Goal: Transaction & Acquisition: Obtain resource

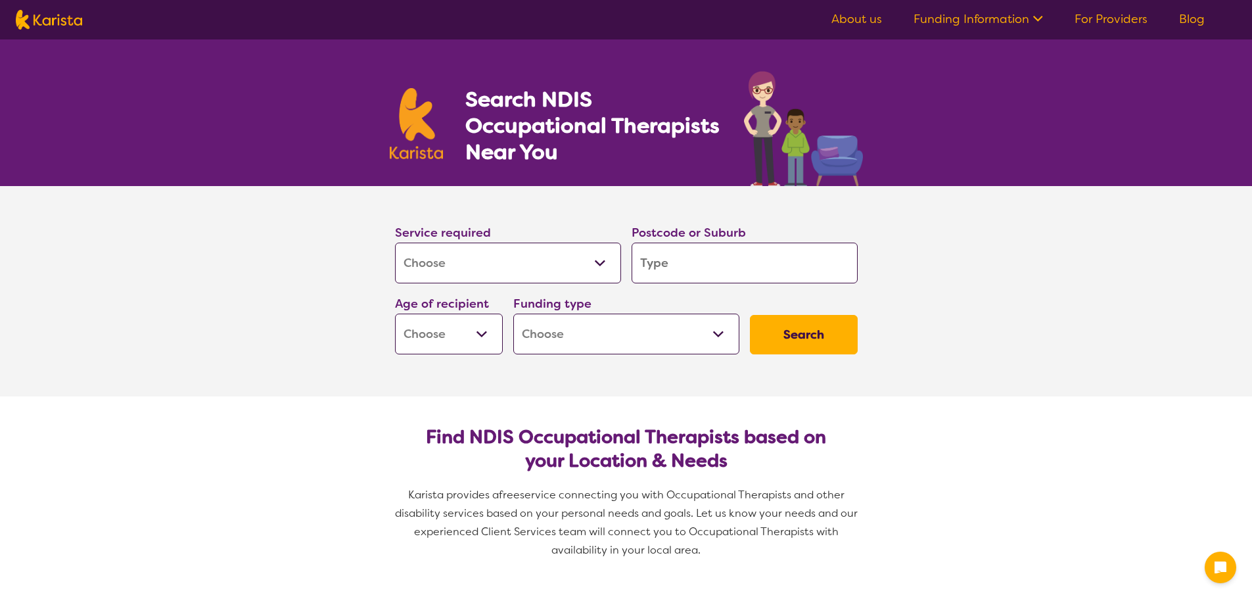
select select "[MEDICAL_DATA]"
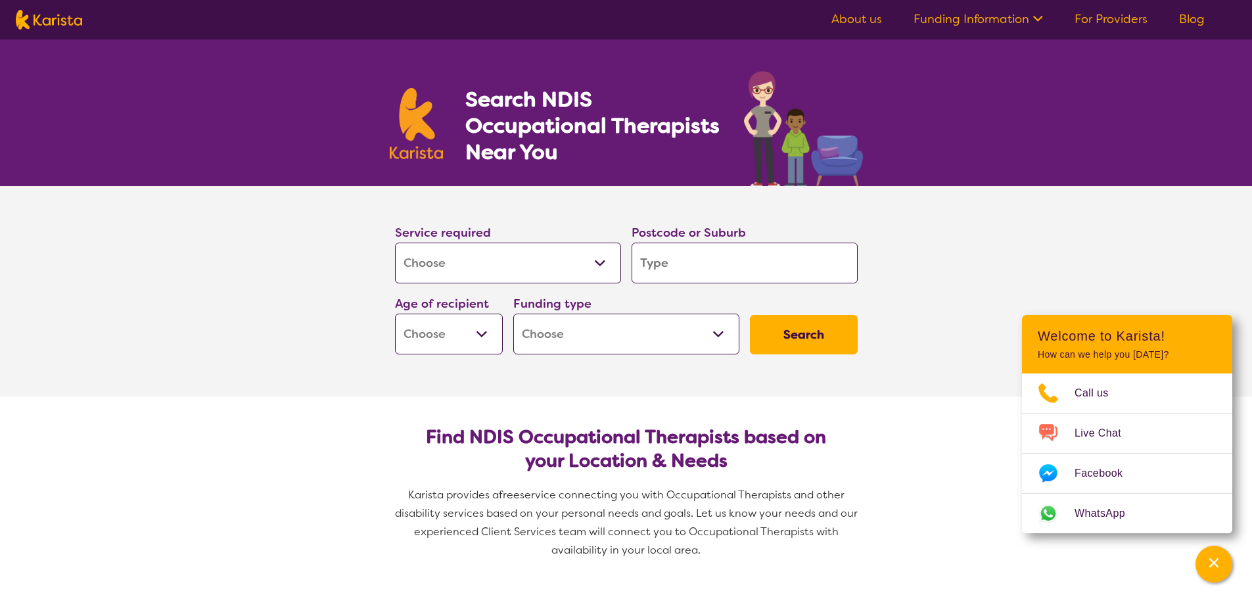
click at [578, 263] on select "Allied Health Assistant Assessment ([MEDICAL_DATA] or [MEDICAL_DATA]) Behaviour…" at bounding box center [508, 263] width 226 height 41
click at [395, 243] on select "Allied Health Assistant Assessment ([MEDICAL_DATA] or [MEDICAL_DATA]) Behaviour…" at bounding box center [508, 263] width 226 height 41
click at [694, 266] on input "search" at bounding box center [745, 263] width 226 height 41
type input "4006"
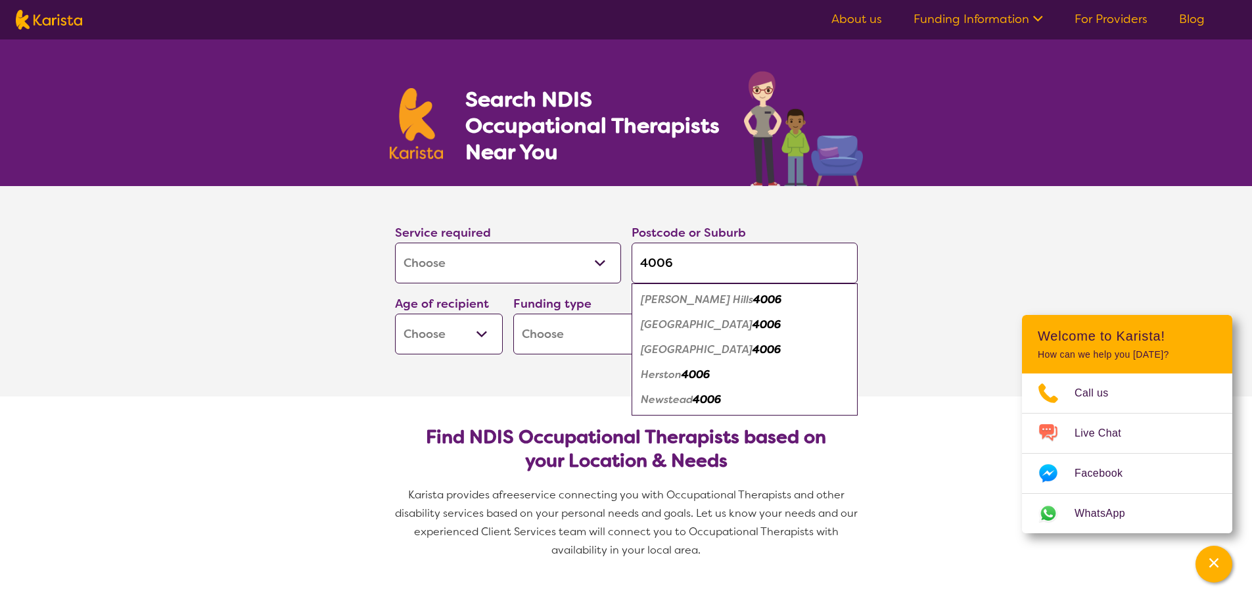
click at [473, 333] on select "Early Childhood - 0 to 9 Child - 10 to 11 Adolescent - 12 to 17 Adult - 18 to 6…" at bounding box center [449, 334] width 108 height 41
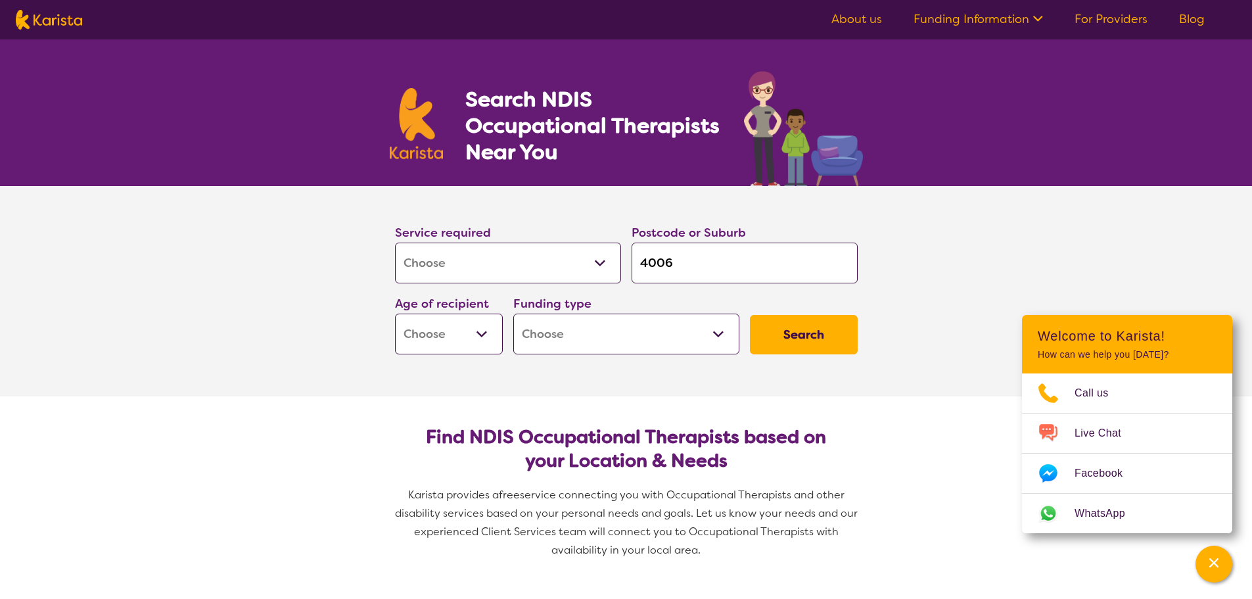
select select "AD"
click at [395, 314] on select "Early Childhood - 0 to 9 Child - 10 to 11 Adolescent - 12 to 17 Adult - 18 to 6…" at bounding box center [449, 334] width 108 height 41
select select "AD"
click at [714, 327] on select "Home Care Package (HCP) National Disability Insurance Scheme (NDIS) I don't know" at bounding box center [626, 334] width 226 height 41
select select "NDIS"
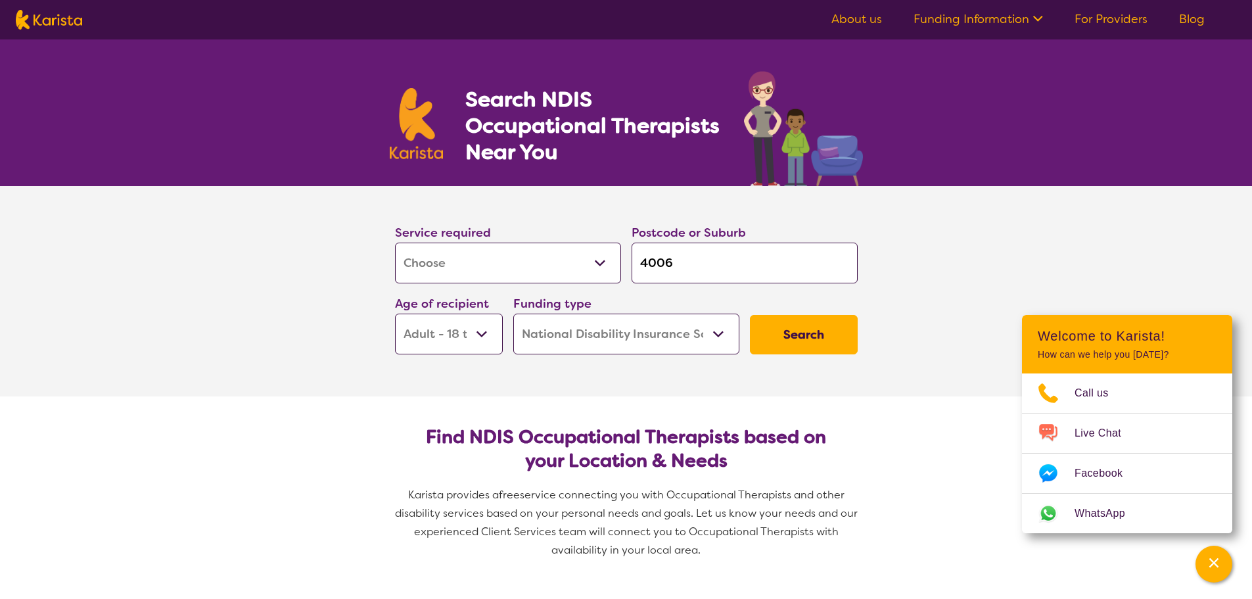
click at [513, 314] on select "Home Care Package (HCP) National Disability Insurance Scheme (NDIS) I don't know" at bounding box center [626, 334] width 226 height 41
select select "NDIS"
click at [808, 335] on button "Search" at bounding box center [804, 334] width 108 height 39
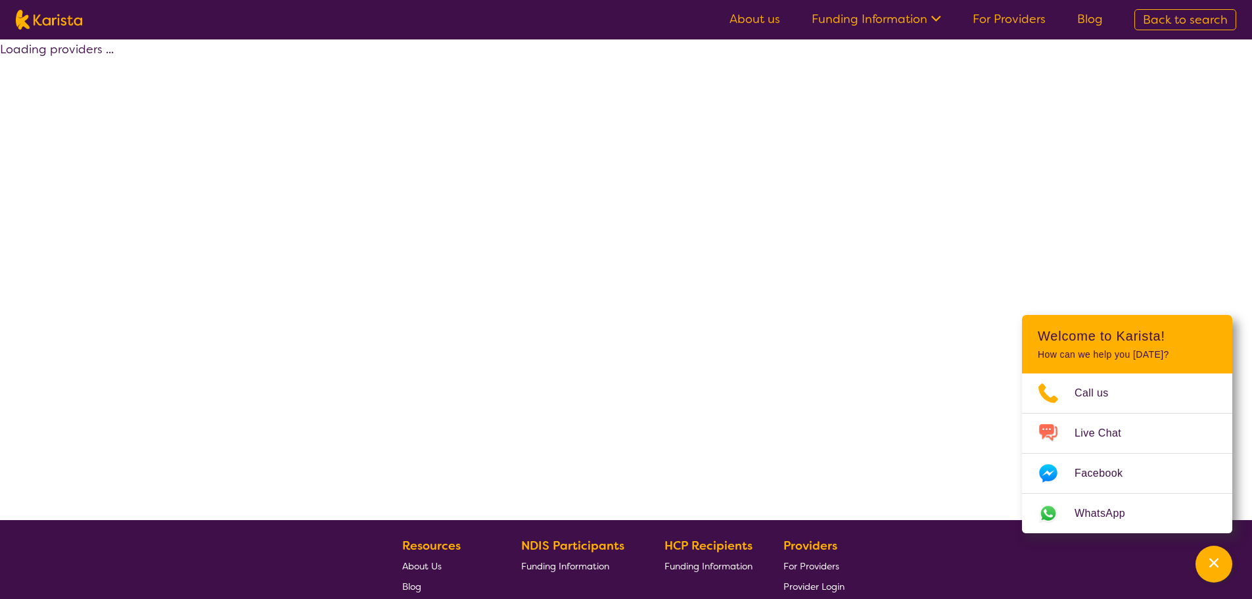
select select "by_score"
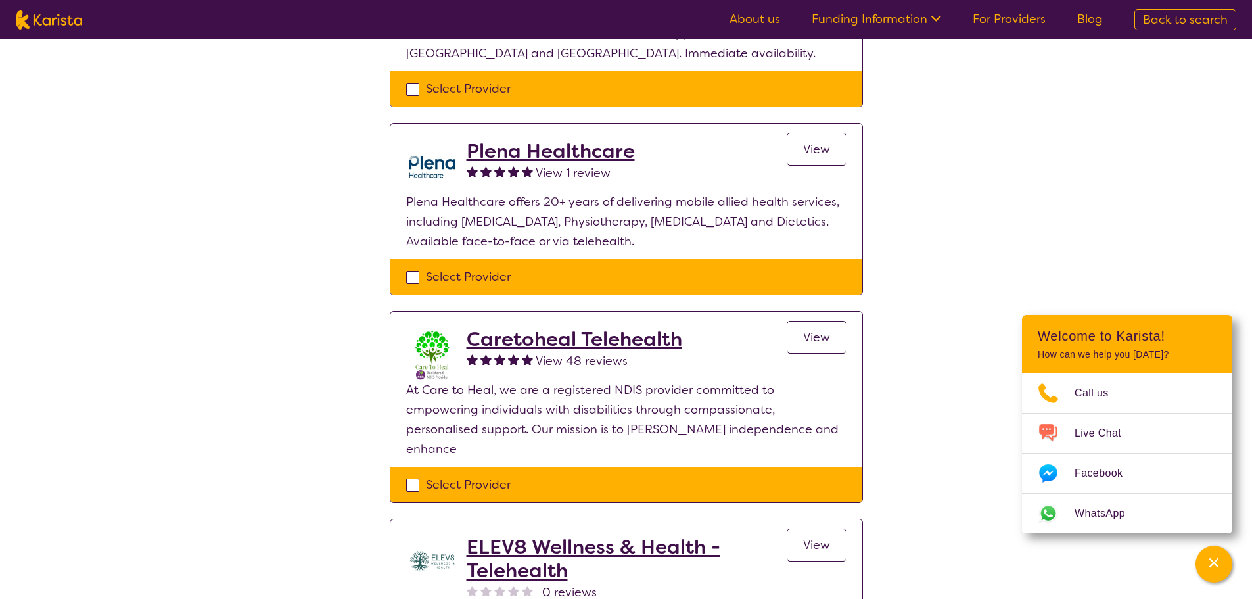
scroll to position [394, 0]
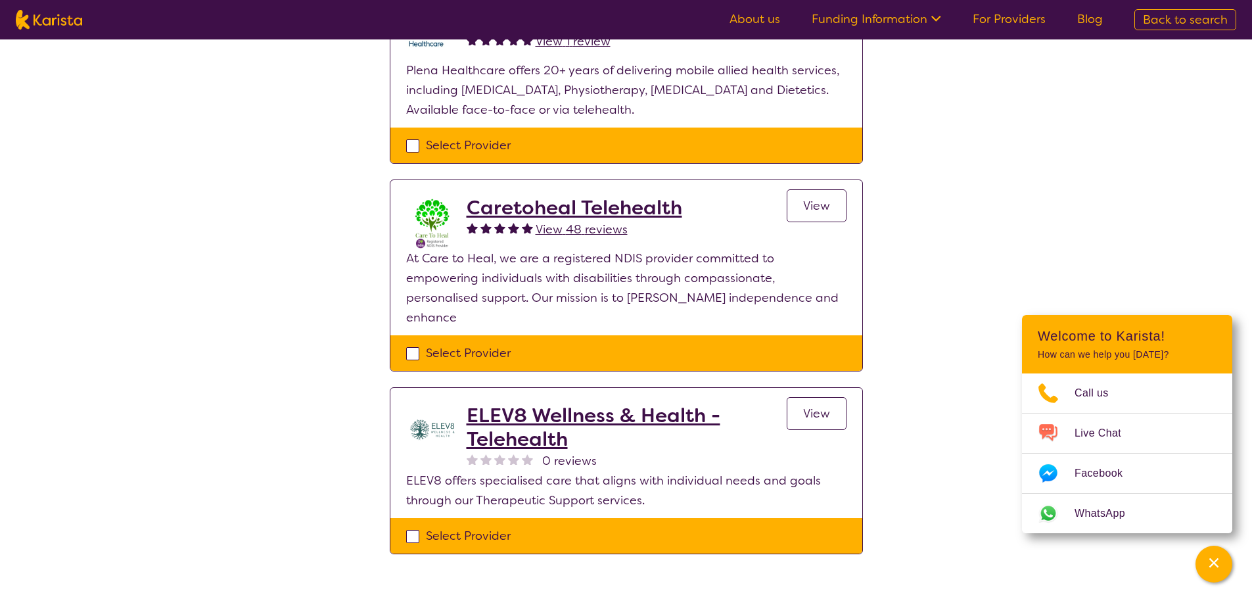
click at [811, 406] on span "View" at bounding box center [816, 414] width 27 height 16
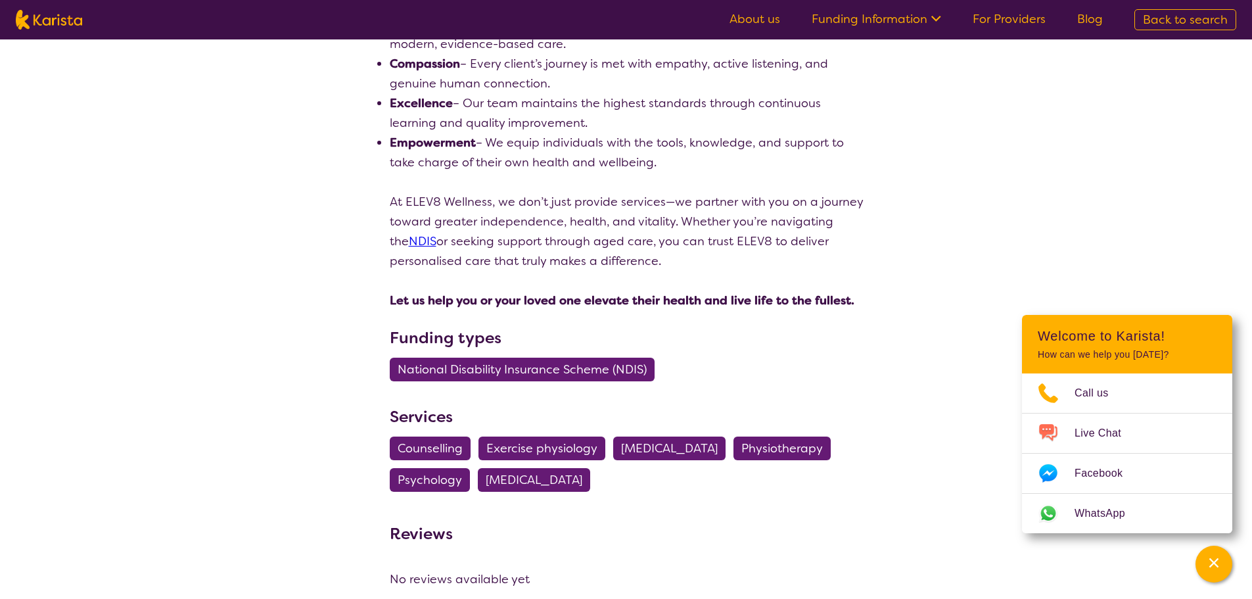
scroll to position [1249, 0]
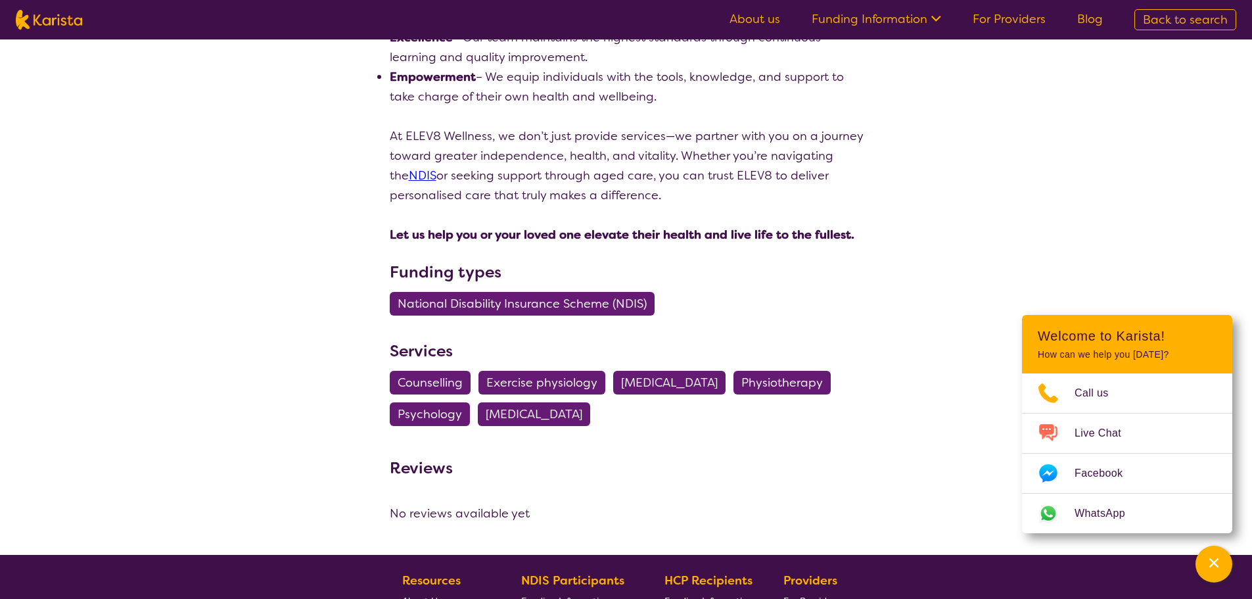
select select "by_score"
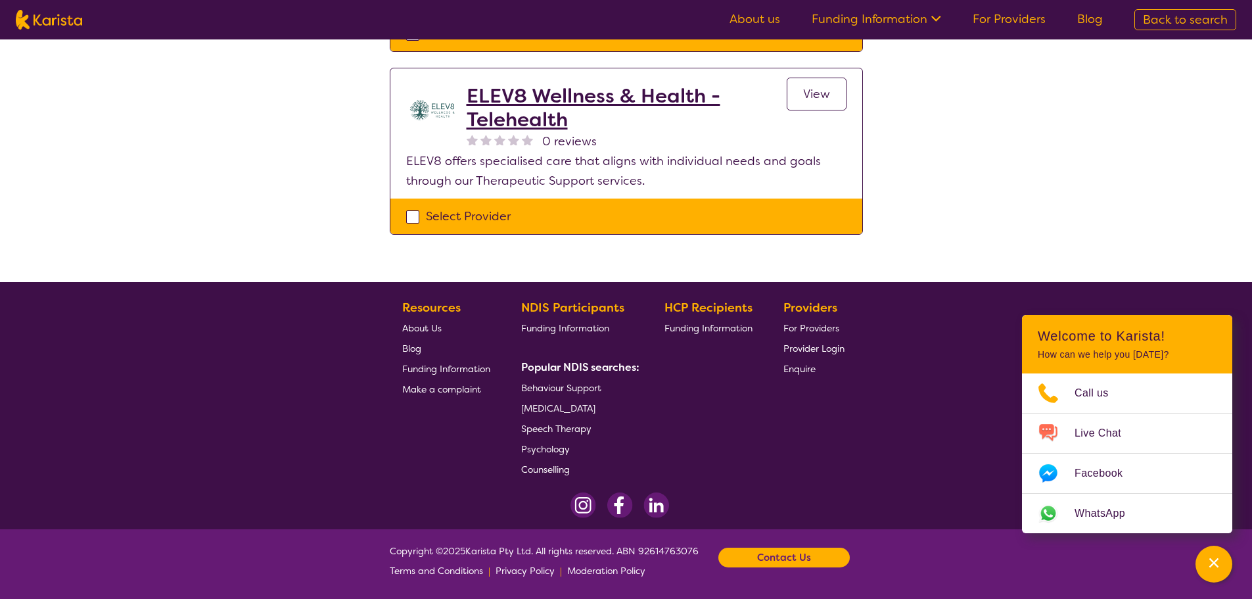
scroll to position [394, 0]
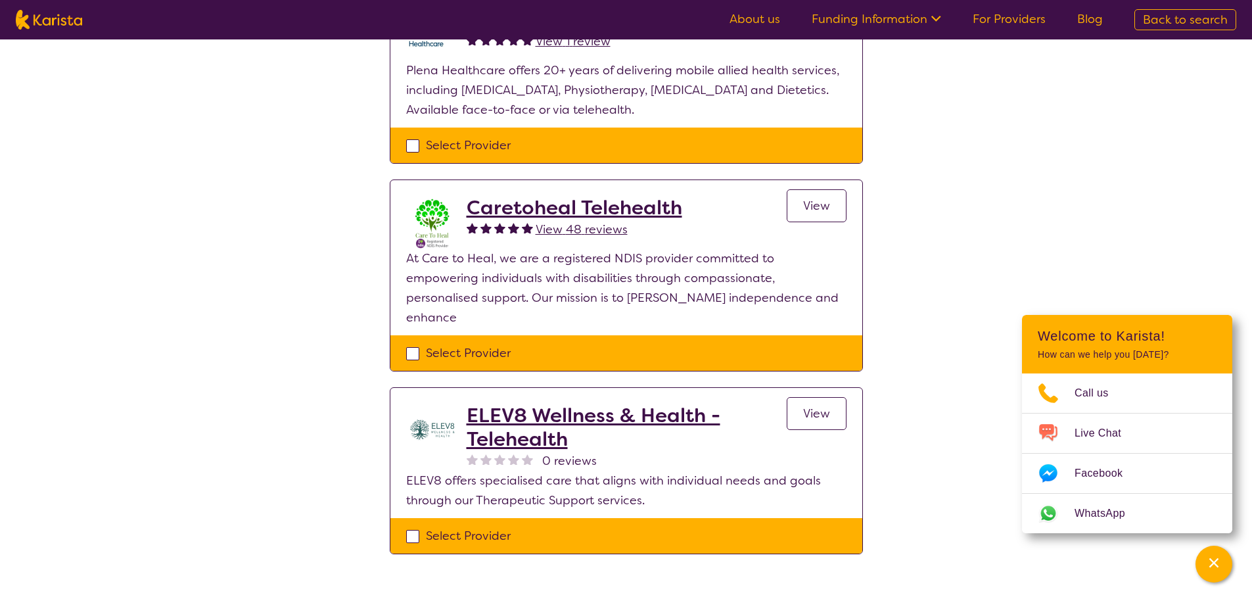
click at [819, 207] on span "View" at bounding box center [816, 206] width 27 height 16
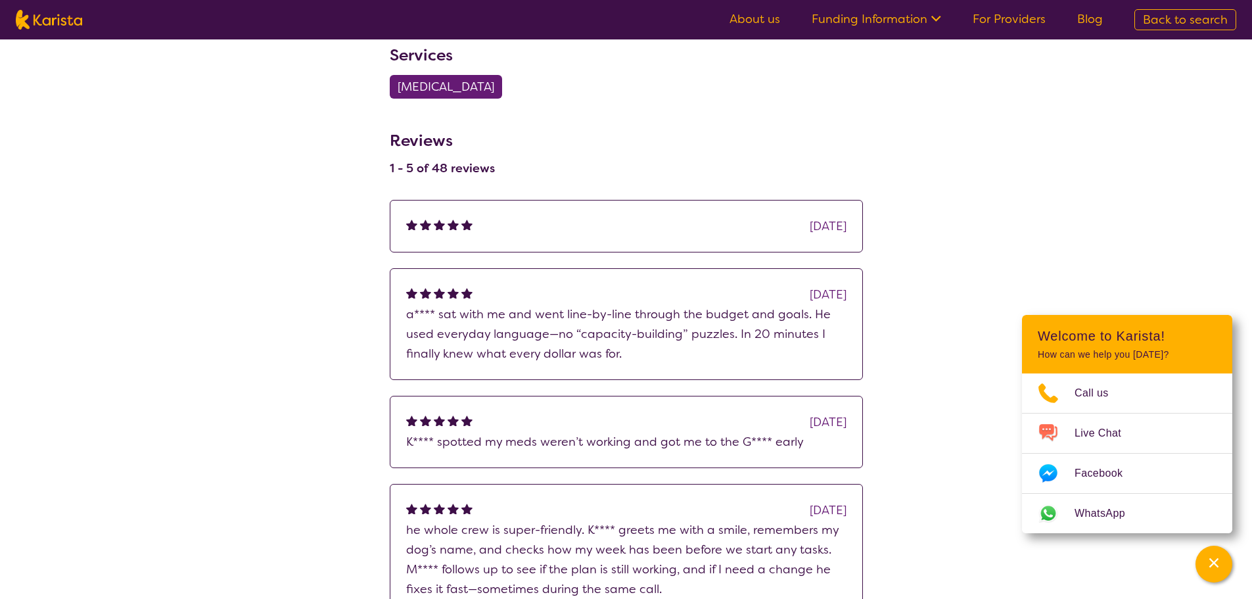
scroll to position [2498, 0]
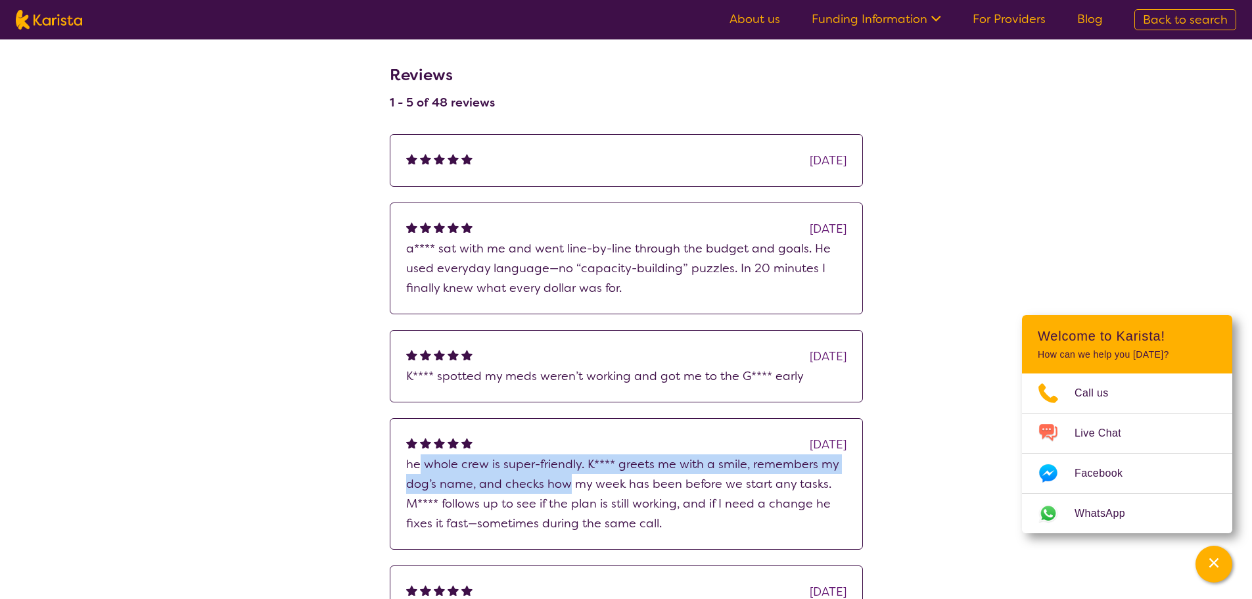
drag, startPoint x: 419, startPoint y: 461, endPoint x: 573, endPoint y: 474, distance: 154.4
click at [573, 474] on p "he whole crew is super-friendly. K**** greets me with a smile, remembers my dog…" at bounding box center [626, 493] width 440 height 79
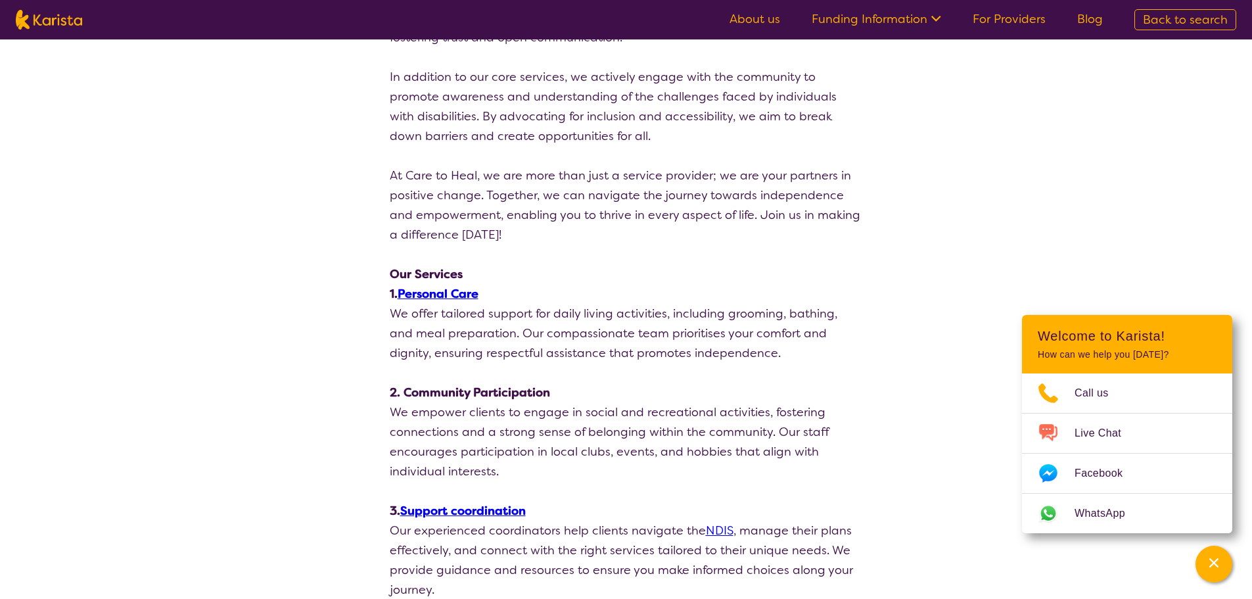
scroll to position [263, 0]
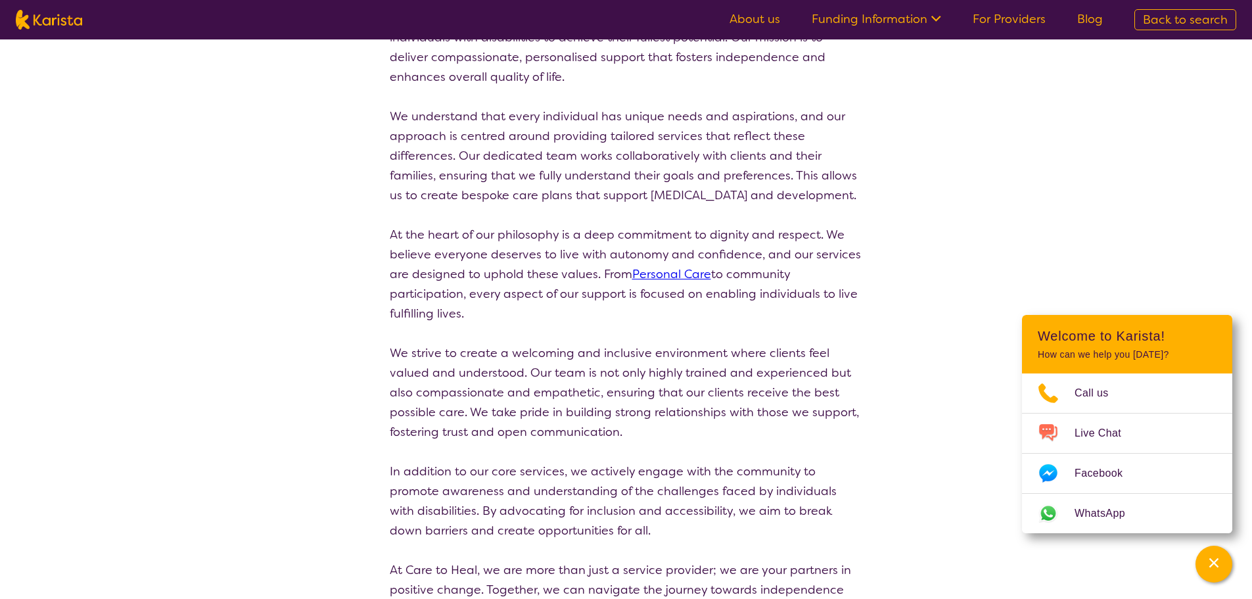
select select "by_score"
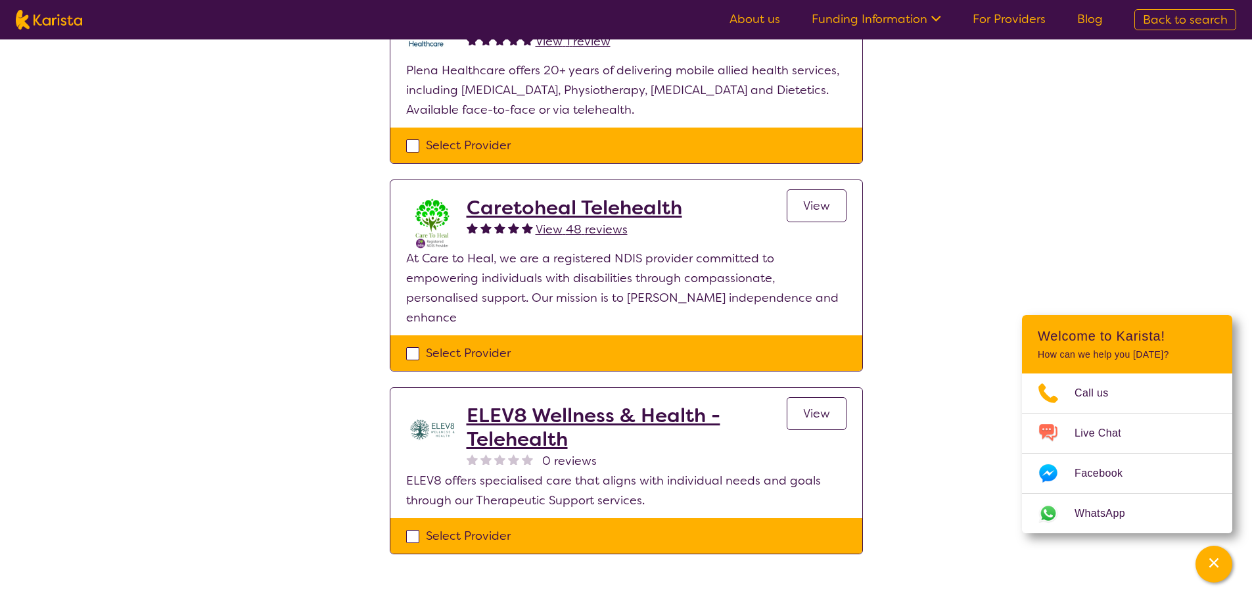
scroll to position [197, 0]
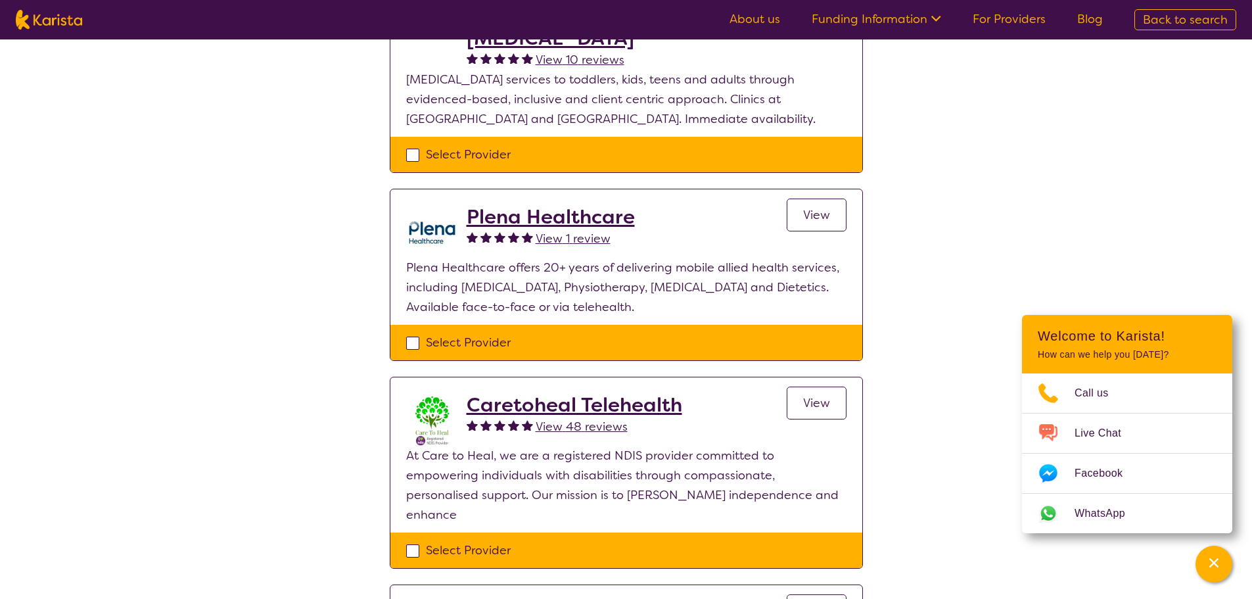
drag, startPoint x: 855, startPoint y: 213, endPoint x: 835, endPoint y: 213, distance: 19.7
click at [839, 213] on section "Plena Healthcare View 1 review View Plena Healthcare offers 20+ years of delive…" at bounding box center [626, 256] width 472 height 135
click at [832, 213] on link "View" at bounding box center [817, 215] width 60 height 33
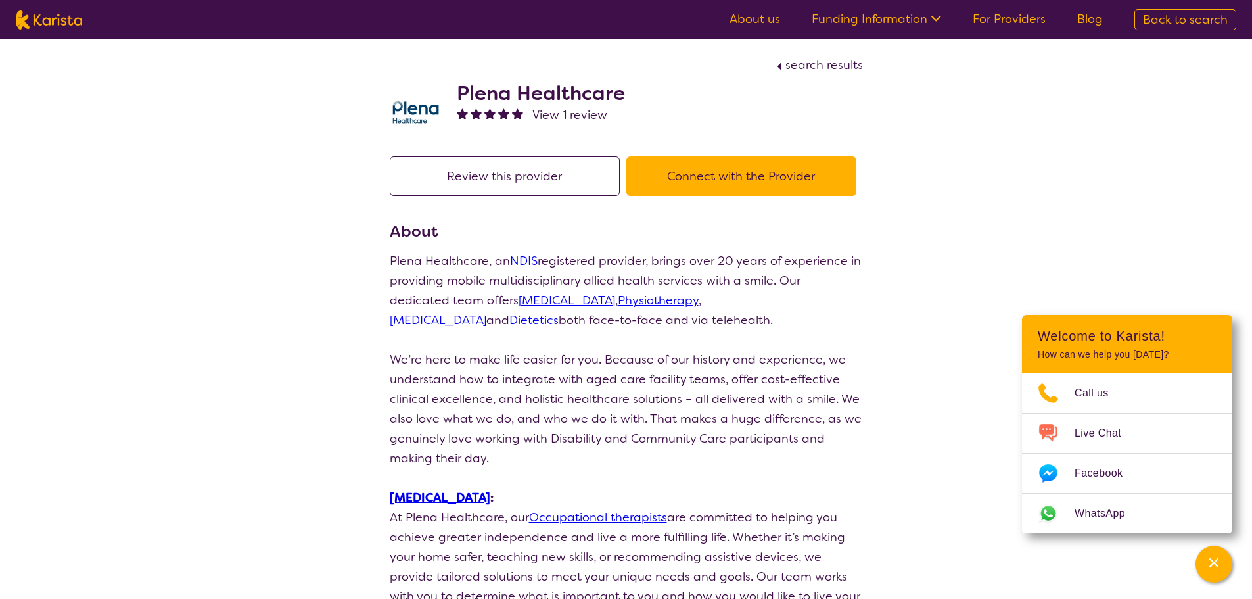
click at [809, 172] on button "Connect with the Provider" at bounding box center [741, 175] width 230 height 39
select select "by_score"
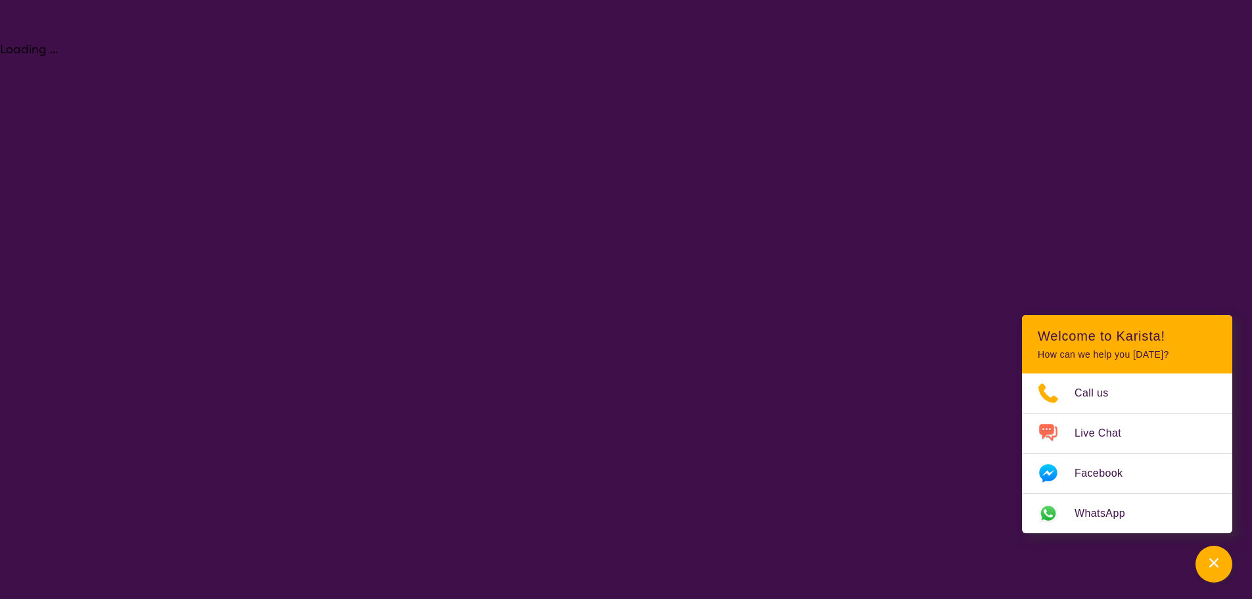
select select "[MEDICAL_DATA]"
select select "AD"
select select "NDIS"
select select "[MEDICAL_DATA]"
select select "AD"
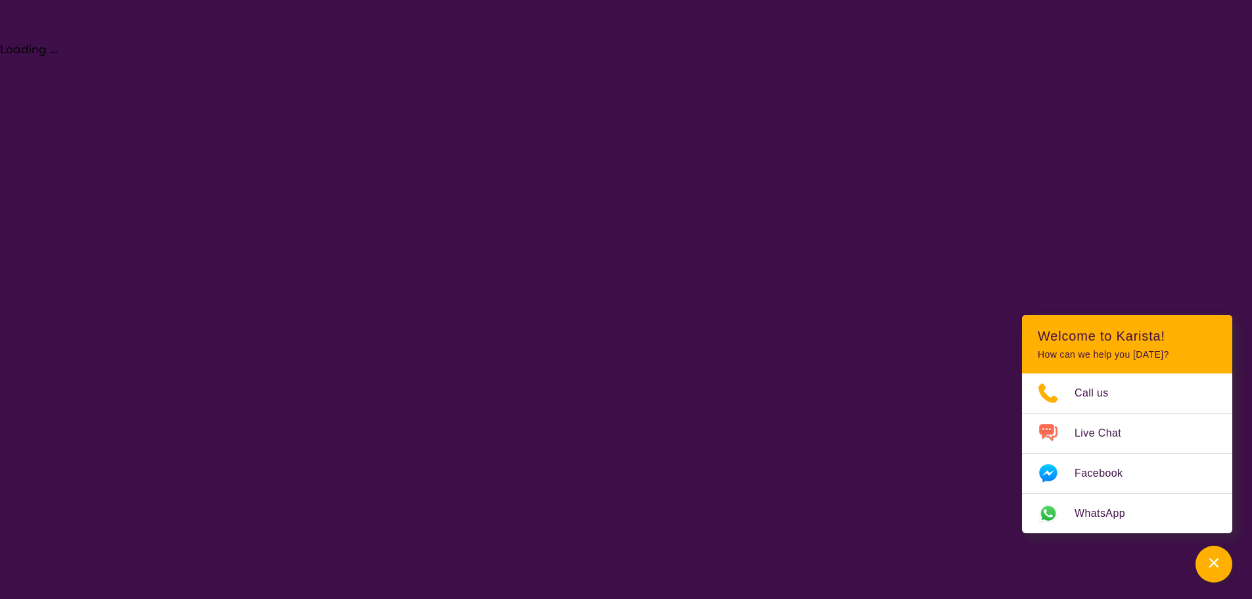
select select "NDIS"
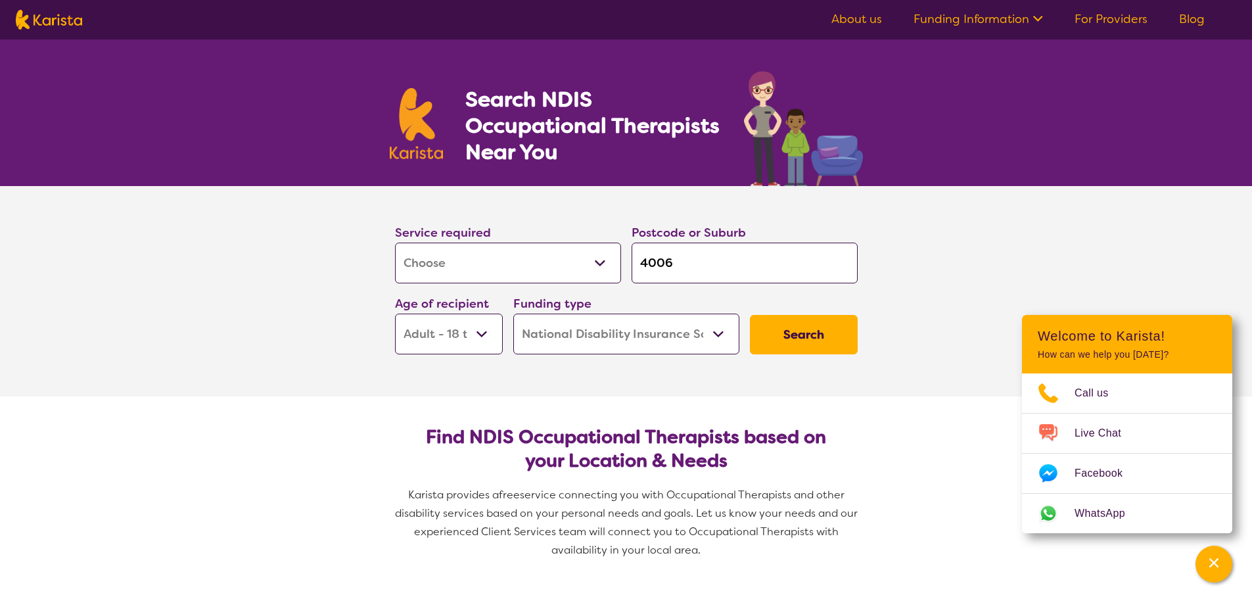
click at [709, 268] on input "4006" at bounding box center [745, 263] width 226 height 41
click at [692, 259] on input "4006" at bounding box center [745, 263] width 226 height 41
drag, startPoint x: 690, startPoint y: 264, endPoint x: 450, endPoint y: 233, distance: 241.4
click at [449, 233] on div "Service required Allied Health Assistant Assessment ([MEDICAL_DATA] or [MEDICAL…" at bounding box center [626, 289] width 473 height 142
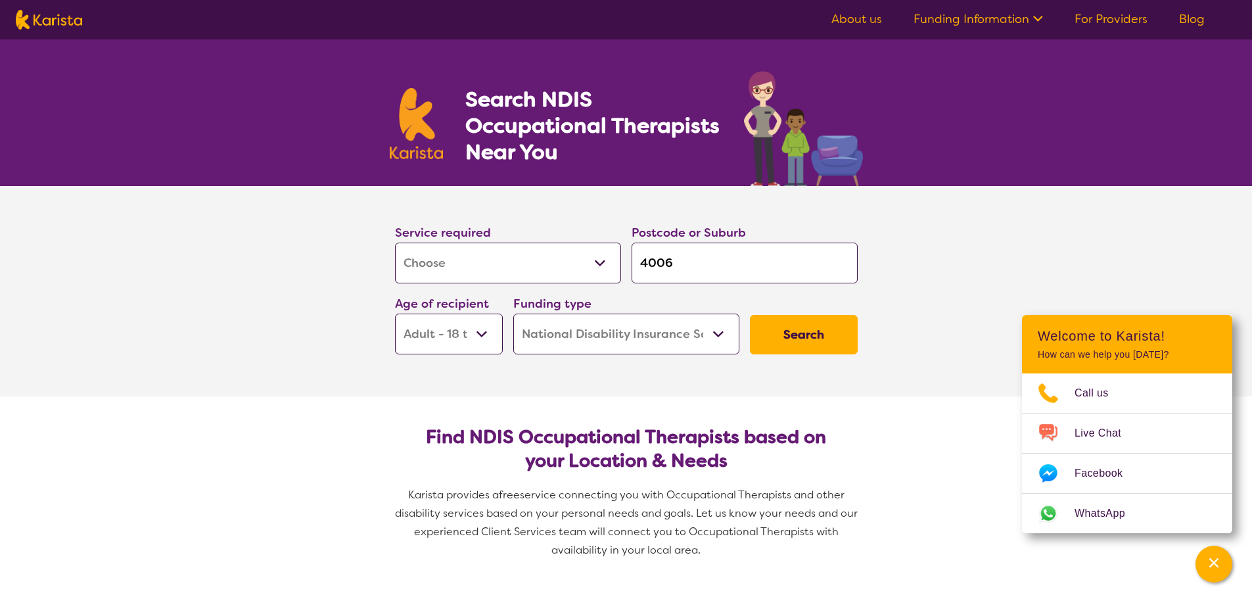
type input "b"
type input "br"
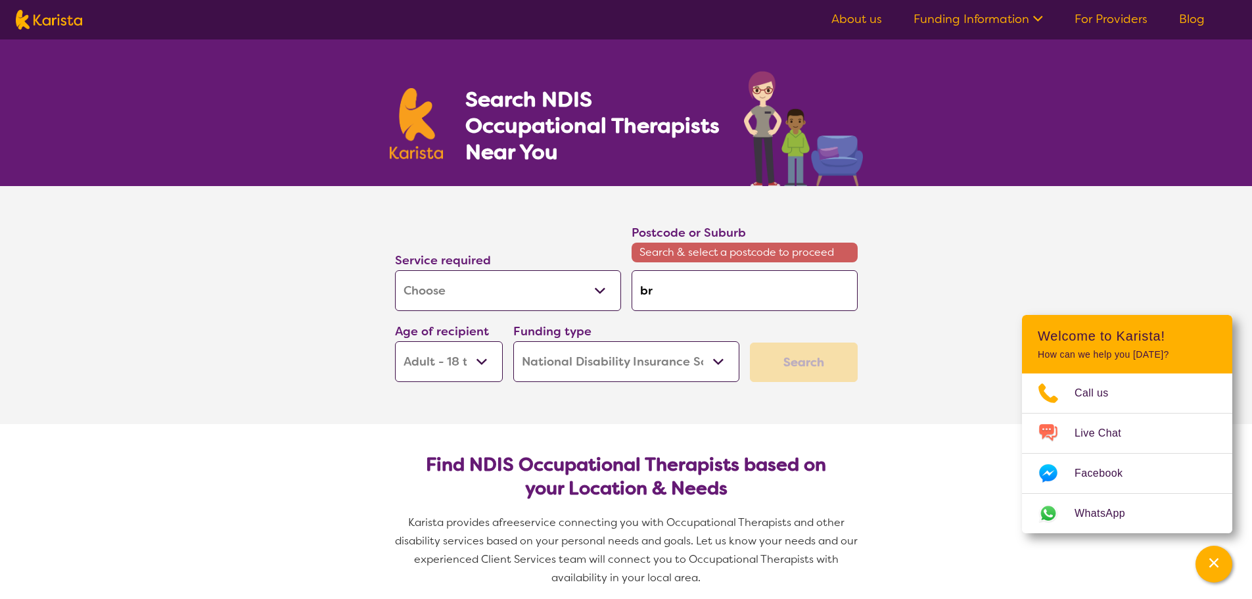
type input "bri"
type input "bris"
type input "brisb"
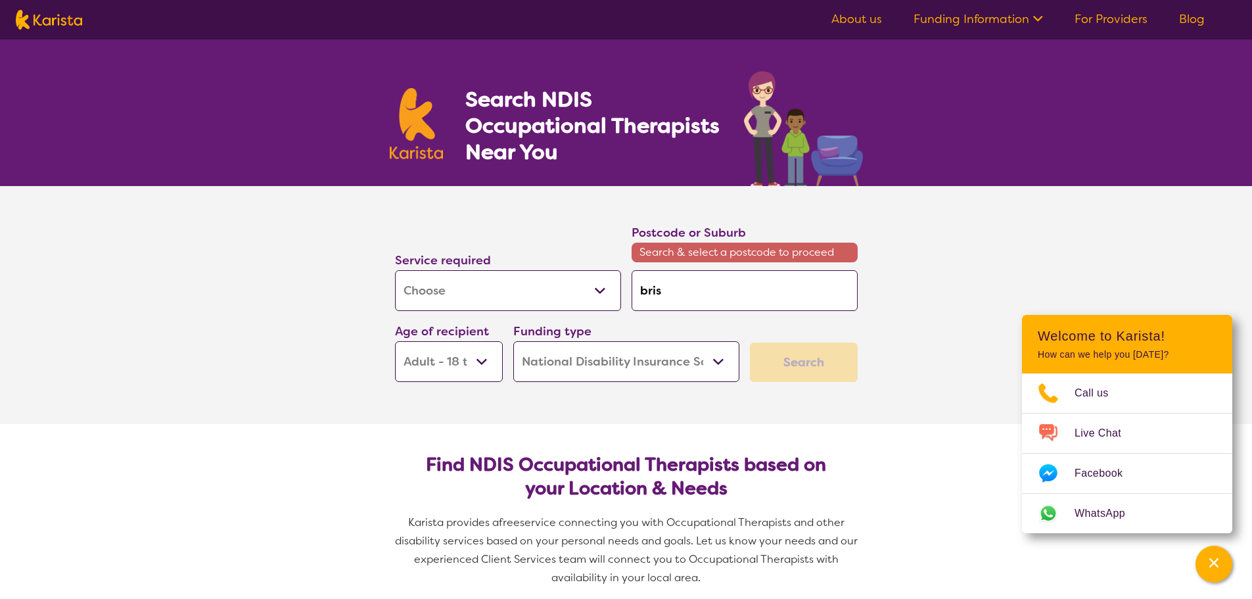
type input "brisb"
type input "brisba"
type input "brisban"
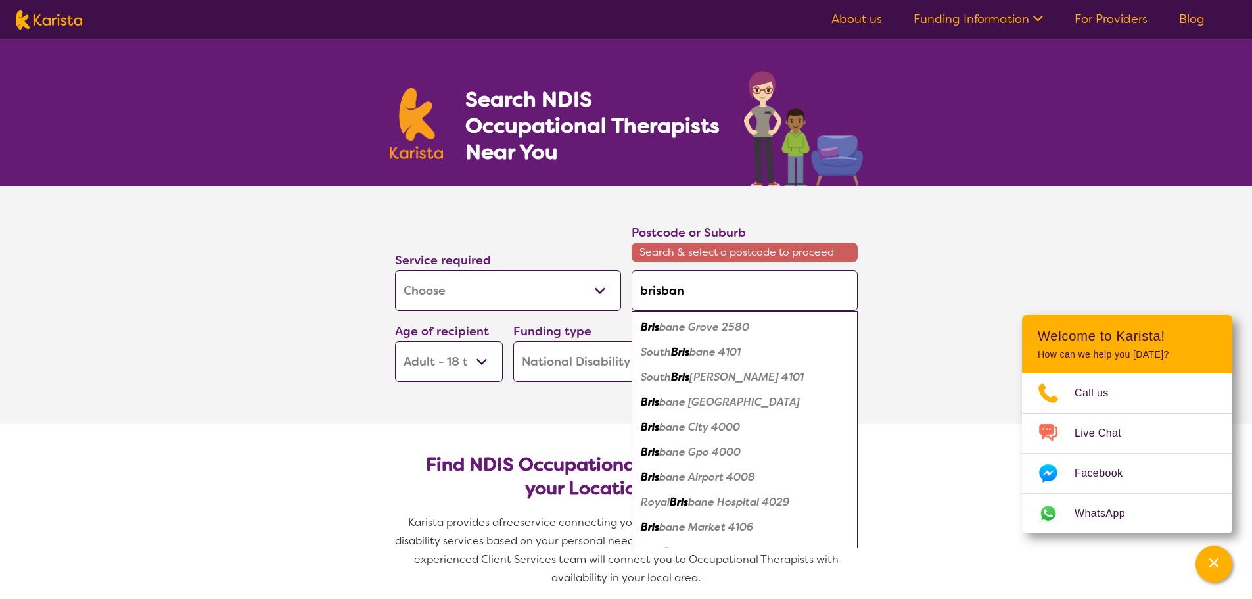
type input "[GEOGRAPHIC_DATA]"
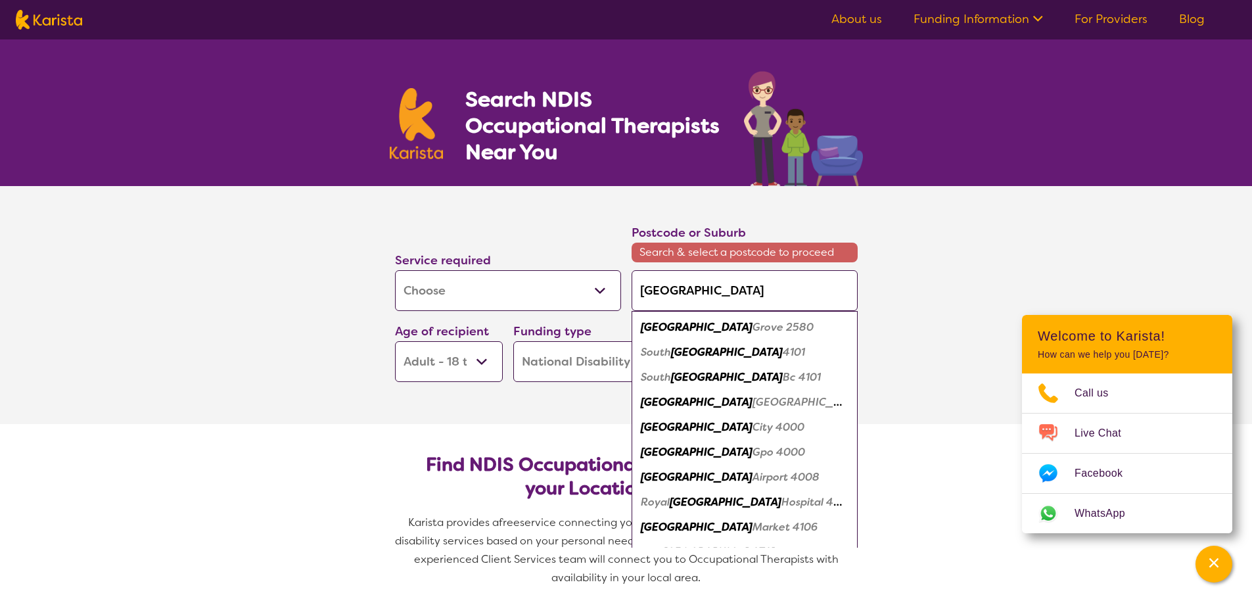
drag, startPoint x: 617, startPoint y: 292, endPoint x: 585, endPoint y: 286, distance: 32.1
click at [593, 289] on div "Service required Allied Health Assistant Assessment ([MEDICAL_DATA] or [MEDICAL…" at bounding box center [626, 303] width 473 height 170
type input "f"
type input "fo"
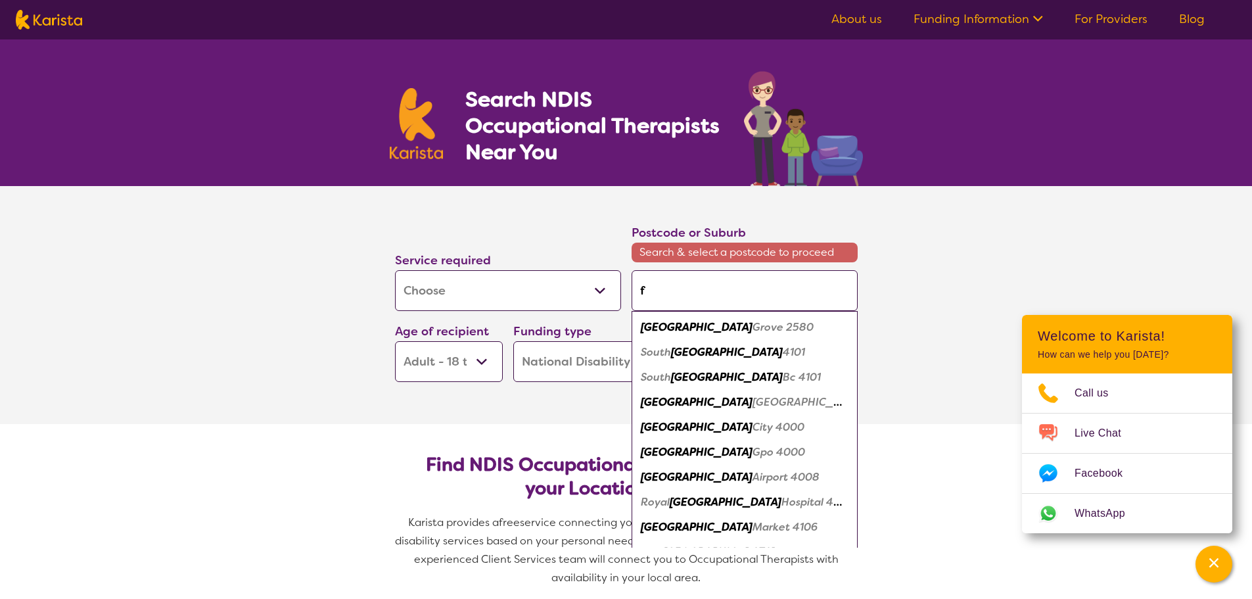
type input "fo"
type input "for"
type input "fort"
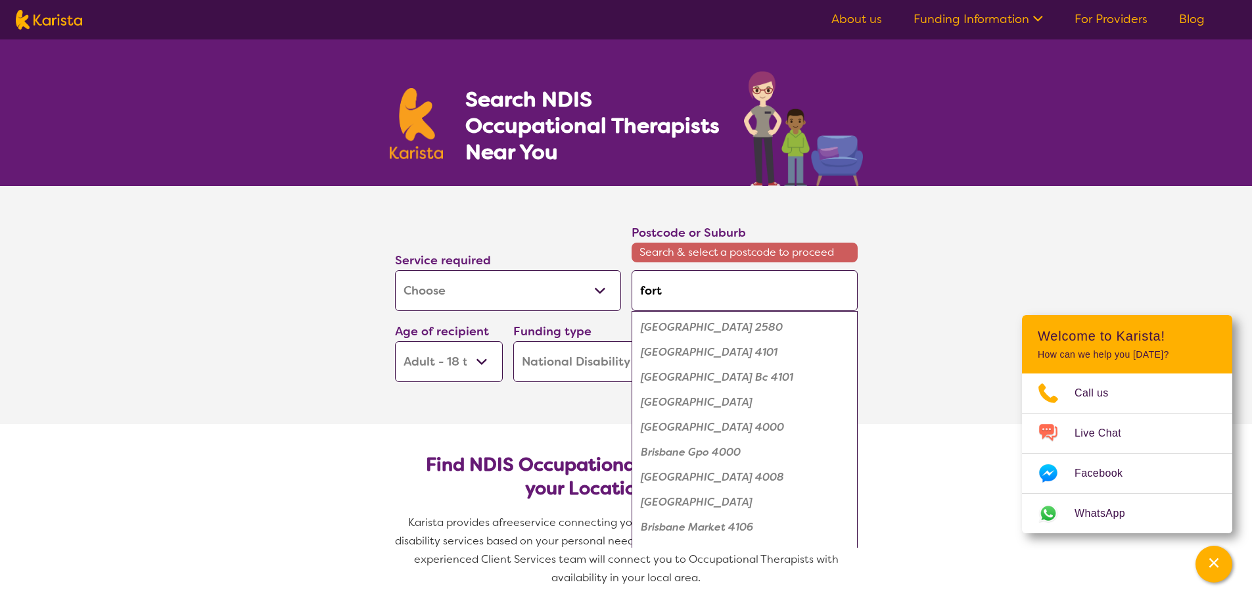
type input "forti"
type input "fortit"
type input "fortitu"
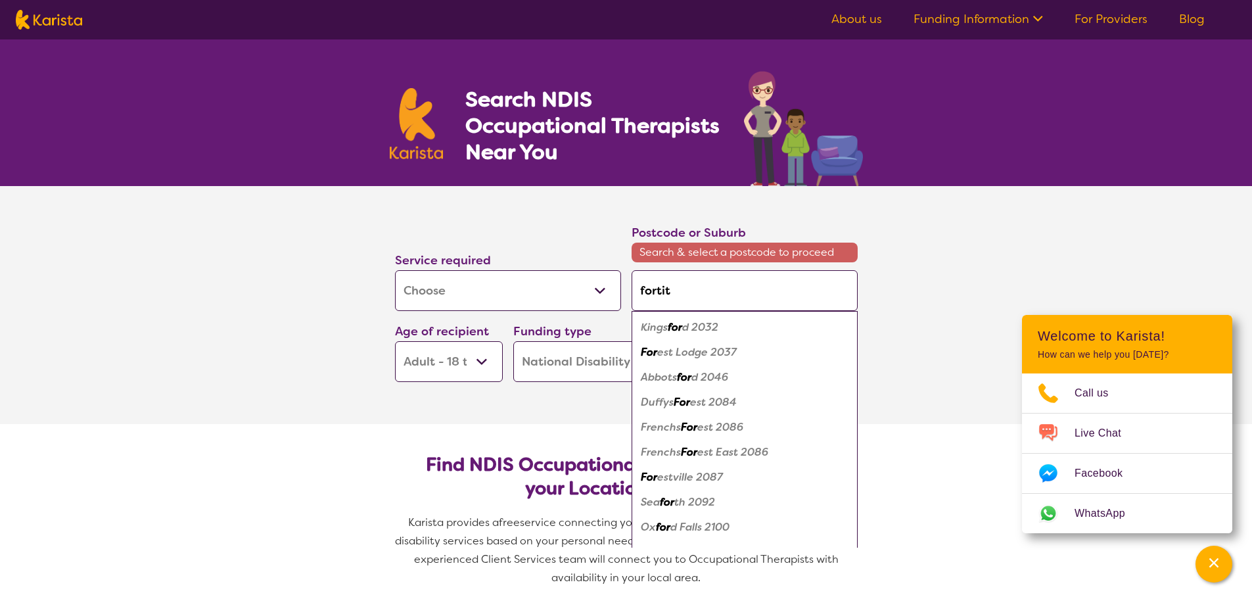
type input "fortitu"
type input "fortitud"
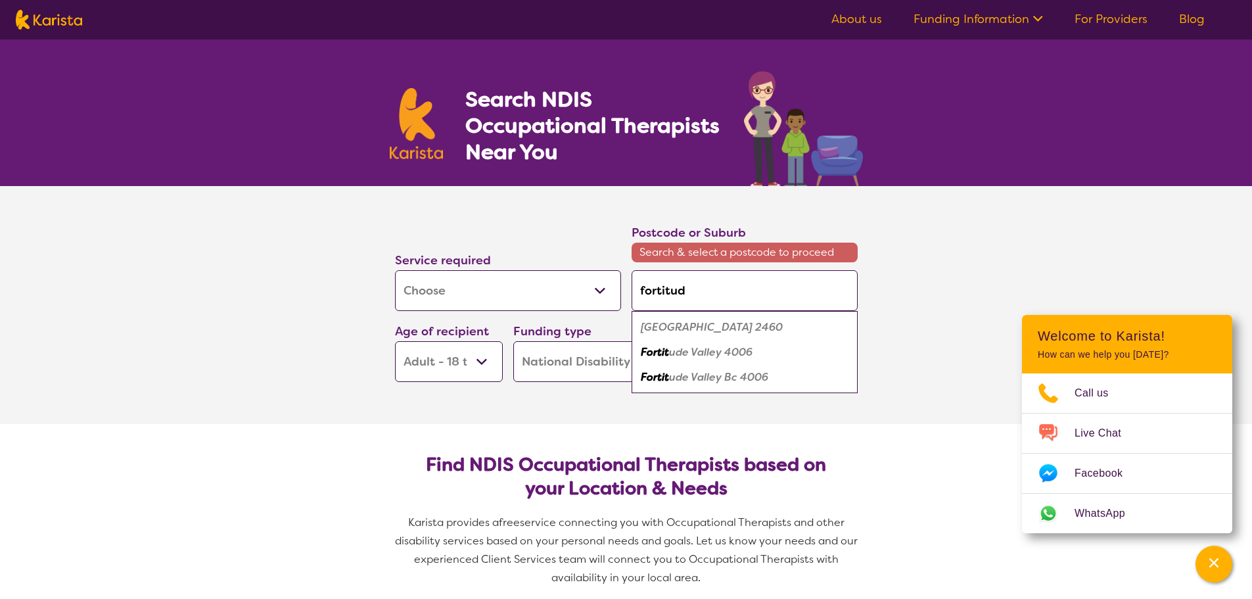
type input "fortitude"
click at [669, 356] on em "Fortitude" at bounding box center [665, 352] width 48 height 14
type input "4006"
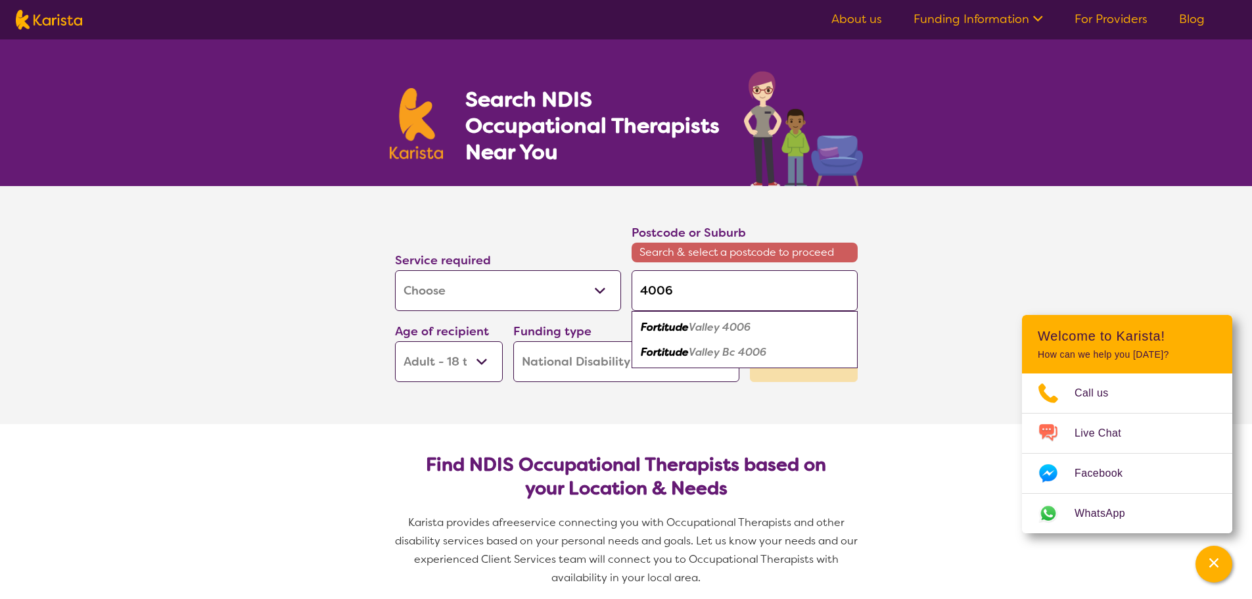
click at [669, 356] on div "Funding type Home Care Package (HCP) National Disability Insurance Scheme (NDIS…" at bounding box center [626, 351] width 237 height 71
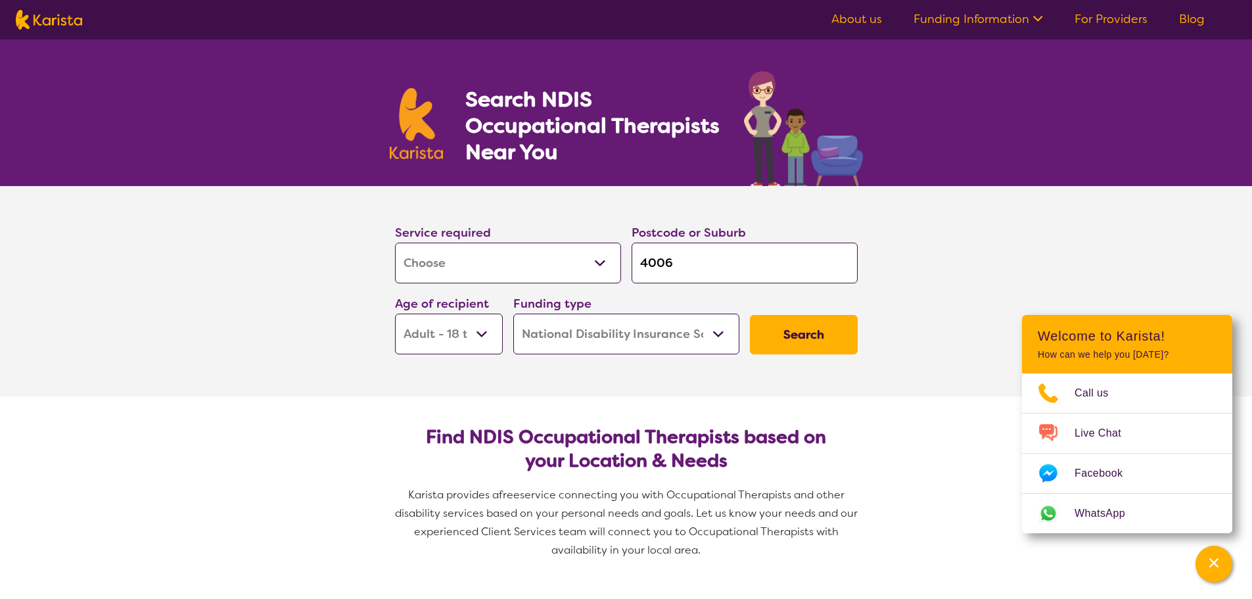
click at [694, 276] on input "4006" at bounding box center [745, 263] width 226 height 41
click at [703, 265] on input "4006" at bounding box center [745, 263] width 226 height 41
type input "f"
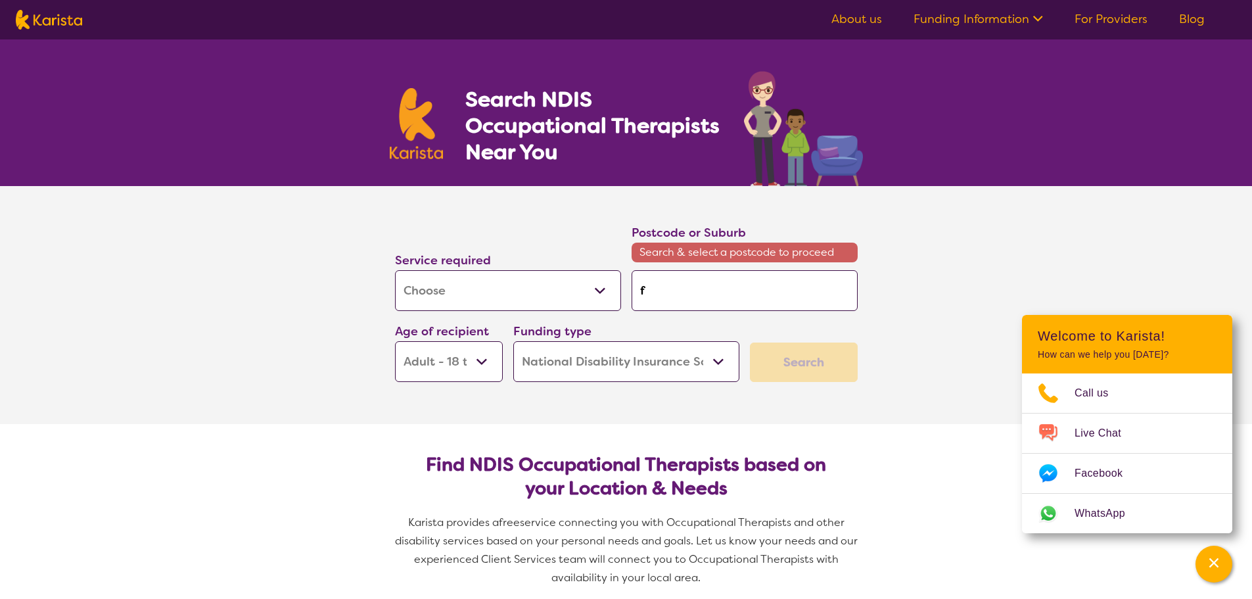
type input "fo"
type input "for"
type input "fort"
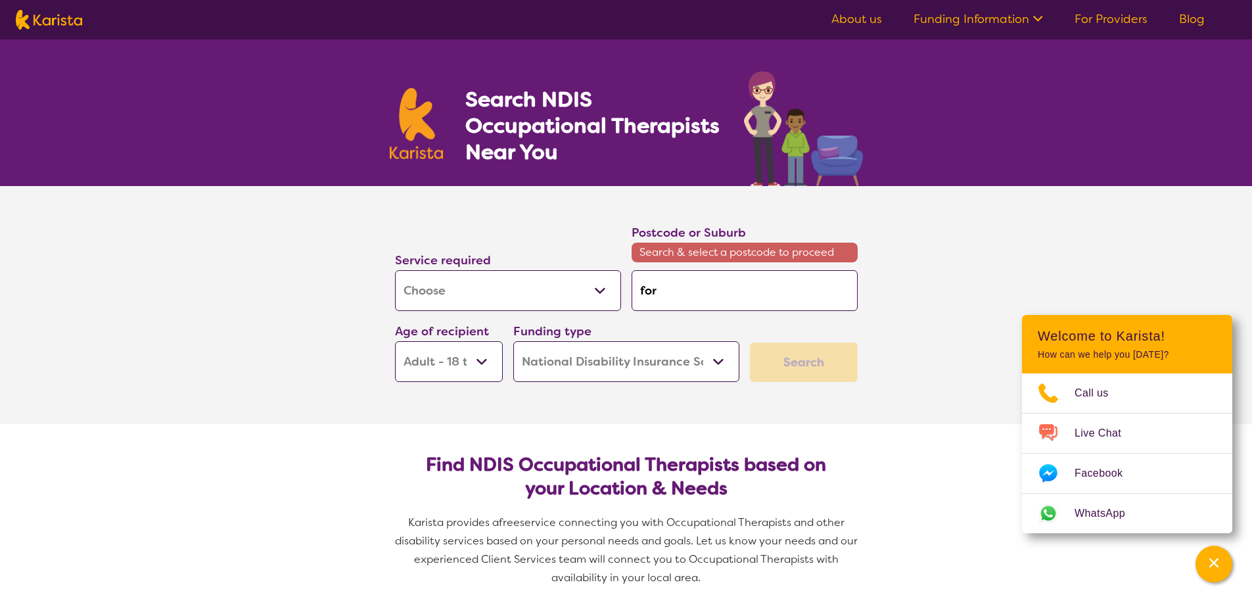
type input "fort"
type input "forti"
type input "fortit"
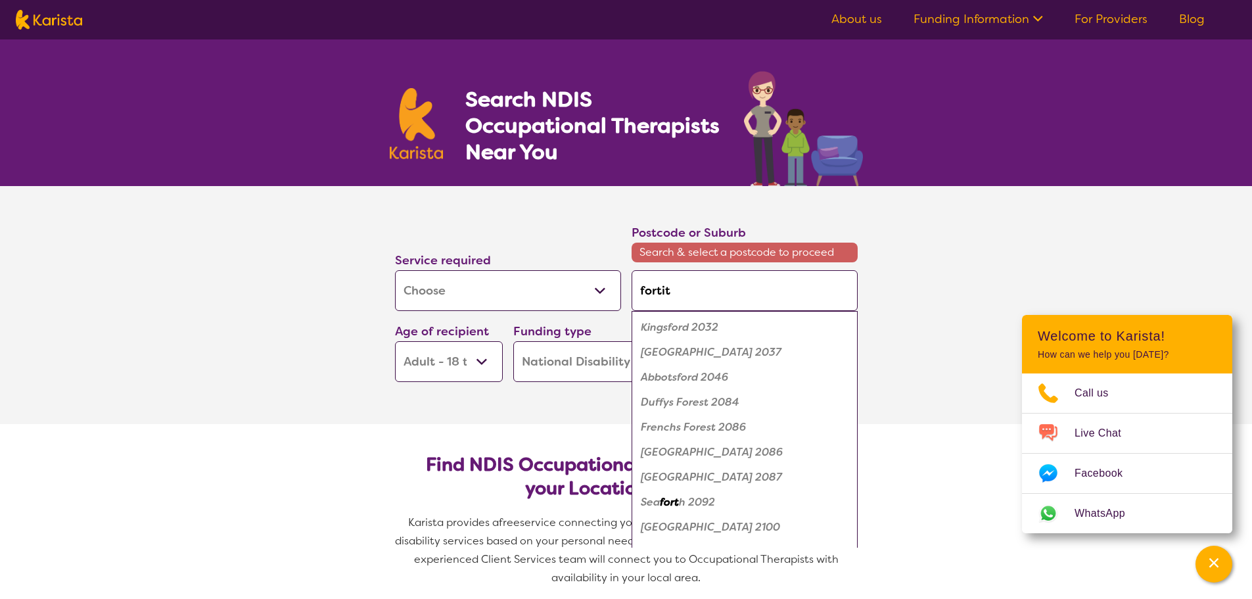
type input "fortitu"
type input "fortitud"
type input "fortitude"
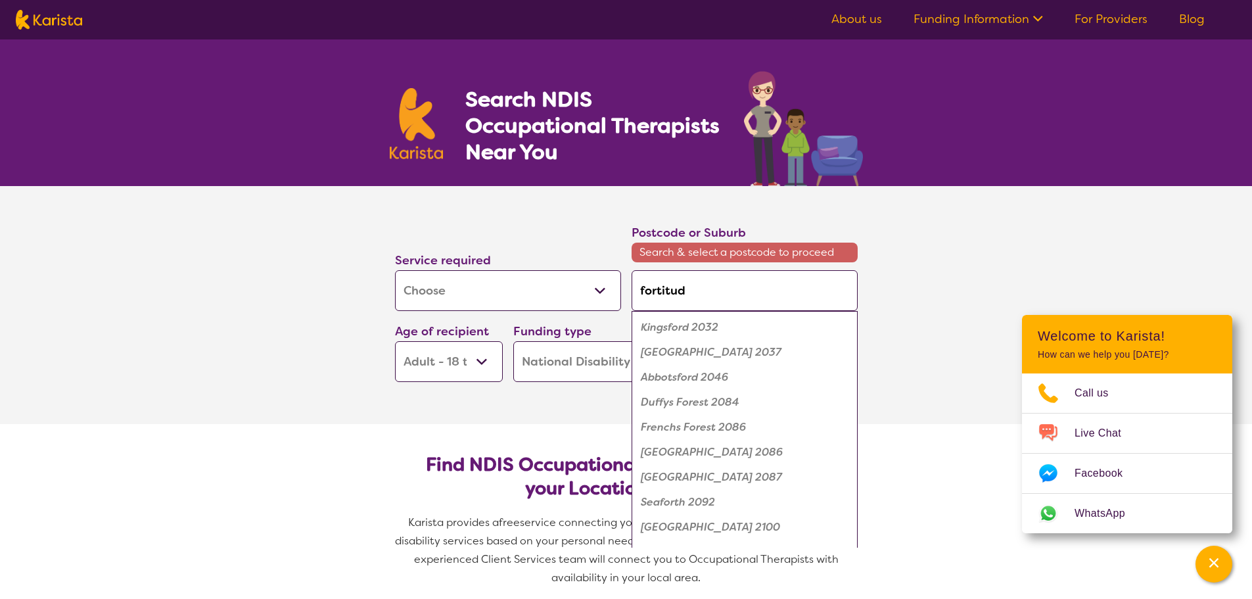
type input "fortitude"
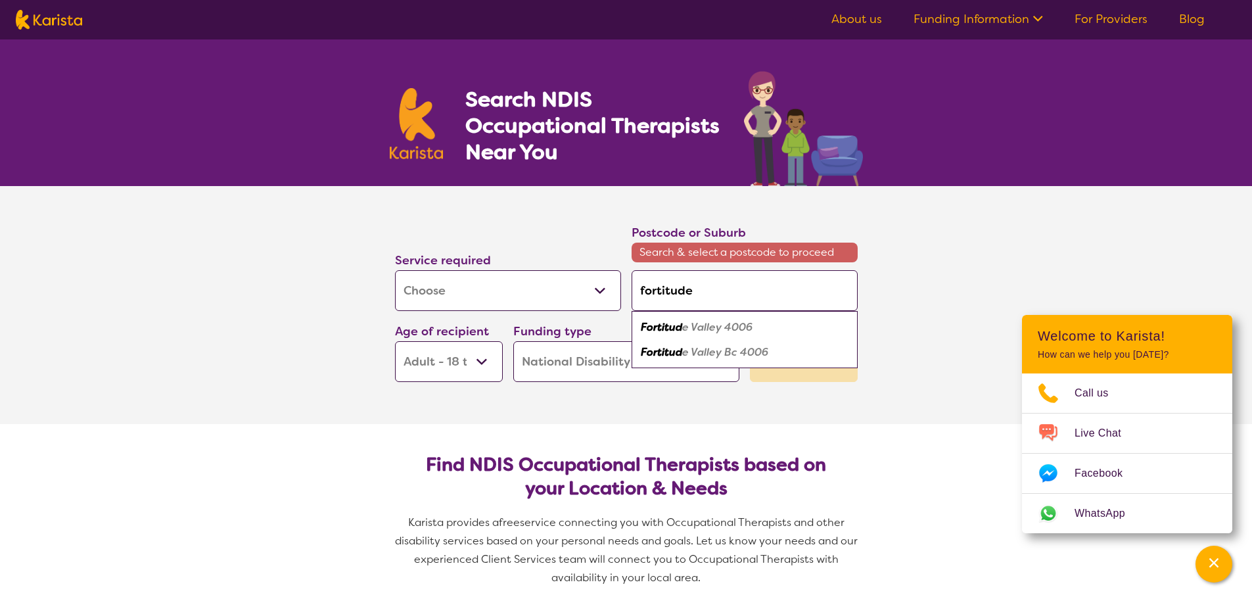
type input "fortitude"
type input "fortitude V"
type input "fortitude Va"
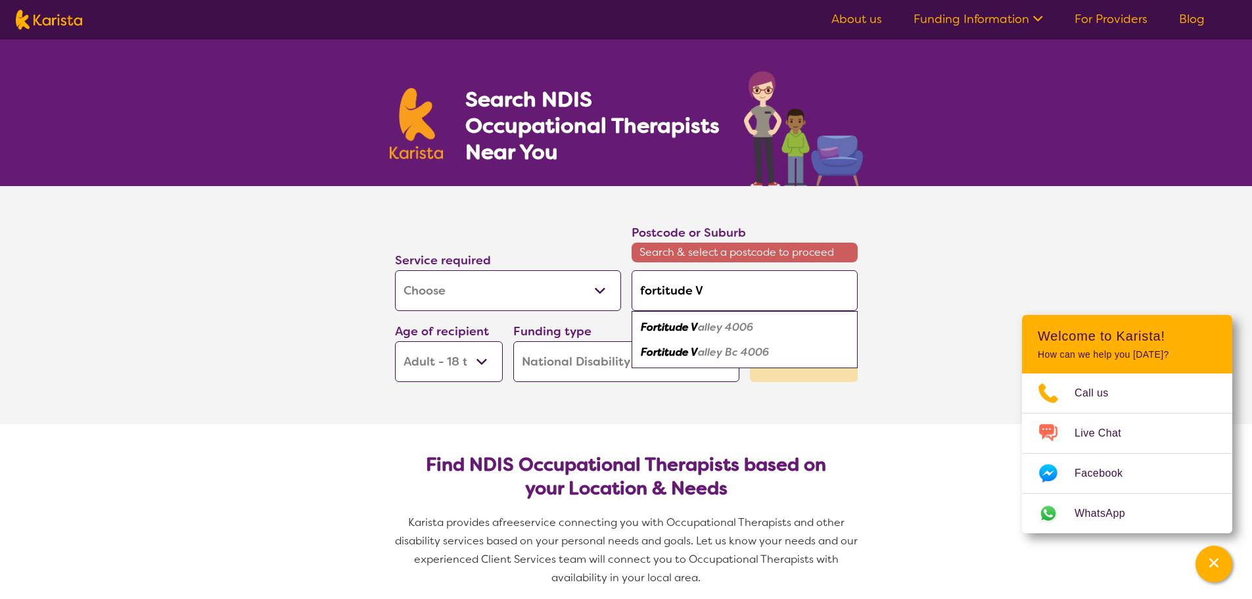
type input "fortitude Va"
type input "fortitude Val"
type input "fortitude Vall"
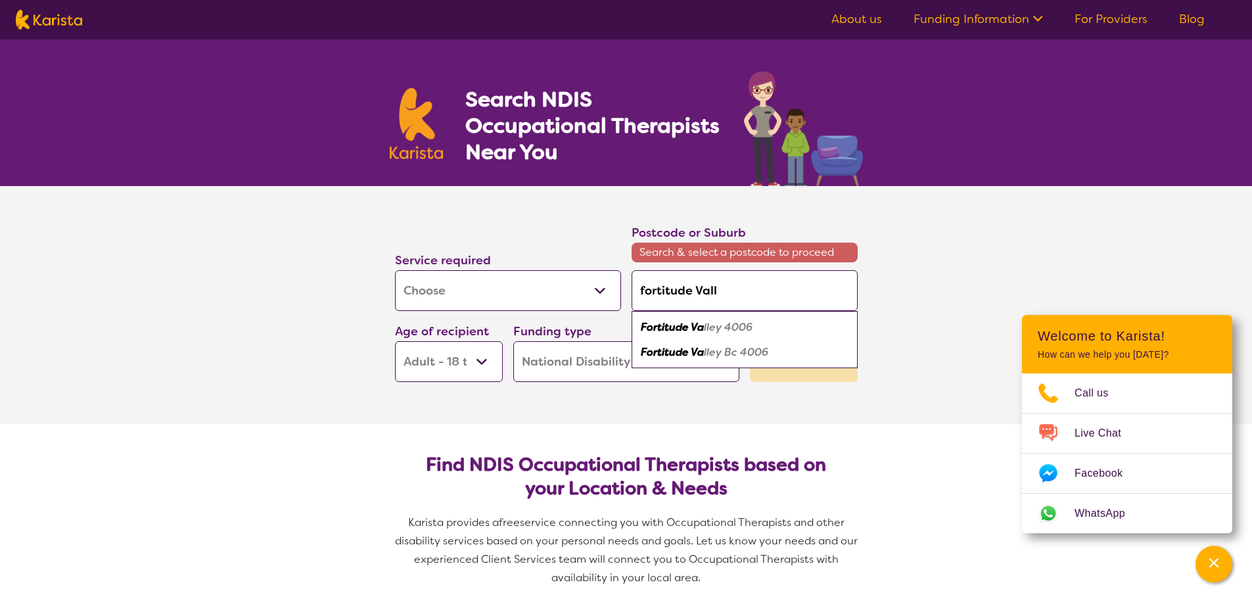
type input "fortitude [PERSON_NAME]"
type input "[GEOGRAPHIC_DATA]"
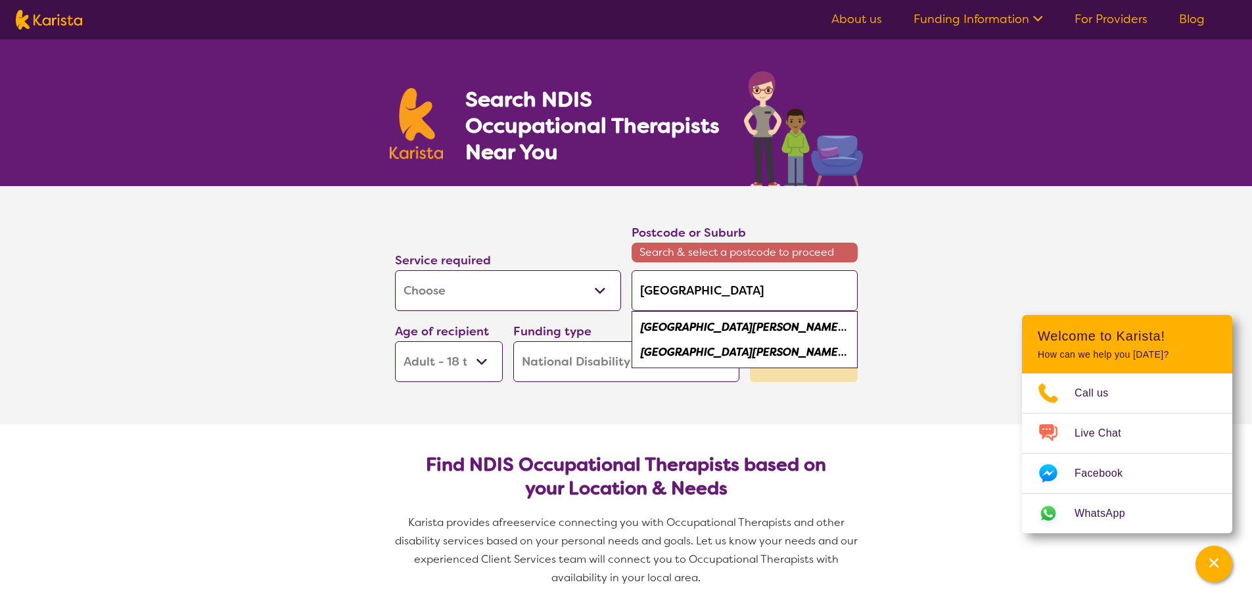
type input "[GEOGRAPHIC_DATA]"
type input "fortitude Valley B"
type input "fortitude Valley BC"
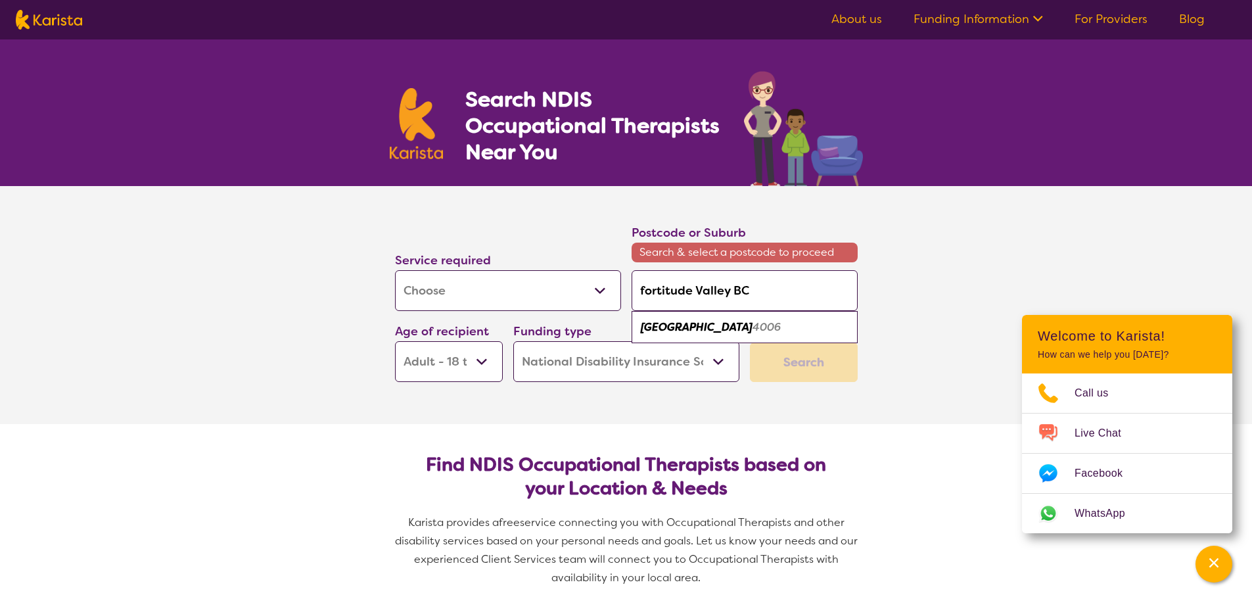
type input "fortitude Valley BC"
type input "fortitude Valley BC 4"
type input "fortitude Valley BC 40"
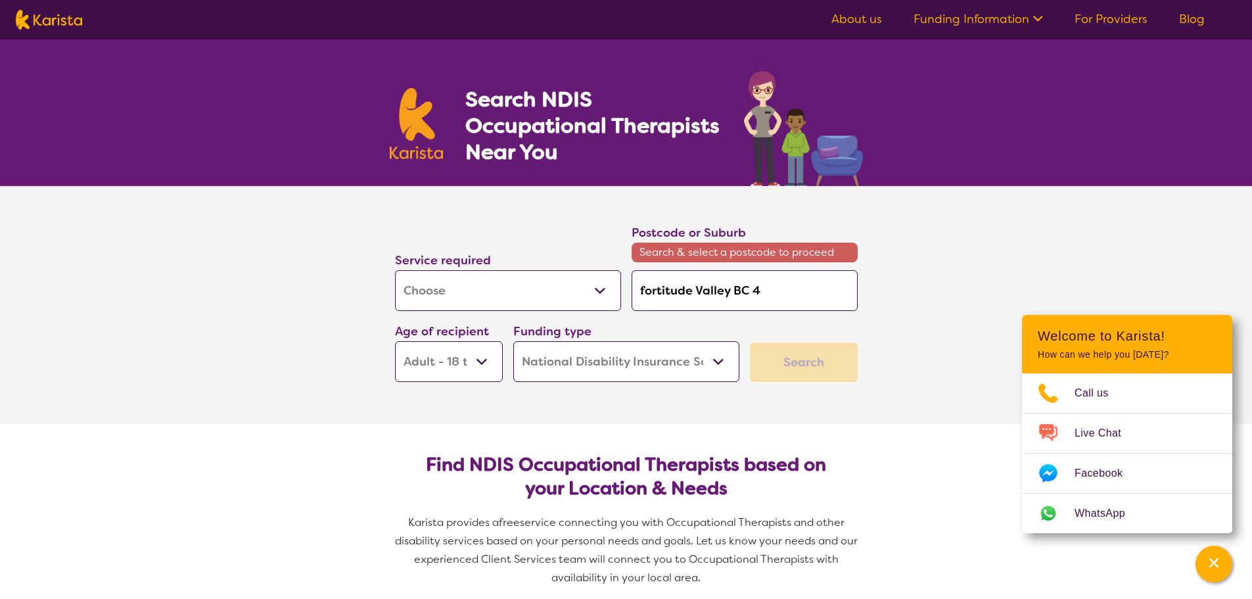
type input "fortitude Valley BC 40"
type input "fortitude Valley [DATE]"
type input "[GEOGRAPHIC_DATA] 4006"
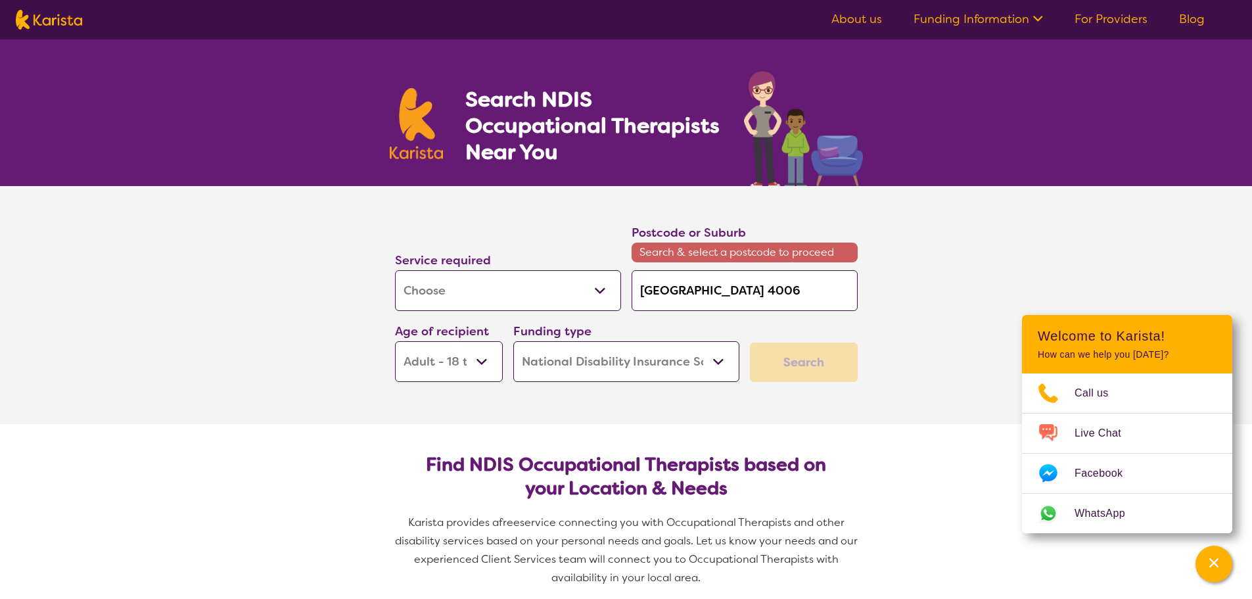
click at [594, 291] on select "Allied Health Assistant Assessment ([MEDICAL_DATA] or [MEDICAL_DATA]) Behaviour…" at bounding box center [508, 290] width 226 height 41
click at [962, 274] on section "Service required Allied Health Assistant Assessment ([MEDICAL_DATA] or [MEDICAL…" at bounding box center [626, 305] width 1252 height 238
click at [816, 290] on input "[GEOGRAPHIC_DATA] 4006" at bounding box center [745, 290] width 226 height 41
click at [720, 292] on input "[GEOGRAPHIC_DATA] 4006" at bounding box center [745, 290] width 226 height 41
drag, startPoint x: 734, startPoint y: 286, endPoint x: 755, endPoint y: 284, distance: 21.1
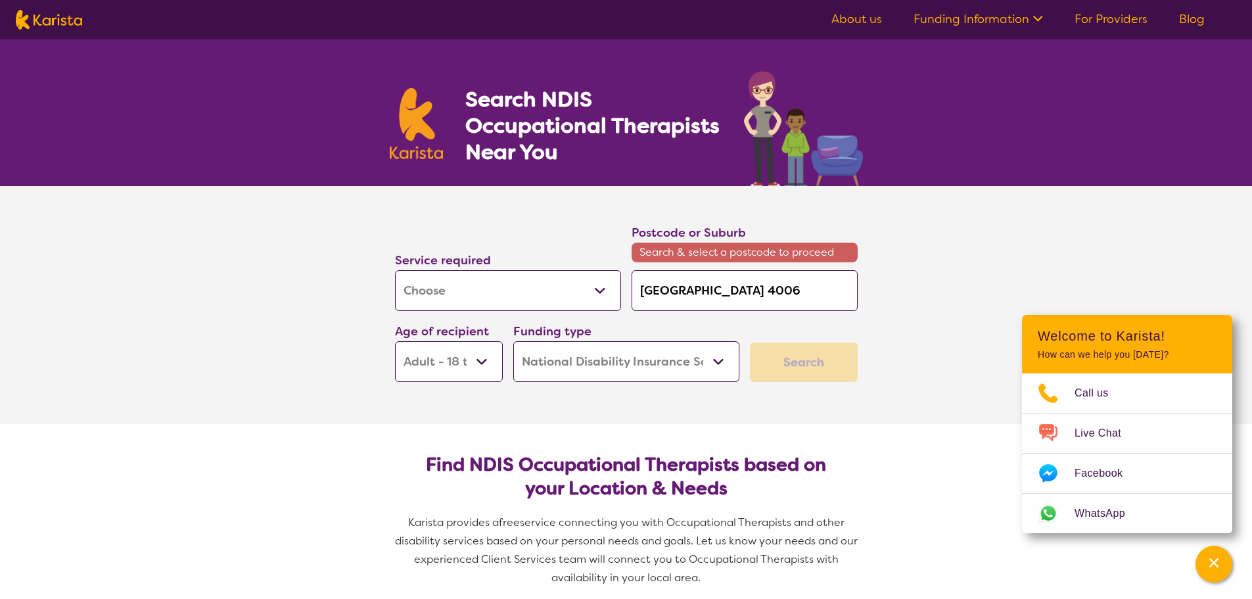
click at [736, 287] on input "[GEOGRAPHIC_DATA] 4006" at bounding box center [745, 290] width 226 height 41
type input "[GEOGRAPHIC_DATA]"
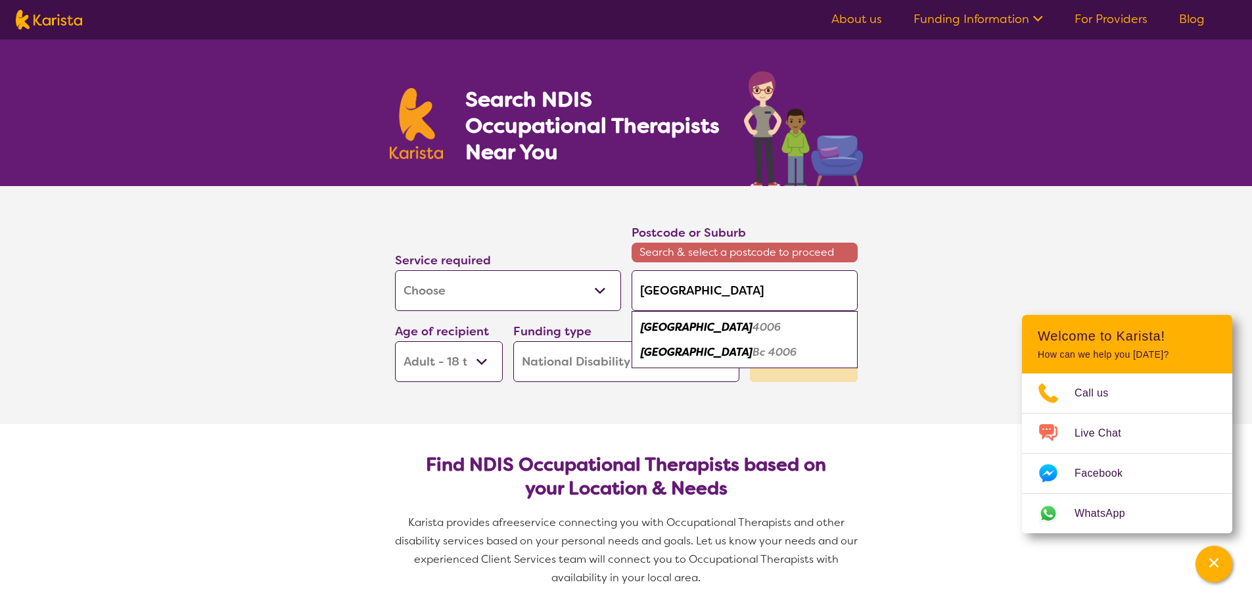
type input "[GEOGRAPHIC_DATA]"
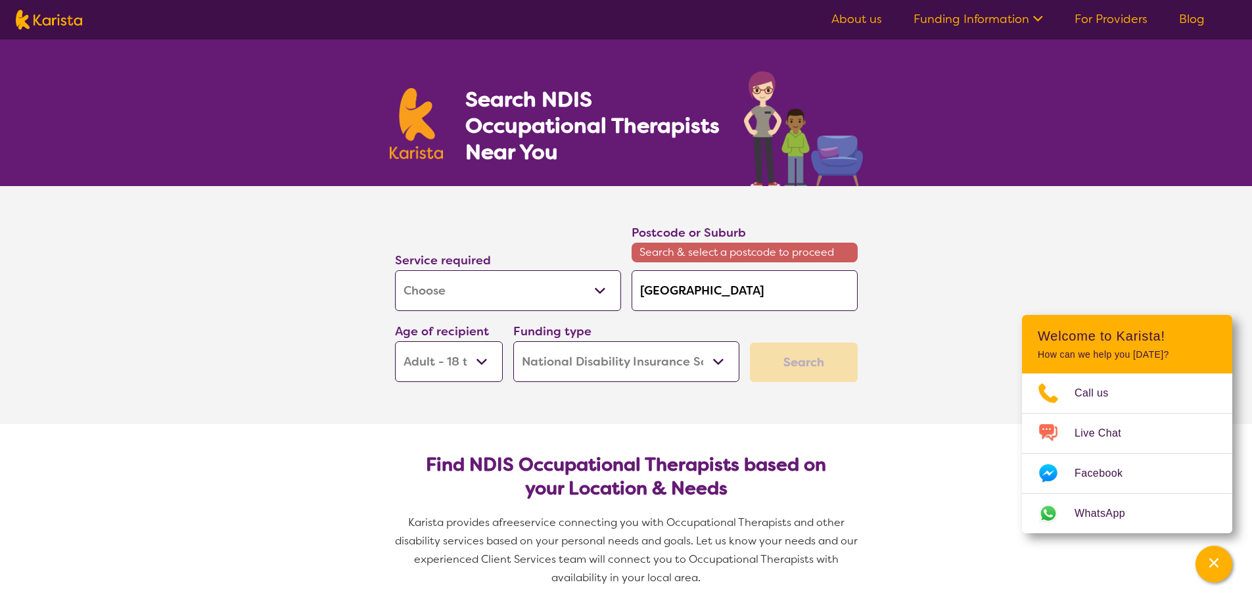
click at [780, 295] on input "[GEOGRAPHIC_DATA]" at bounding box center [745, 290] width 226 height 41
click at [750, 342] on button "Search" at bounding box center [804, 361] width 108 height 39
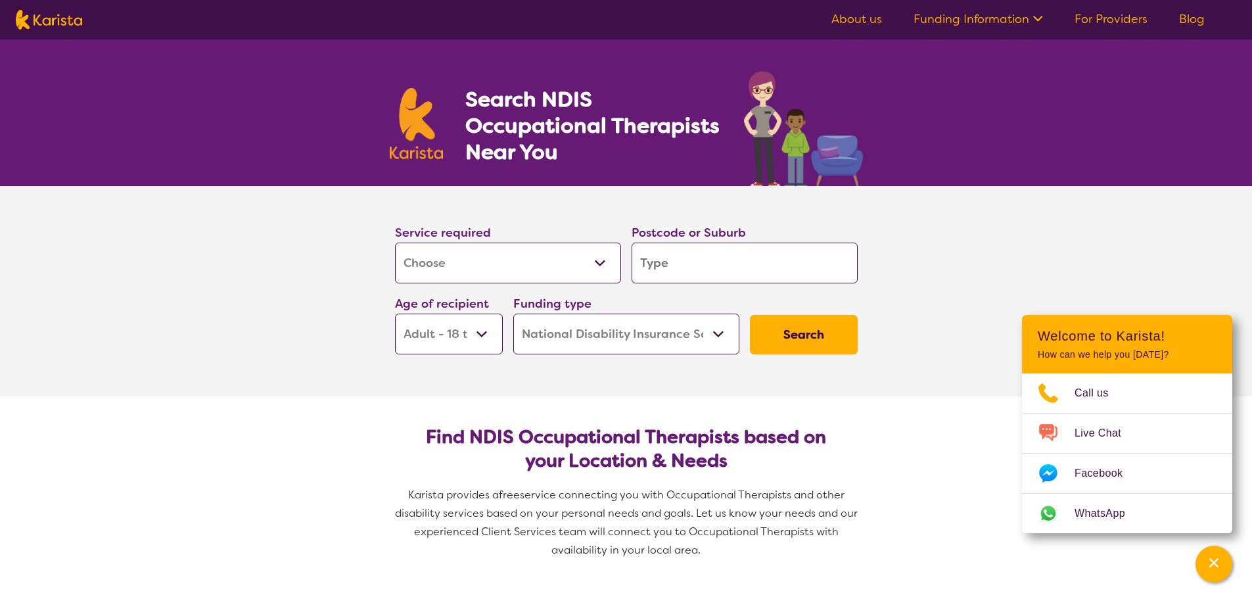
type input "b"
type input "f"
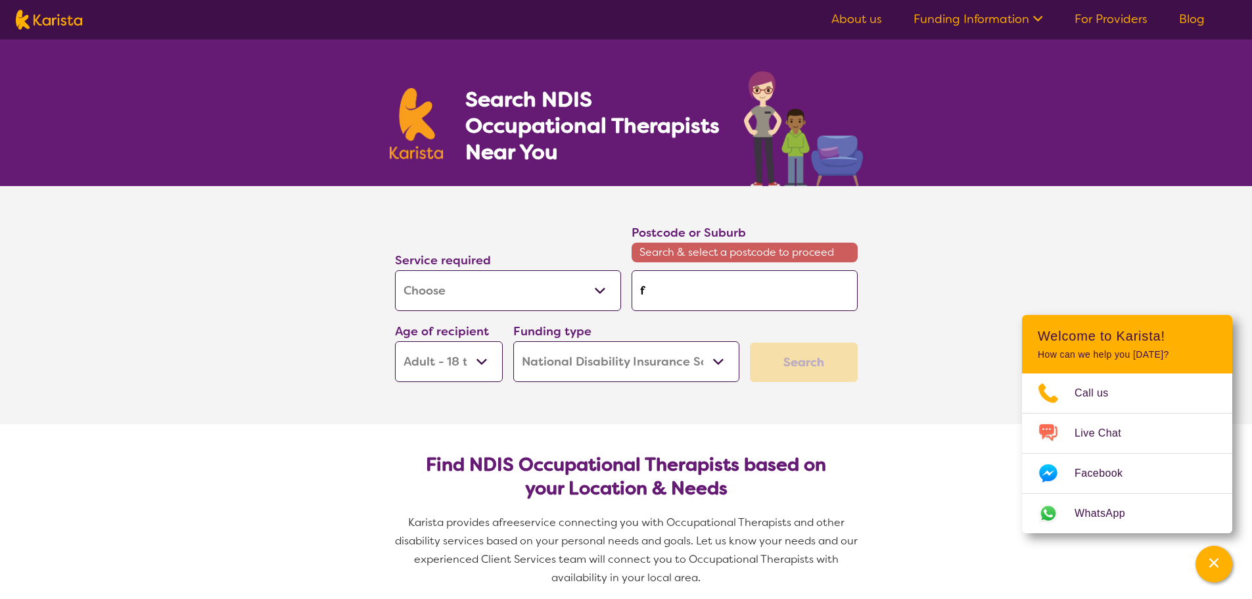
type input "fo"
type input "for"
type input "fort"
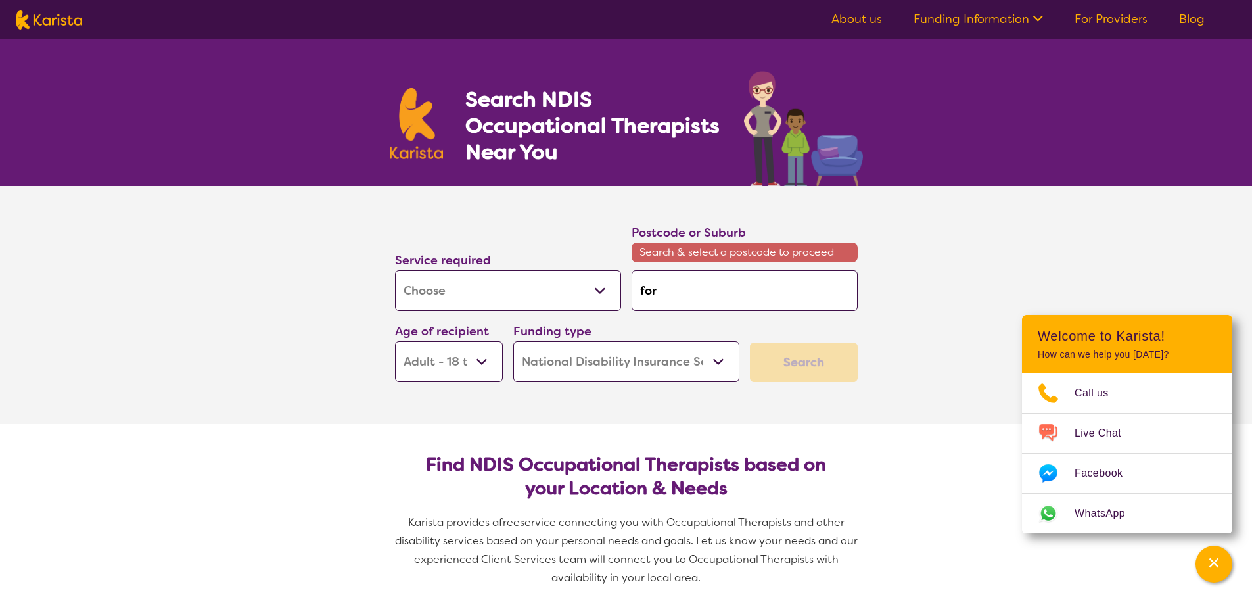
type input "fort"
type input "forti"
type input "fortit"
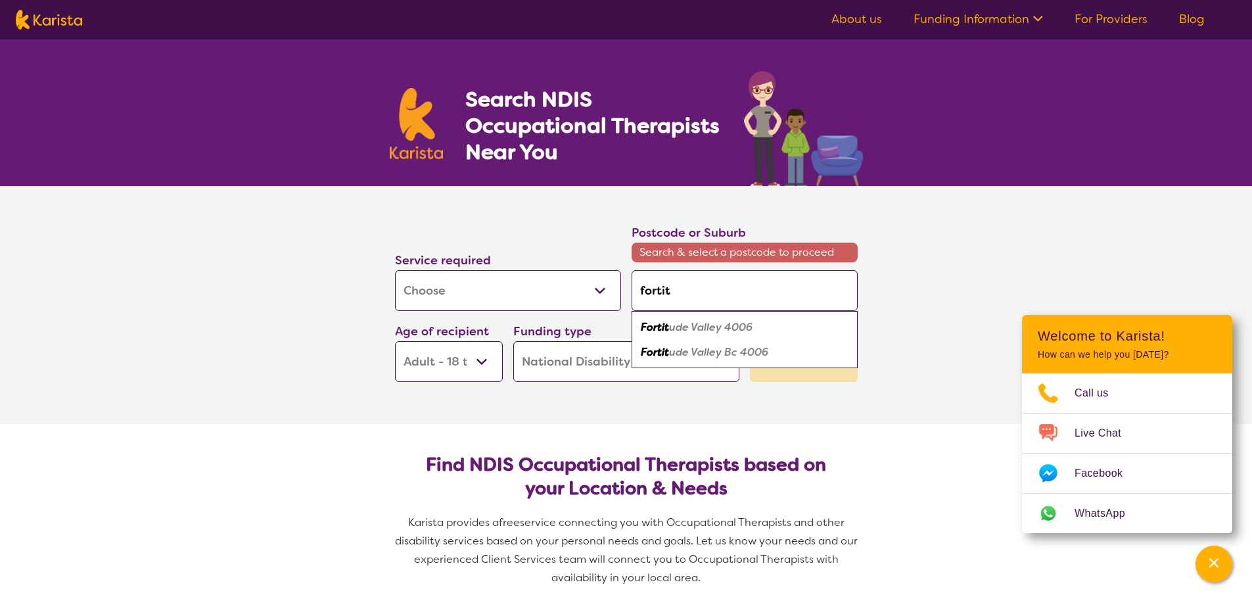
click at [735, 352] on em "ude Valley Bc 4006" at bounding box center [718, 352] width 99 height 14
type input "4006"
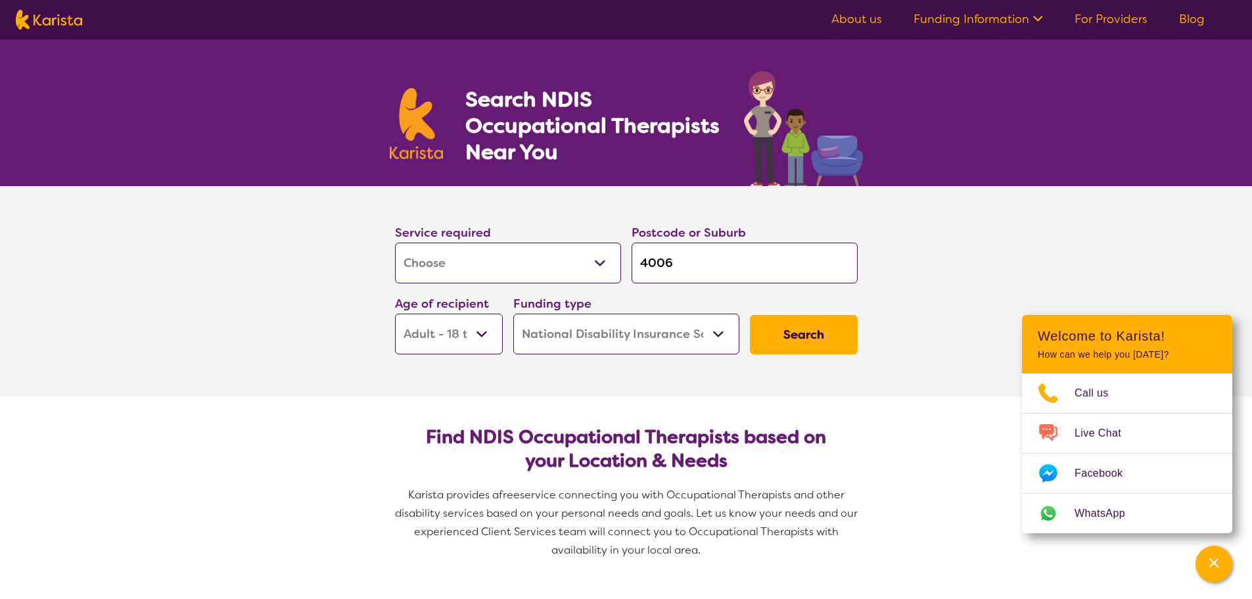
click at [694, 269] on input "4006" at bounding box center [745, 263] width 226 height 41
click at [807, 337] on button "Search" at bounding box center [804, 334] width 108 height 39
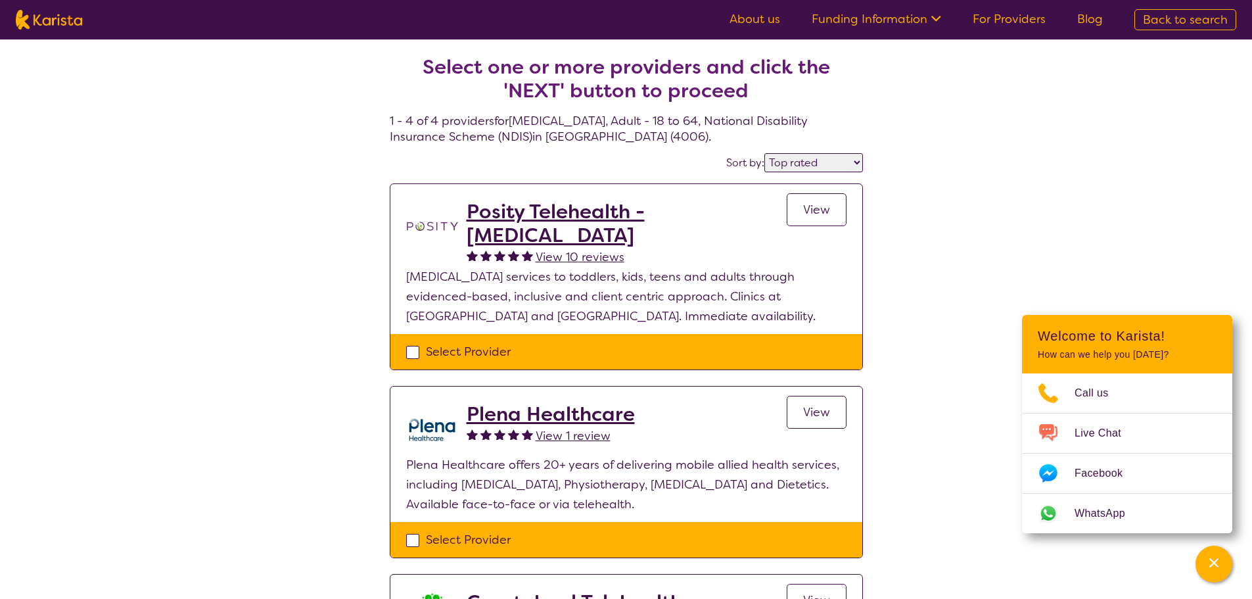
click at [851, 163] on select "Highly reviewed Top rated" at bounding box center [814, 162] width 99 height 19
select select "highly_reviewed"
click at [765, 153] on select "Highly reviewed Top rated" at bounding box center [814, 162] width 99 height 19
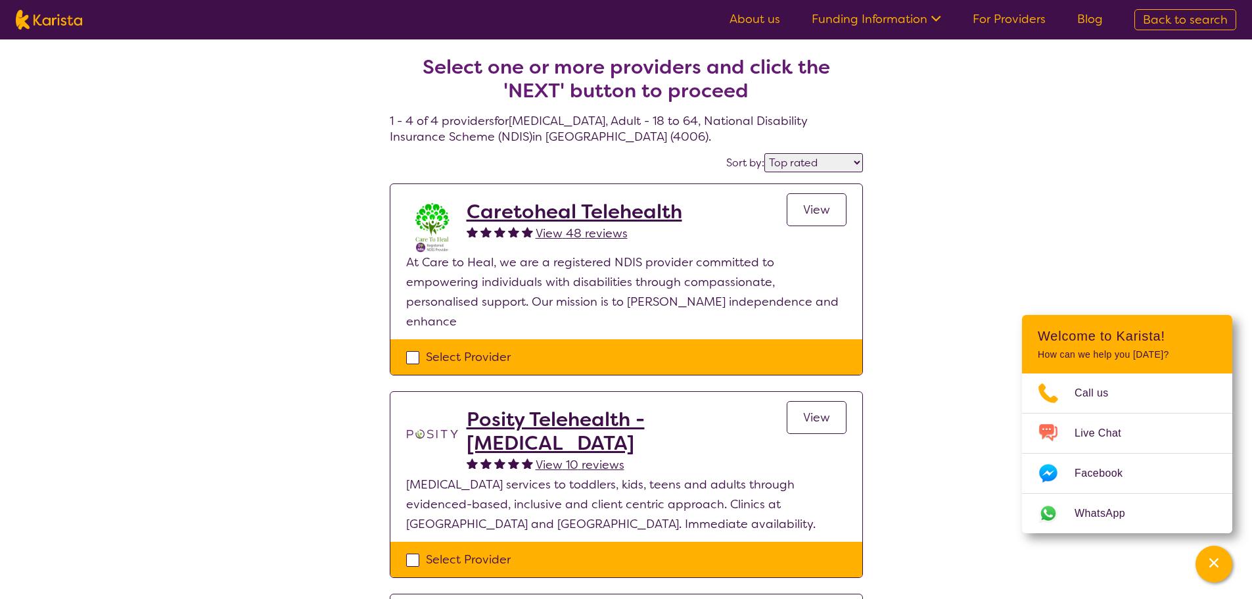
select select "[MEDICAL_DATA]"
select select "AD"
select select "NDIS"
select select "[MEDICAL_DATA]"
select select "AD"
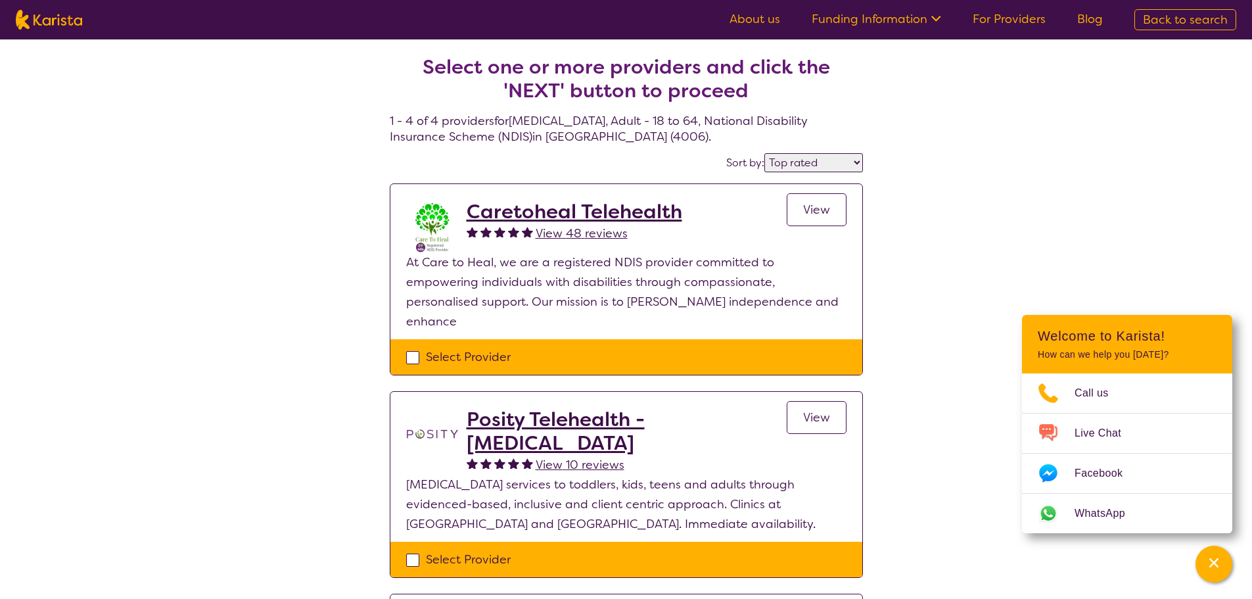
select select "NDIS"
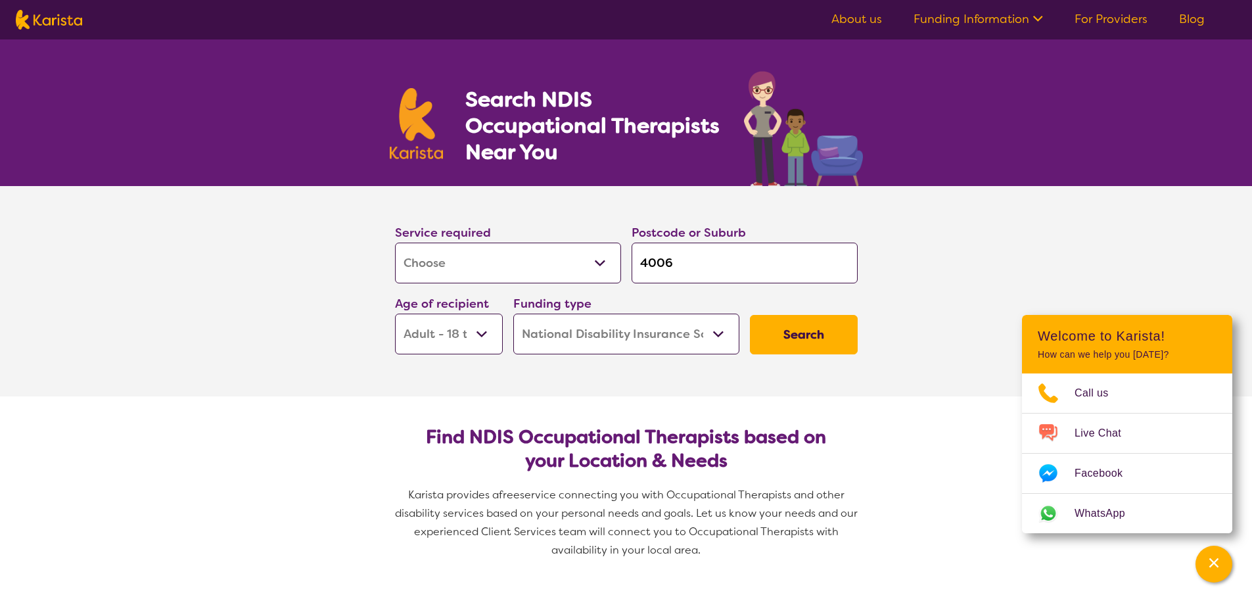
click at [787, 273] on input "4006" at bounding box center [745, 263] width 226 height 41
click at [786, 272] on input "4006" at bounding box center [745, 263] width 226 height 41
click at [784, 271] on input "4006" at bounding box center [745, 263] width 226 height 41
type input "40"
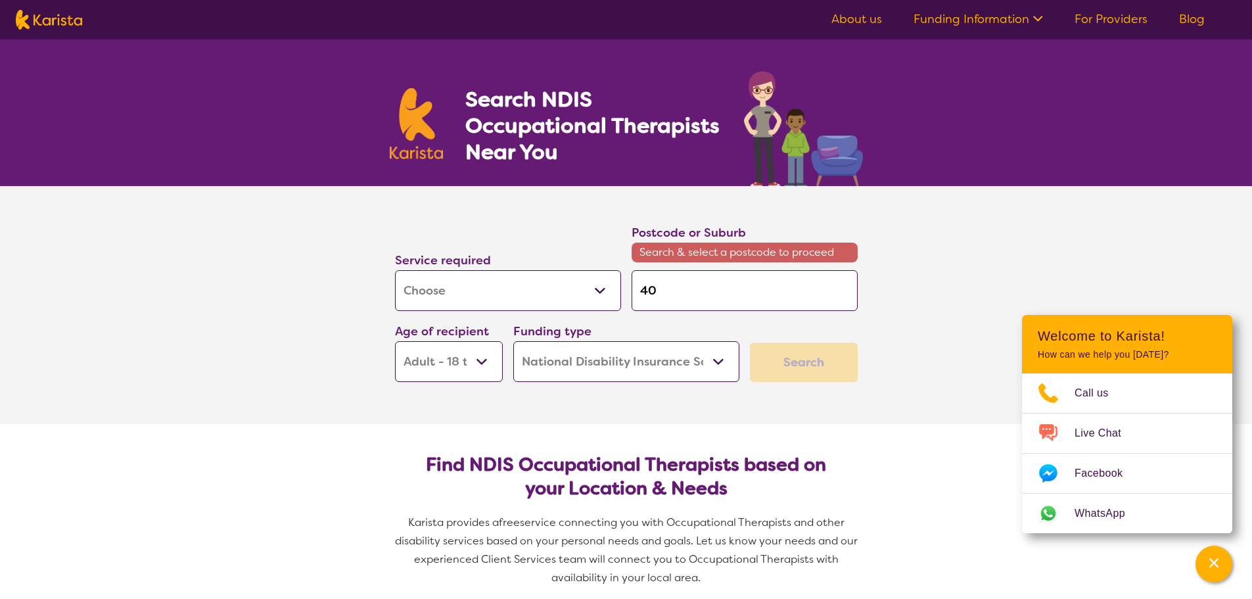
type input "400"
type input "4000"
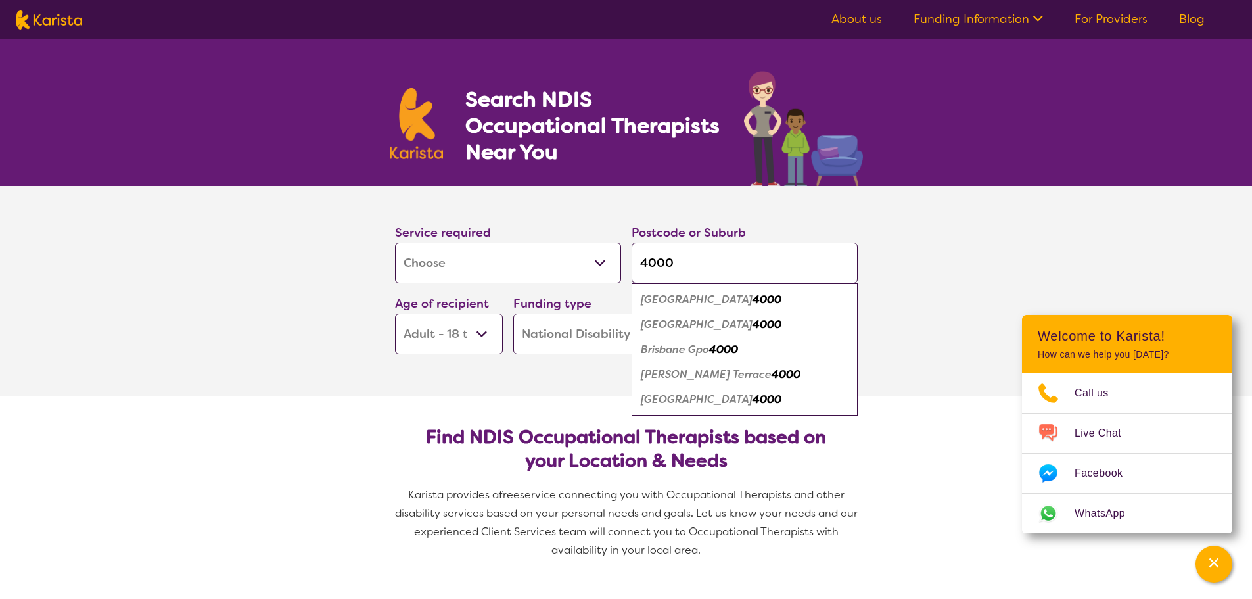
type input "4000"
click at [716, 346] on em "4000" at bounding box center [723, 349] width 29 height 14
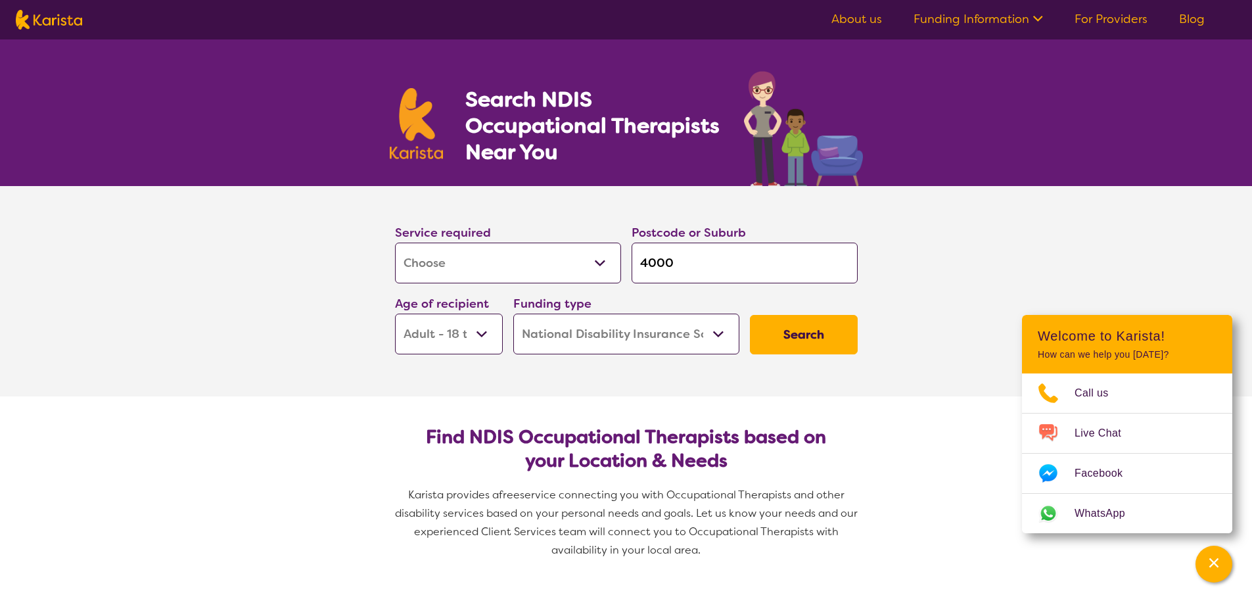
click at [795, 339] on button "Search" at bounding box center [804, 334] width 108 height 39
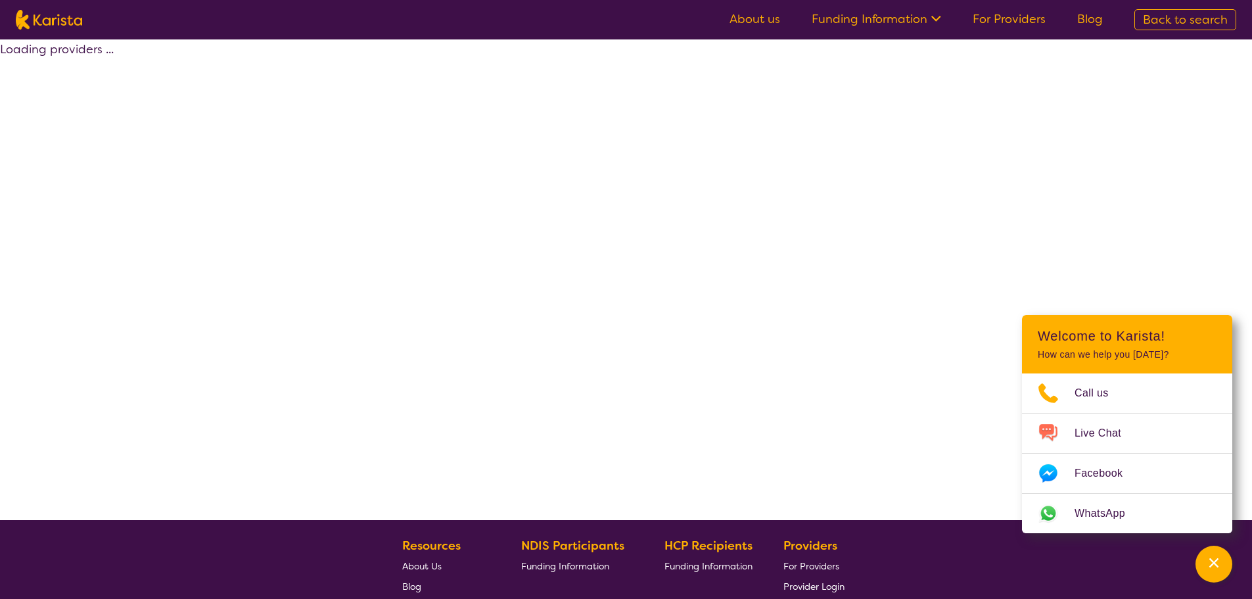
select select "by_score"
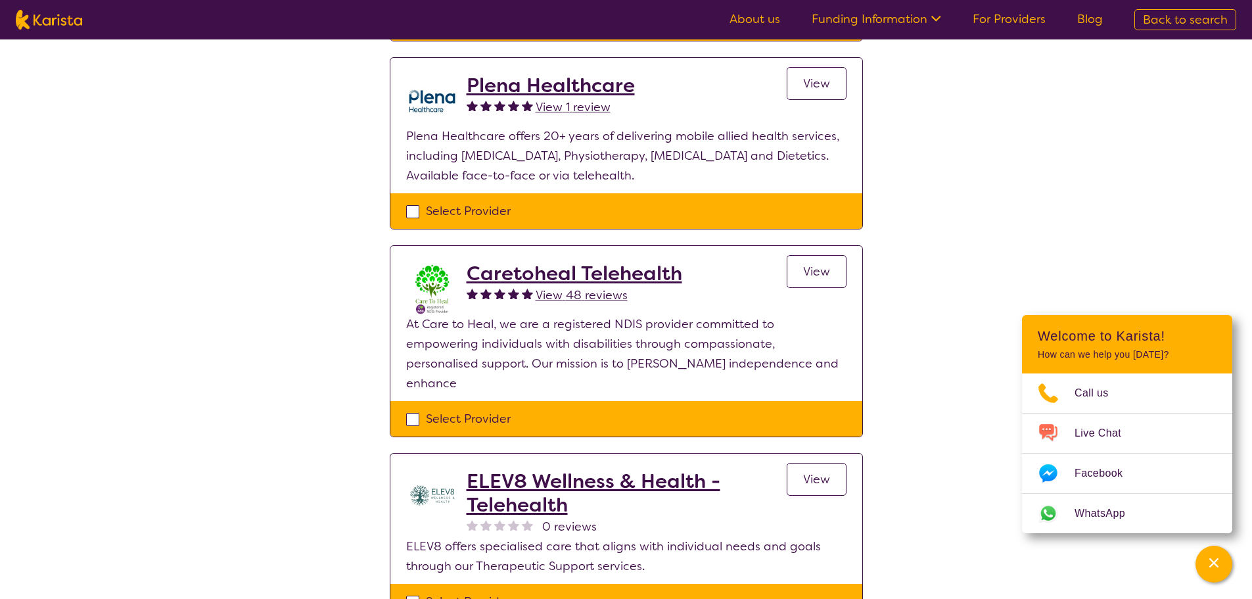
scroll to position [263, 0]
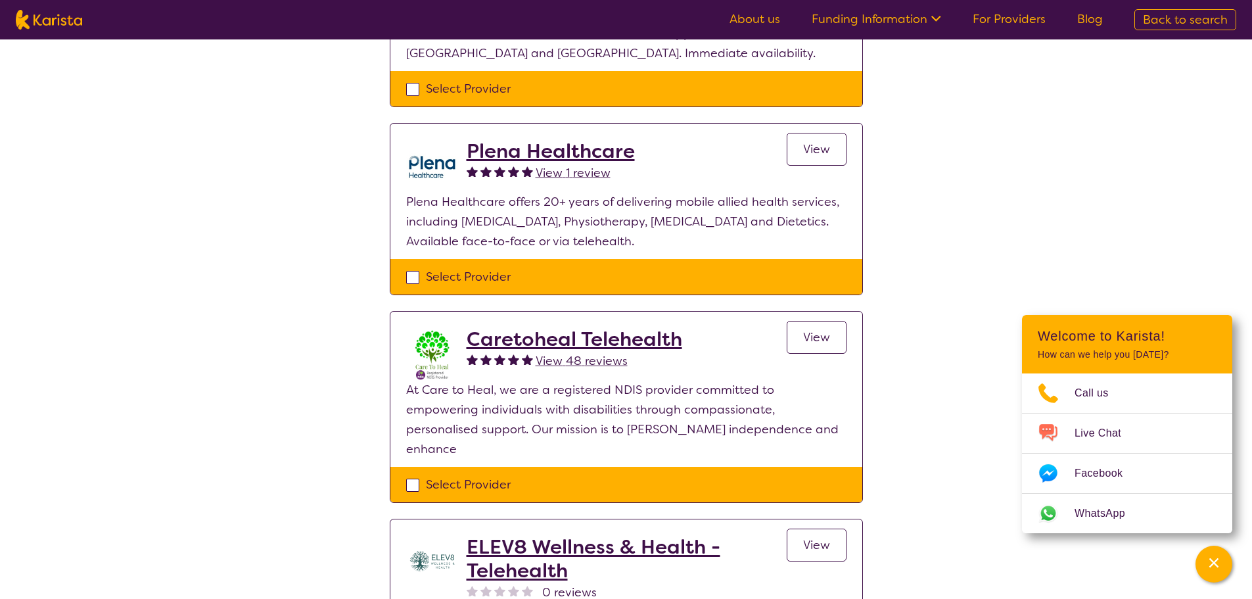
click at [577, 174] on span "View 1 review" at bounding box center [573, 173] width 75 height 16
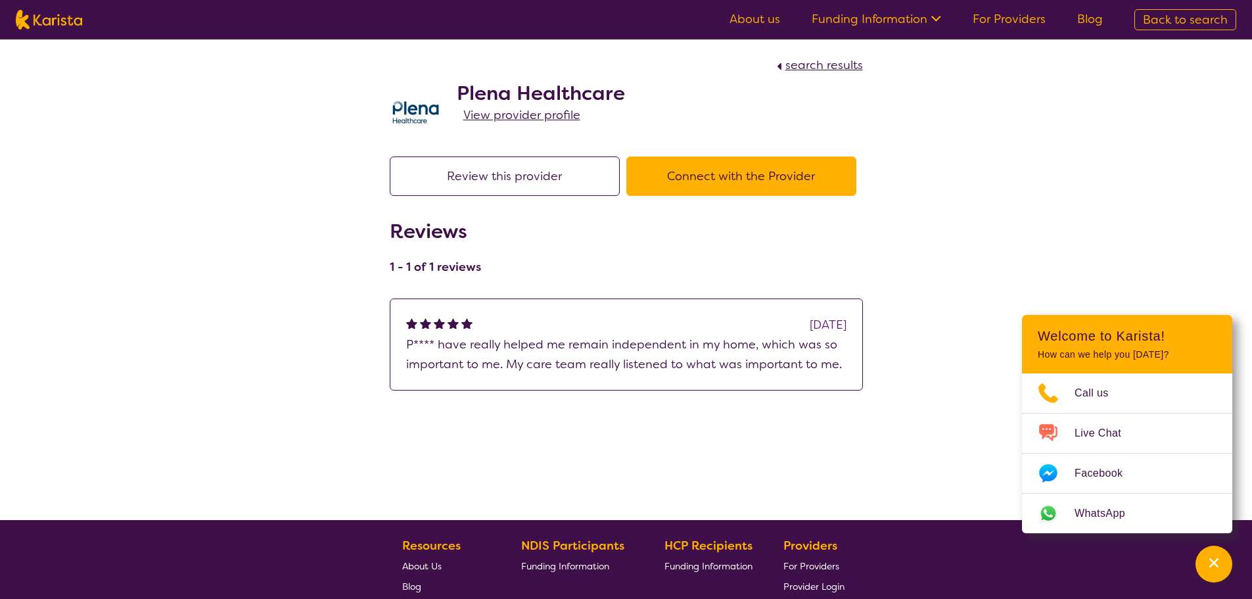
scroll to position [263, 0]
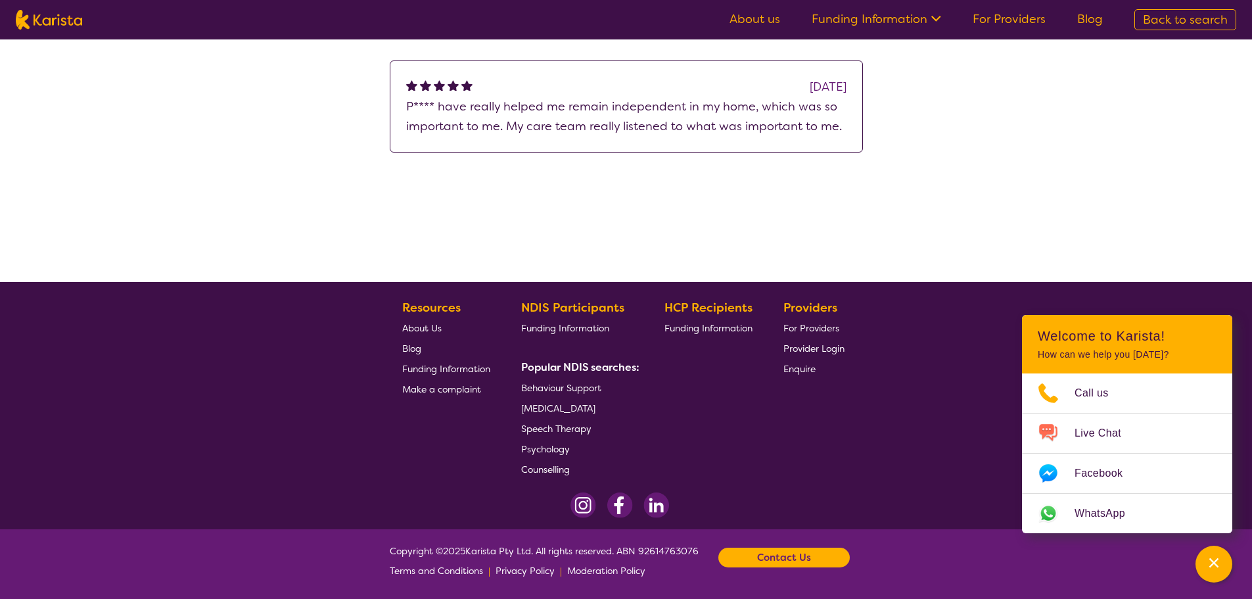
select select "by_score"
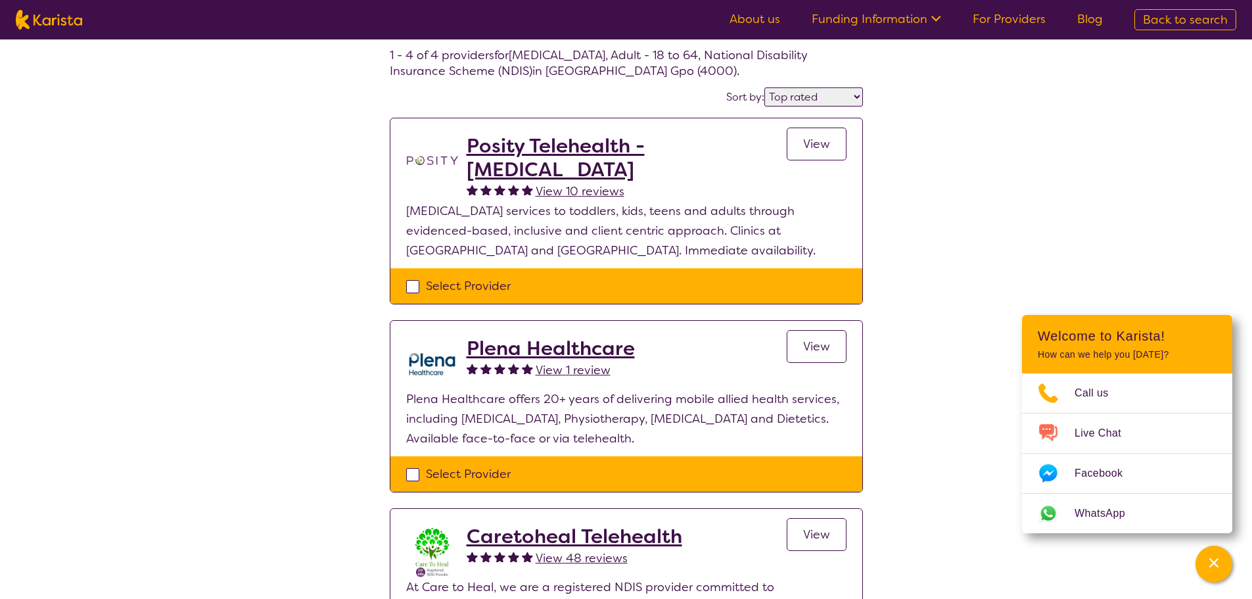
scroll to position [0, 0]
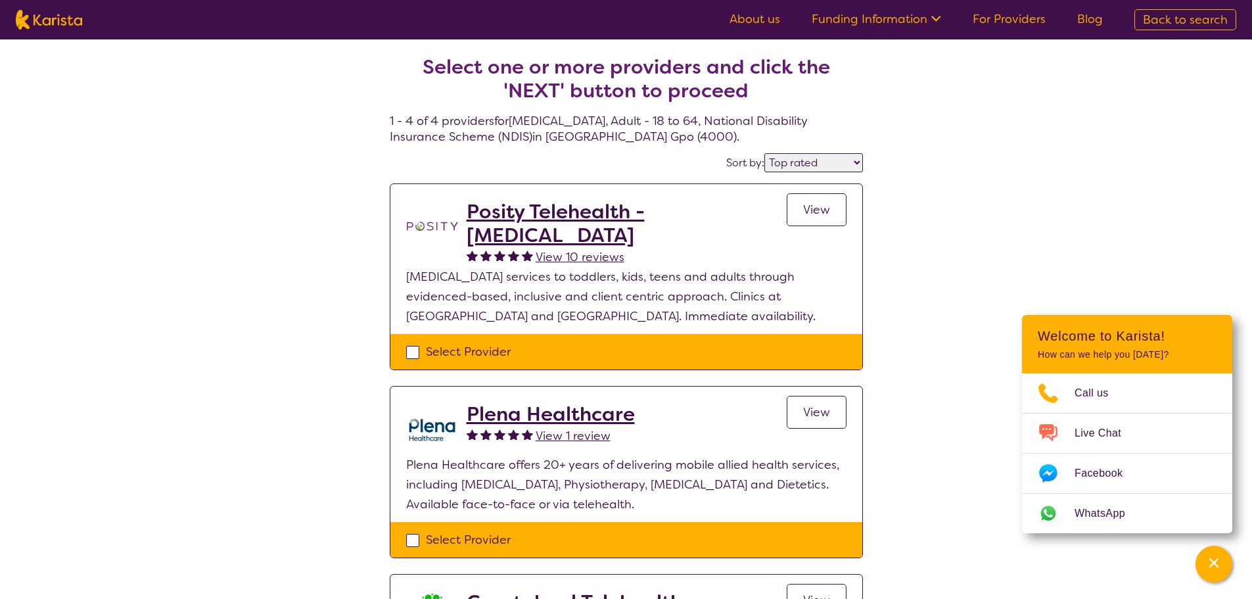
click at [601, 260] on span "View 10 reviews" at bounding box center [580, 257] width 89 height 16
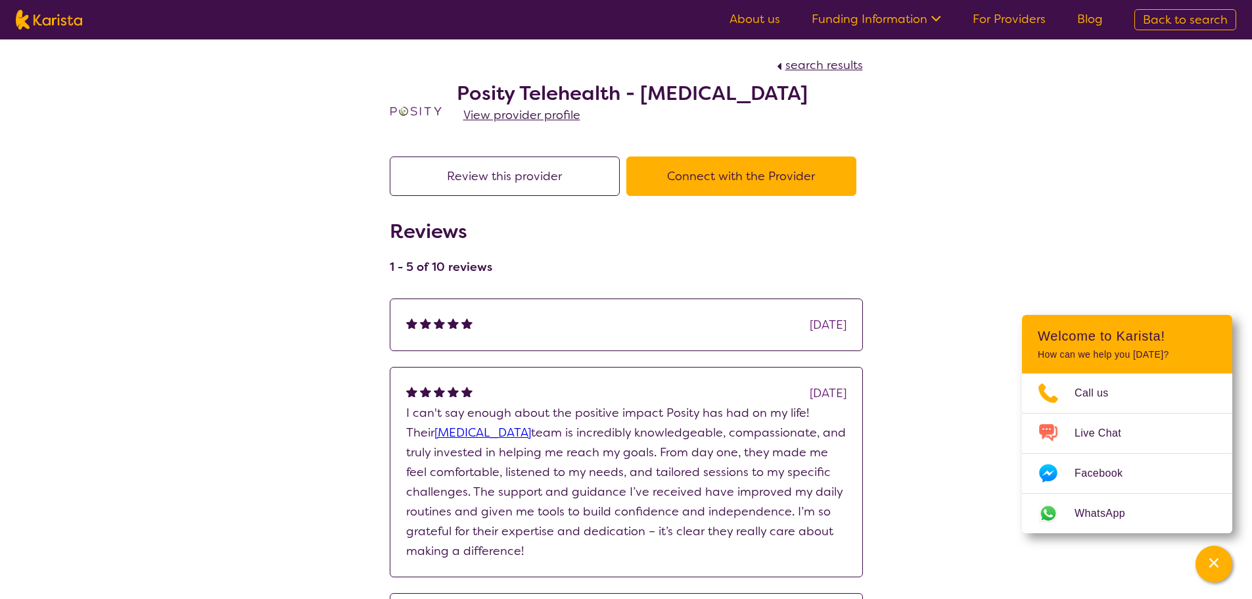
scroll to position [263, 0]
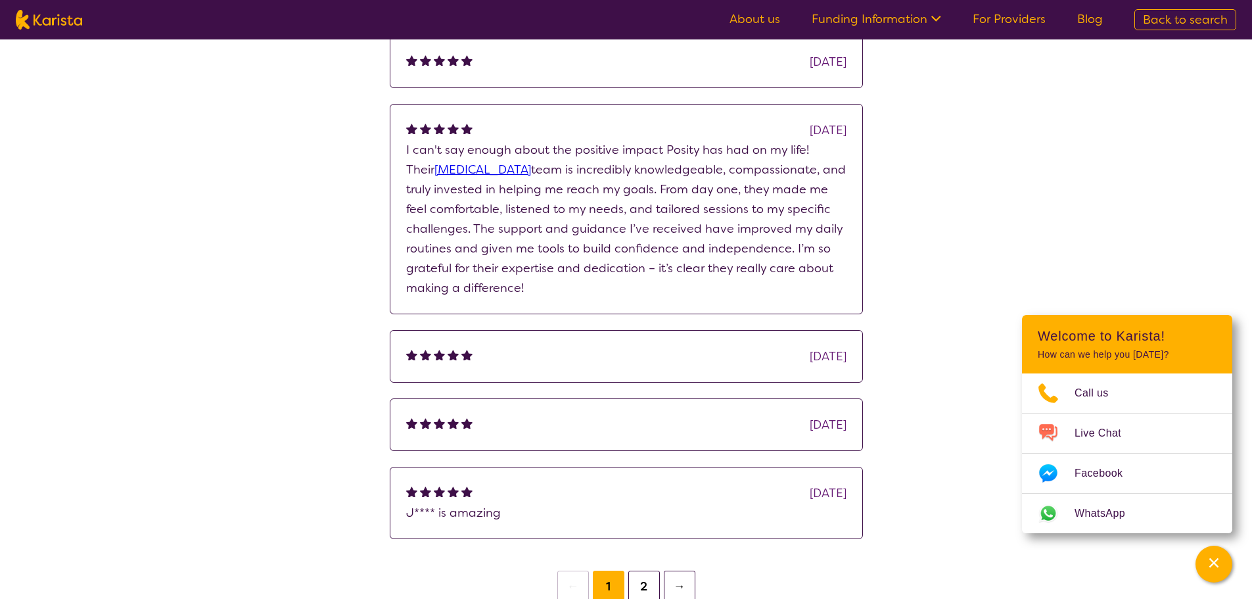
click at [638, 586] on button "2" at bounding box center [644, 587] width 32 height 32
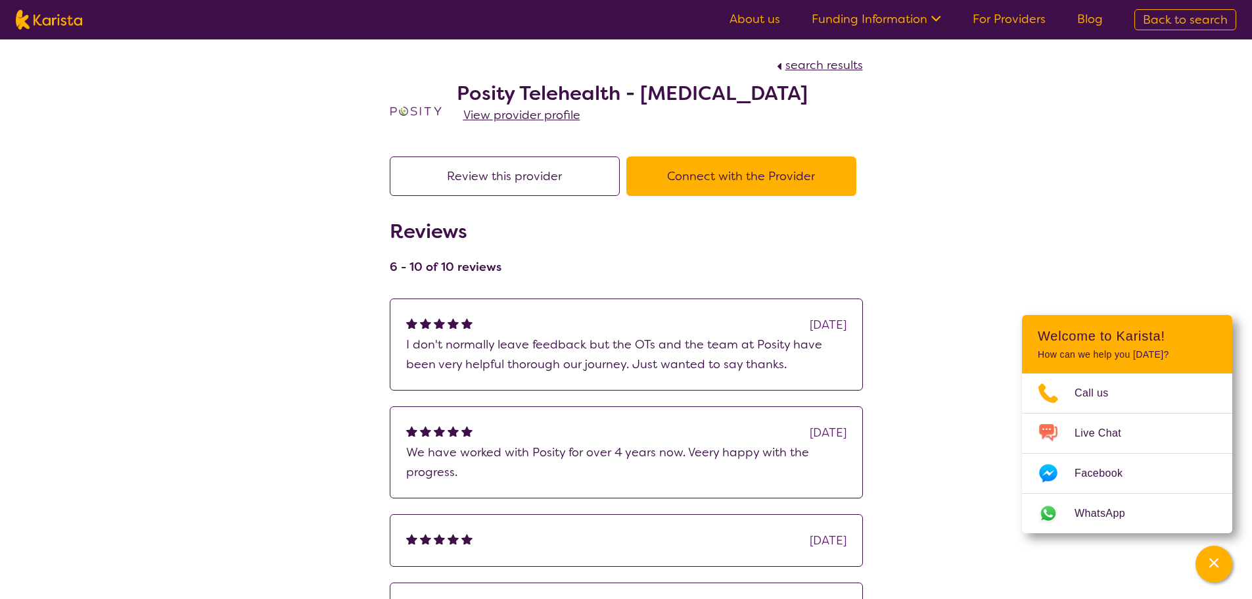
click at [826, 65] on span "search results" at bounding box center [825, 65] width 78 height 16
select select "by_score"
click at [830, 65] on span "search results" at bounding box center [825, 65] width 78 height 16
select select "by_score"
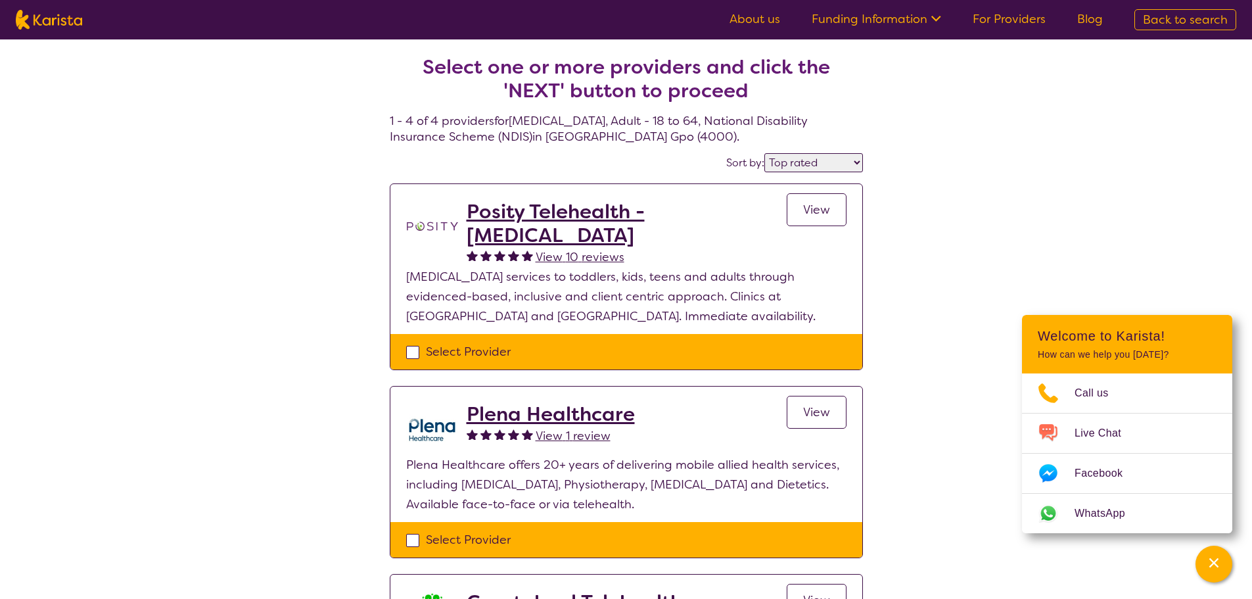
click at [751, 17] on link "About us" at bounding box center [755, 19] width 51 height 16
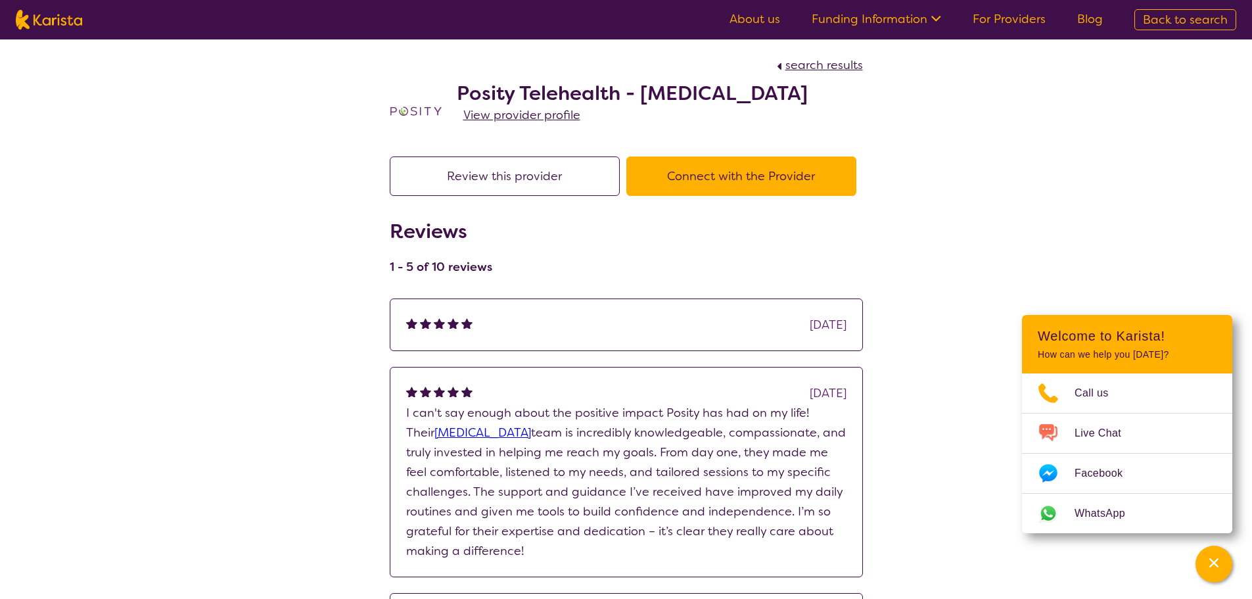
select select "by_score"
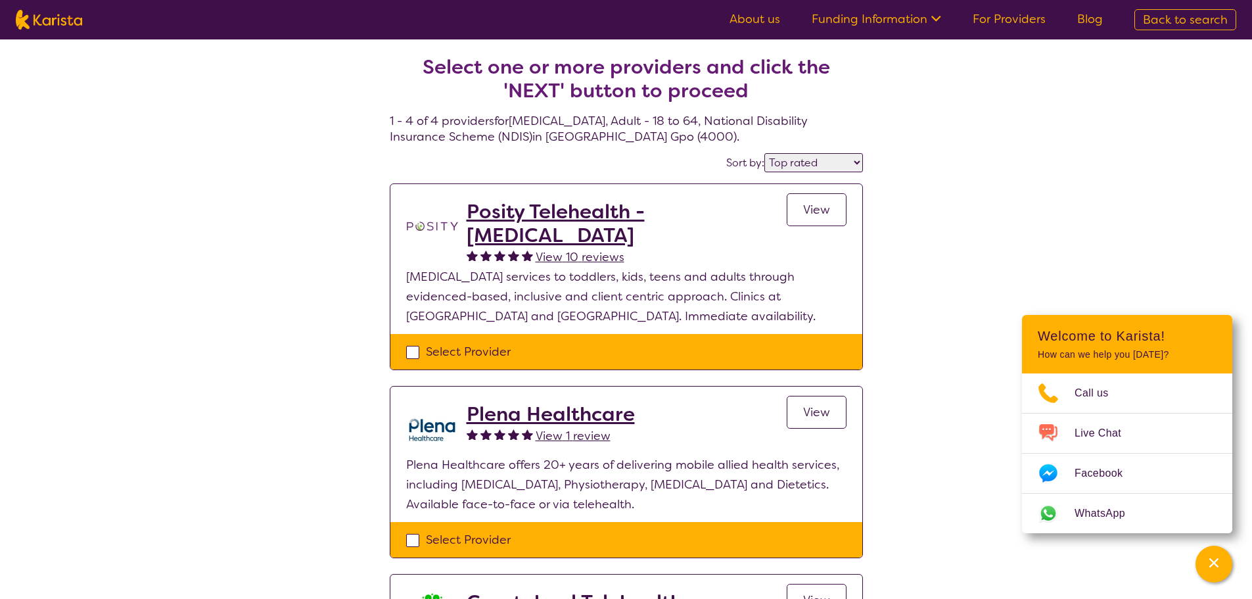
select select "[MEDICAL_DATA]"
select select "AD"
select select "NDIS"
select select "[MEDICAL_DATA]"
select select "AD"
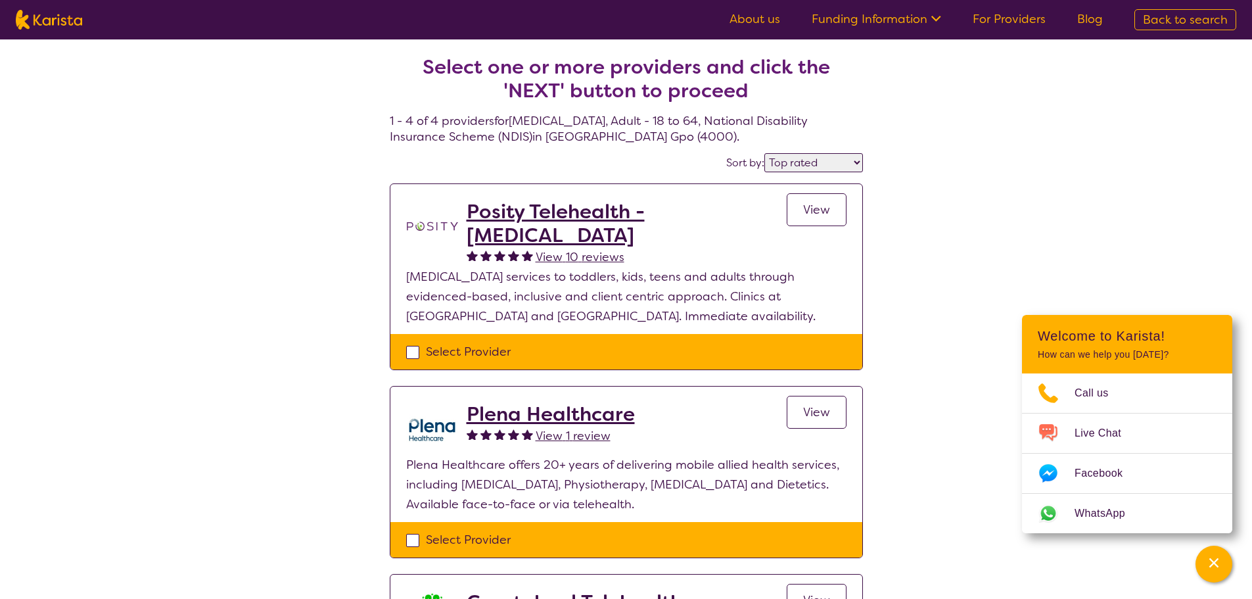
select select "NDIS"
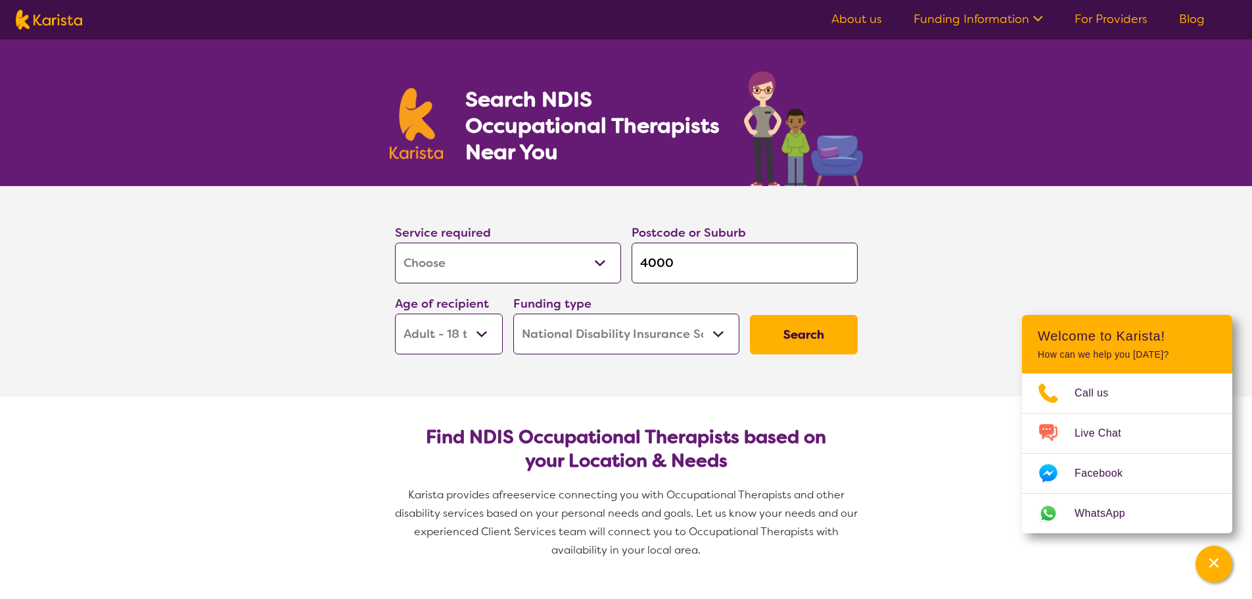
click at [484, 335] on select "Early Childhood - 0 to 9 Child - 10 to 11 Adolescent - 12 to 17 Adult - 18 to 6…" at bounding box center [449, 334] width 108 height 41
click at [395, 314] on select "Early Childhood - 0 to 9 Child - 10 to 11 Adolescent - 12 to 17 Adult - 18 to 6…" at bounding box center [449, 334] width 108 height 41
click at [604, 268] on select "Allied Health Assistant Assessment ([MEDICAL_DATA] or [MEDICAL_DATA]) Behaviour…" at bounding box center [508, 263] width 226 height 41
click at [395, 243] on select "Allied Health Assistant Assessment ([MEDICAL_DATA] or [MEDICAL_DATA]) Behaviour…" at bounding box center [508, 263] width 226 height 41
click at [711, 266] on input "4000" at bounding box center [745, 263] width 226 height 41
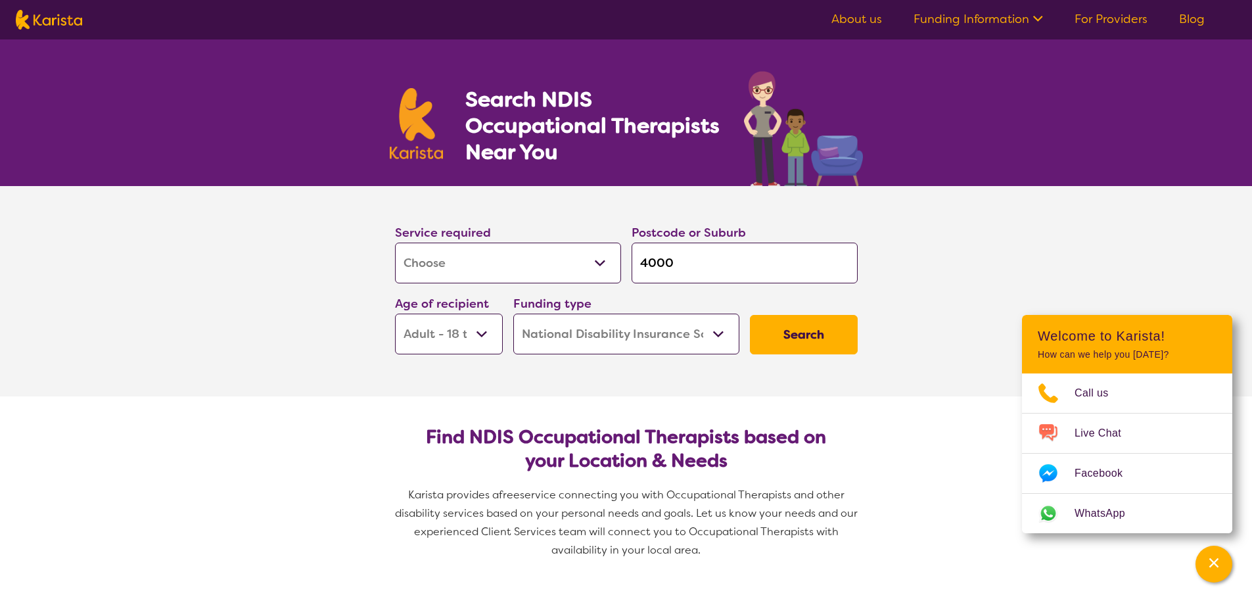
type input "4"
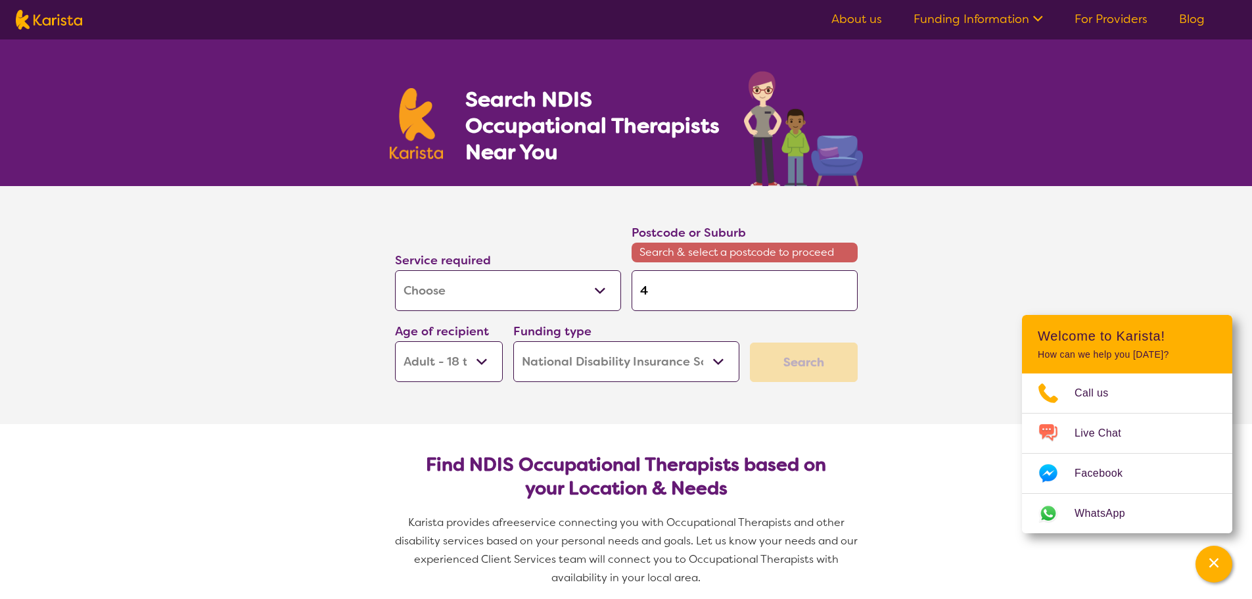
type input "40"
type input "400"
type input "4000"
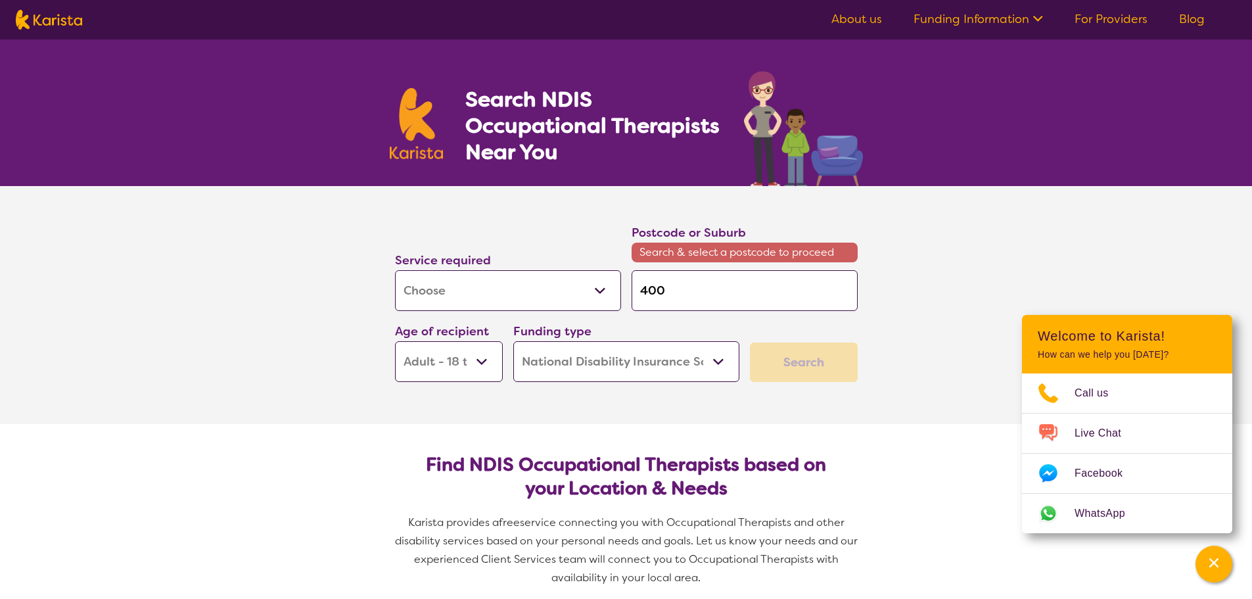
type input "4000"
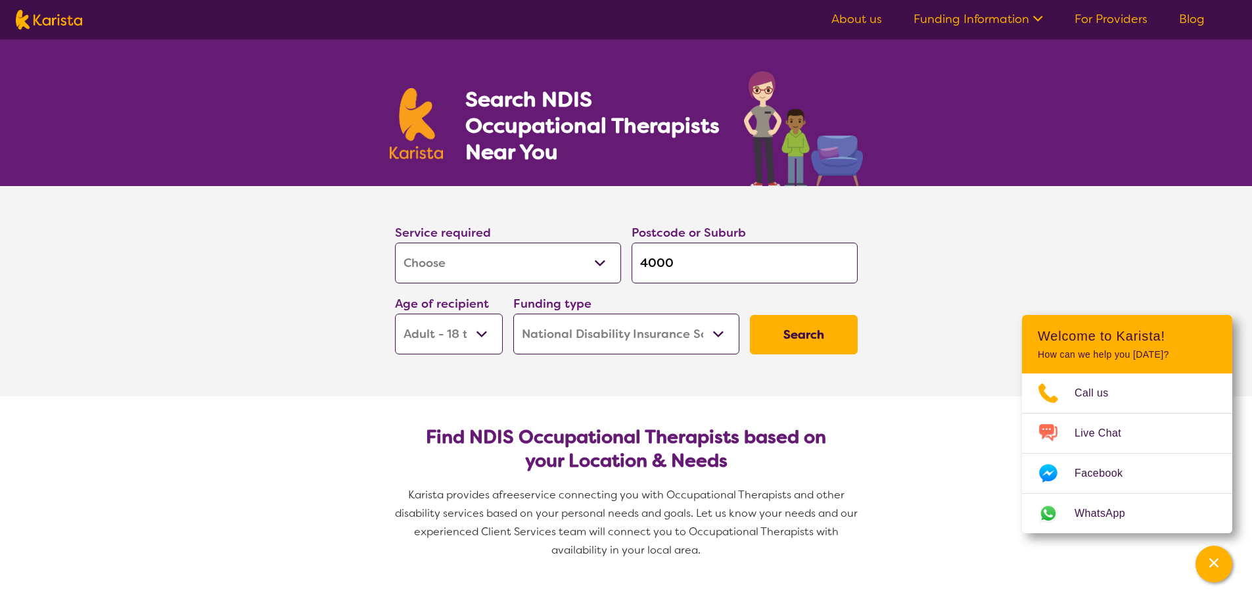
click button "Search" at bounding box center [804, 334] width 108 height 39
select select "by_score"
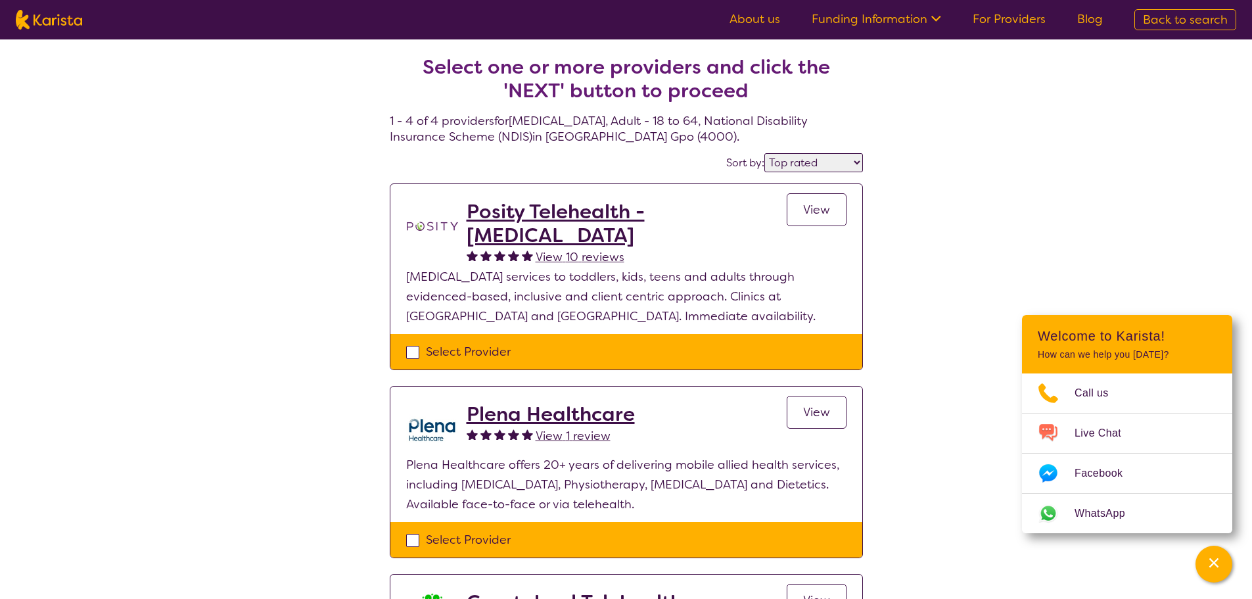
select select "[MEDICAL_DATA]"
select select "AD"
select select "NDIS"
select select "[MEDICAL_DATA]"
select select "AD"
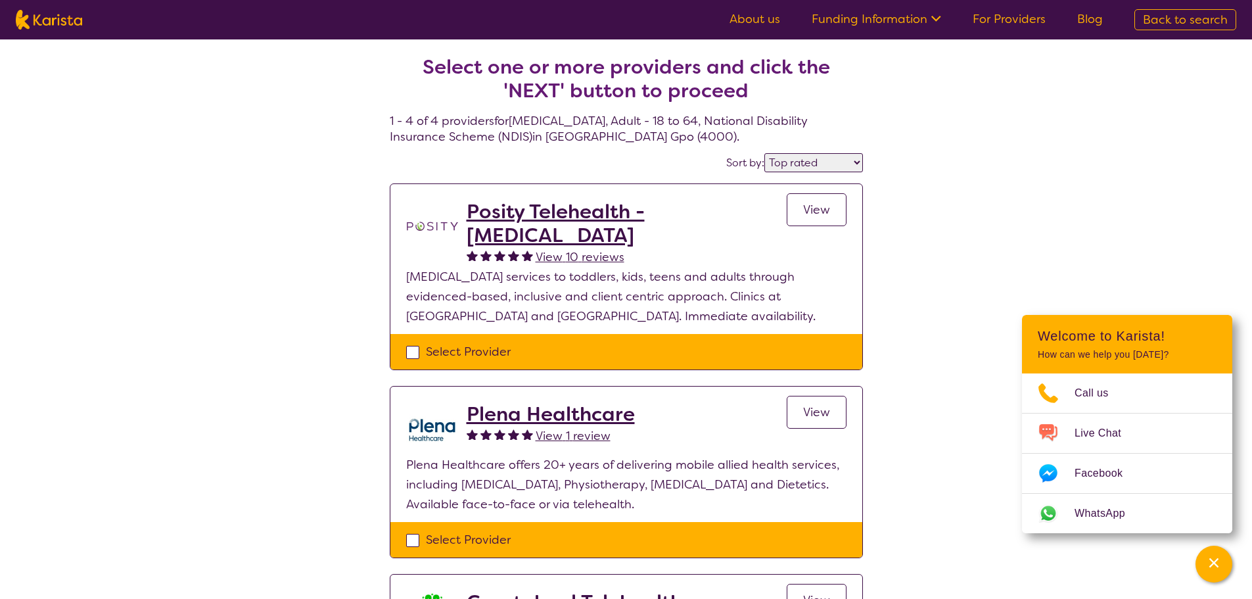
select select "NDIS"
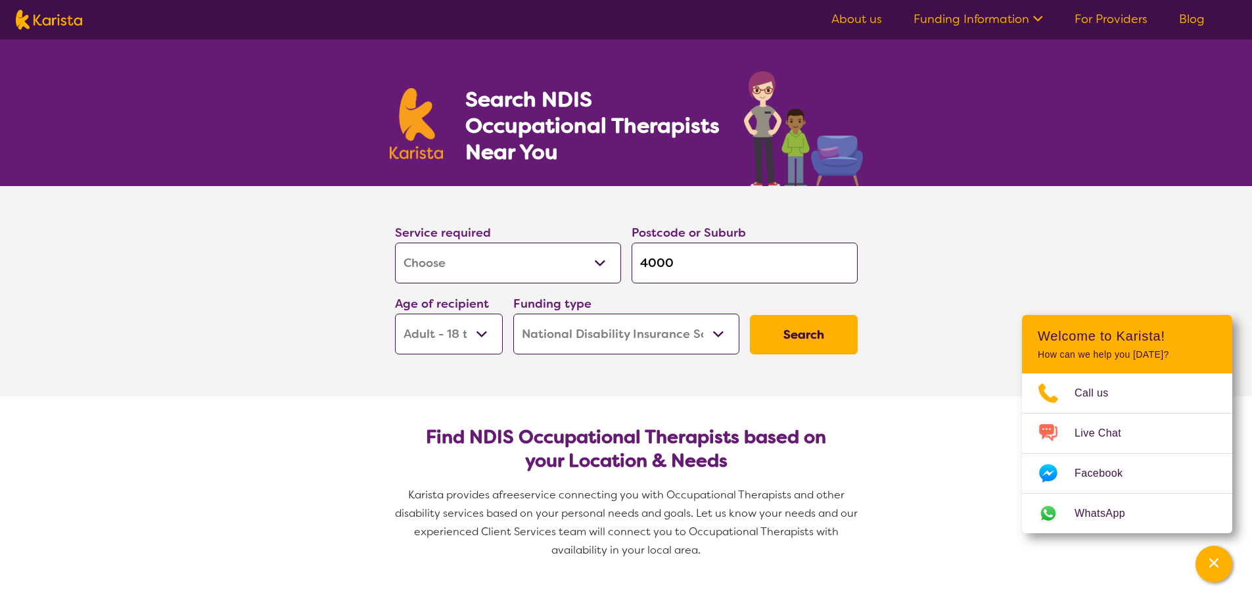
click at [698, 268] on input "4000" at bounding box center [745, 263] width 226 height 41
type input "40"
type input "405"
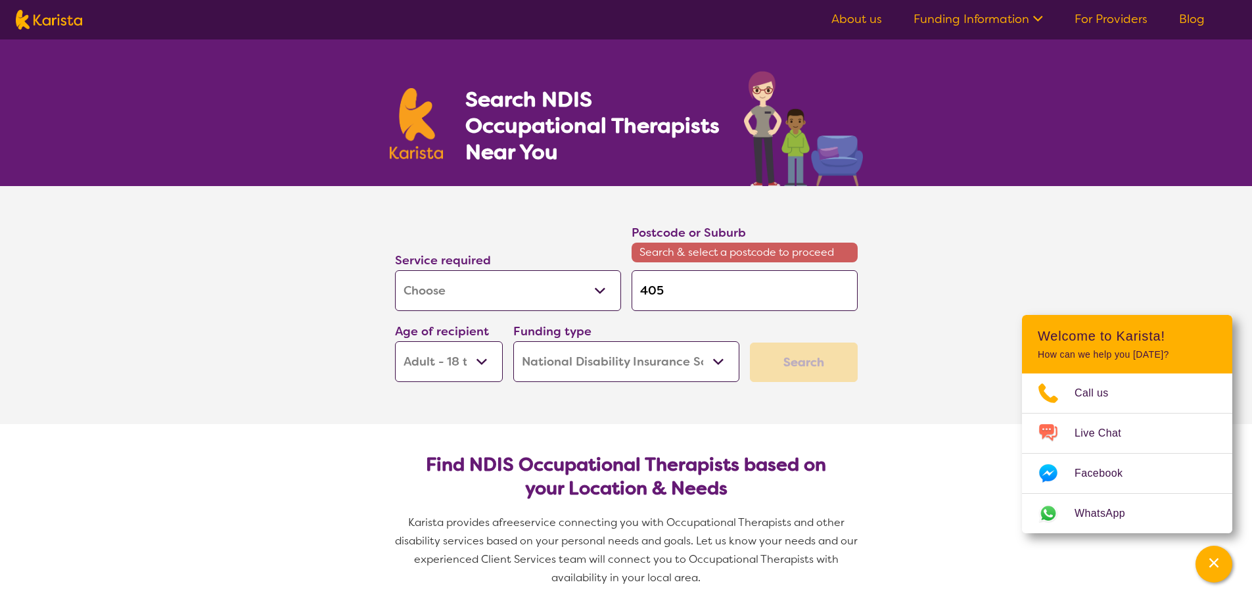
type input "4051"
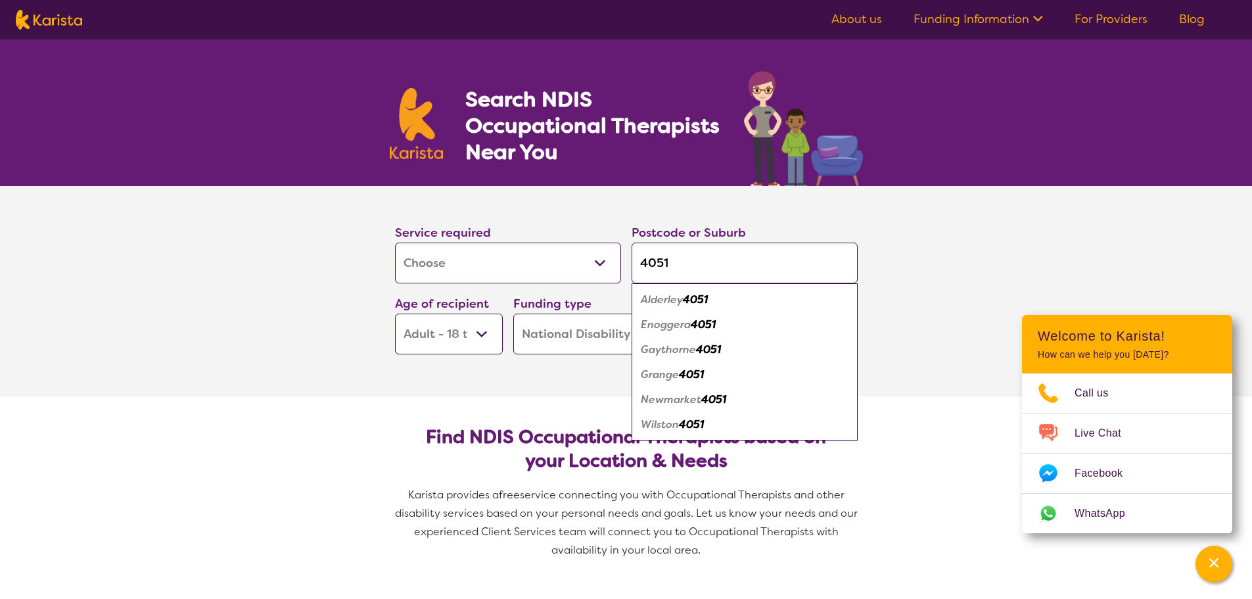
type input "4051"
click at [664, 375] on em "Grange" at bounding box center [660, 374] width 38 height 14
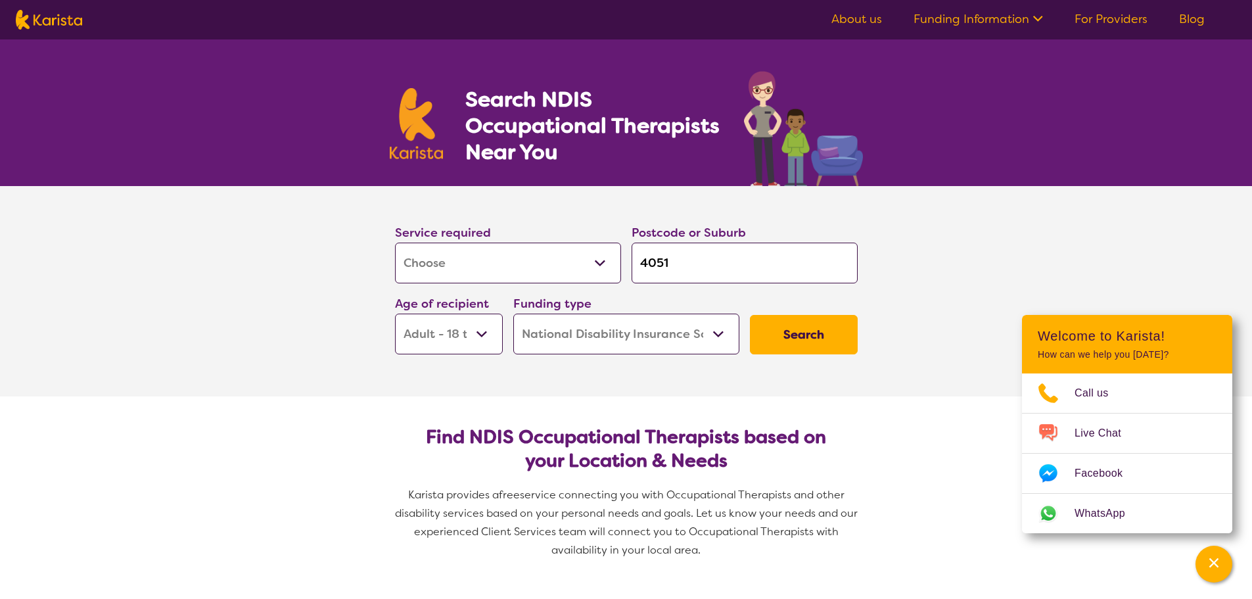
click at [791, 326] on button "Search" at bounding box center [804, 334] width 108 height 39
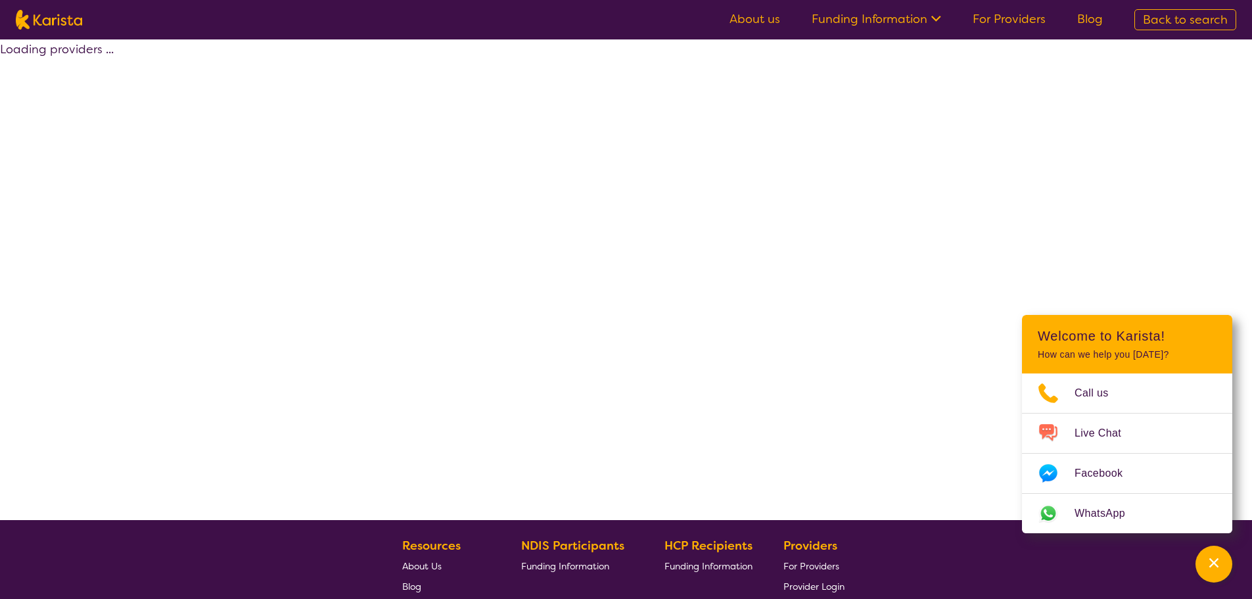
select select "by_score"
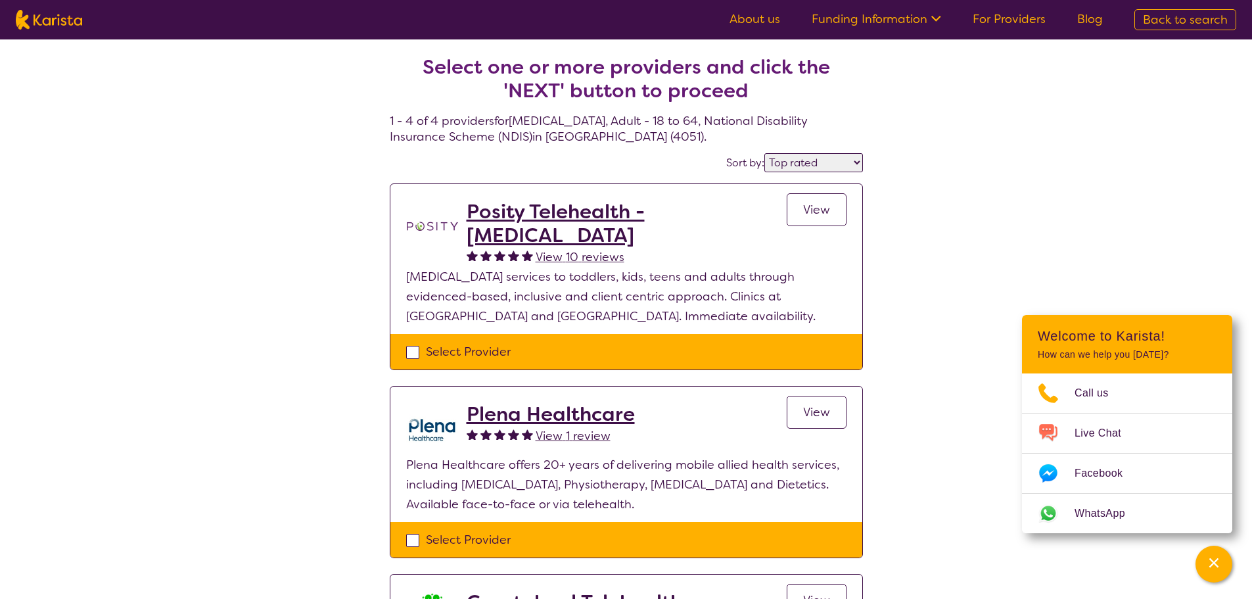
click at [993, 107] on div "Select one or more providers and click the 'NEXT' button to proceed 1 - 4 of 4 …" at bounding box center [626, 517] width 1252 height 956
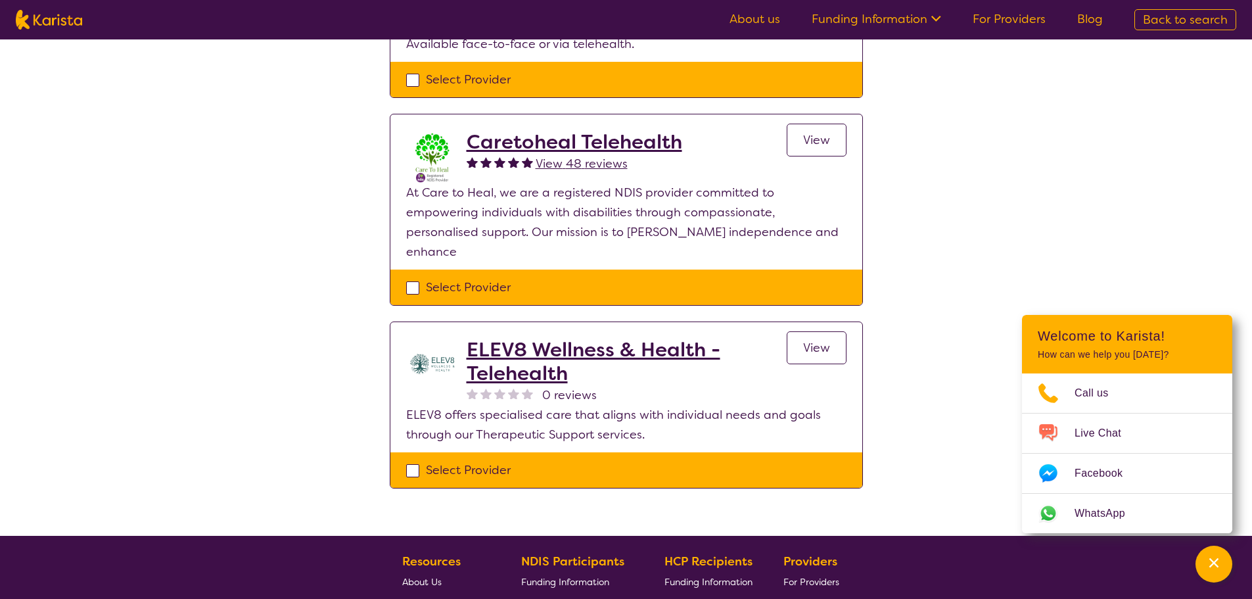
scroll to position [197, 0]
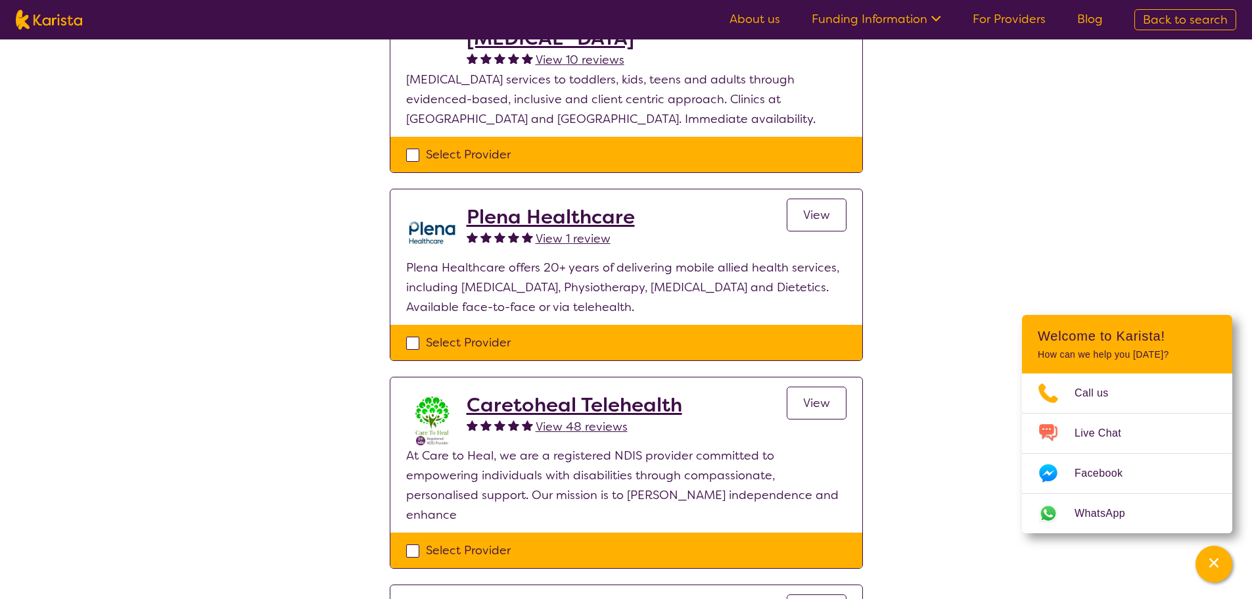
click at [811, 215] on span "View" at bounding box center [816, 215] width 27 height 16
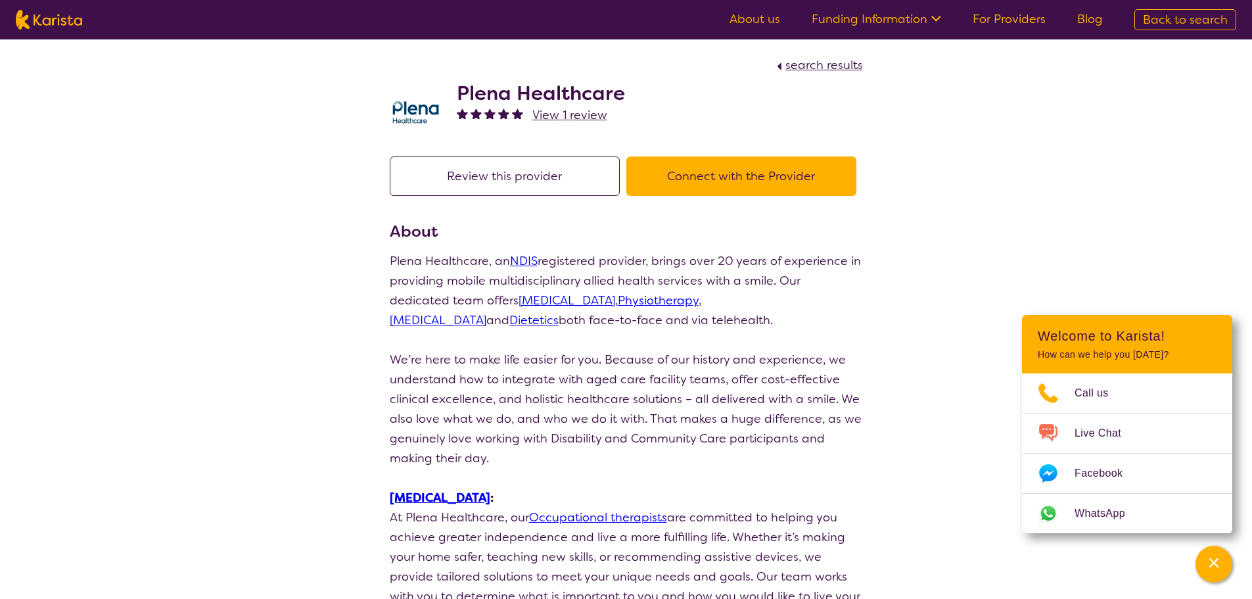
click at [755, 174] on button "Connect with the Provider" at bounding box center [741, 175] width 230 height 39
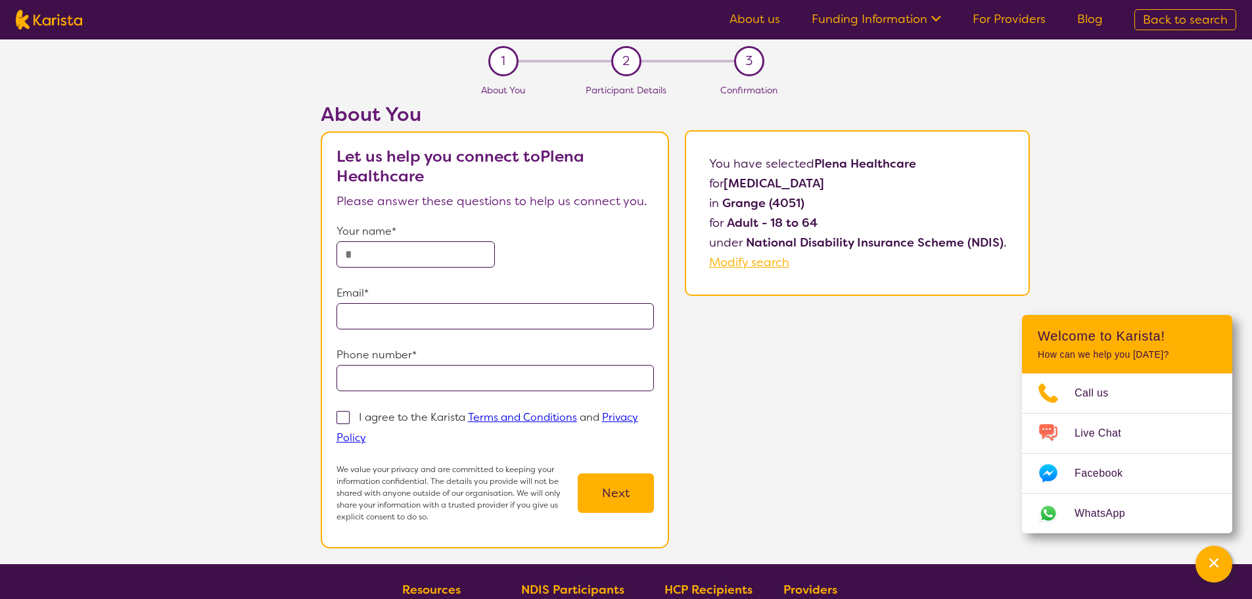
click at [402, 254] on input "text" at bounding box center [416, 254] width 159 height 26
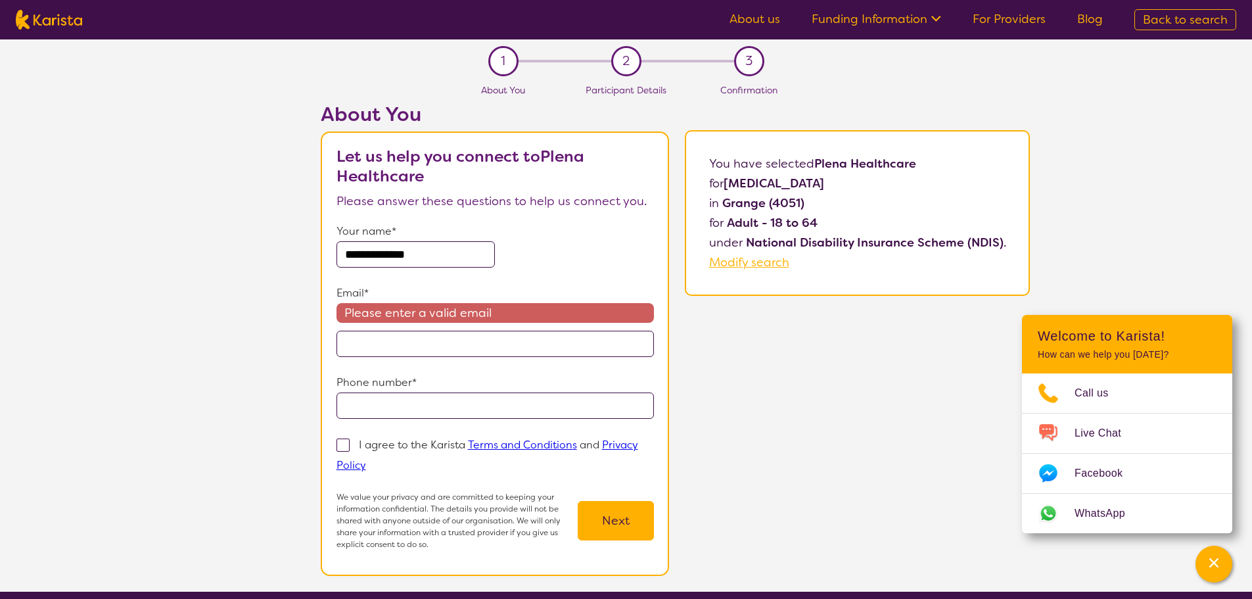
type input "**********"
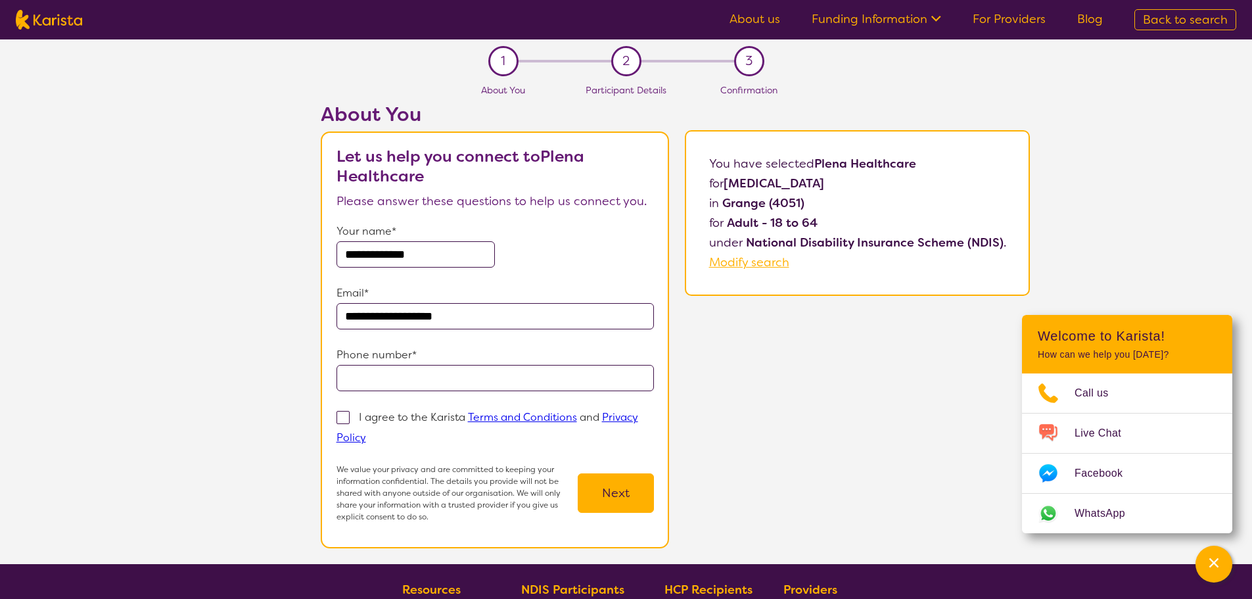
type input "**********"
drag, startPoint x: 341, startPoint y: 416, endPoint x: 348, endPoint y: 417, distance: 7.3
click at [342, 416] on span at bounding box center [343, 417] width 13 height 13
click at [366, 433] on input "I agree to the Karista Terms and Conditions and Privacy Policy" at bounding box center [370, 437] width 9 height 9
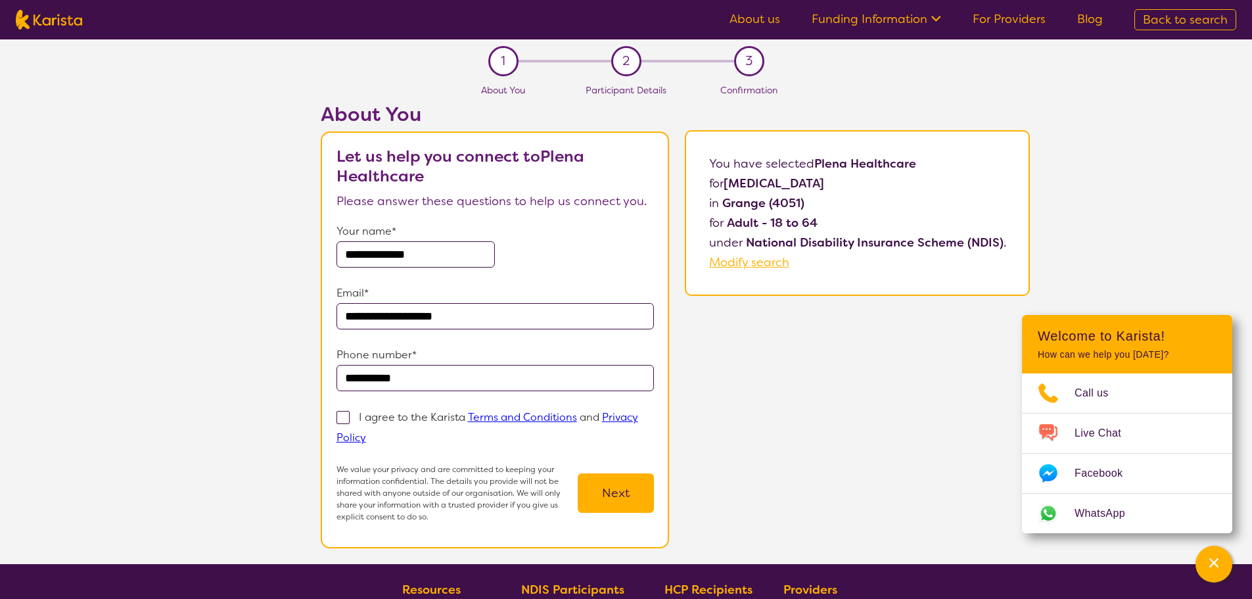
checkbox input "true"
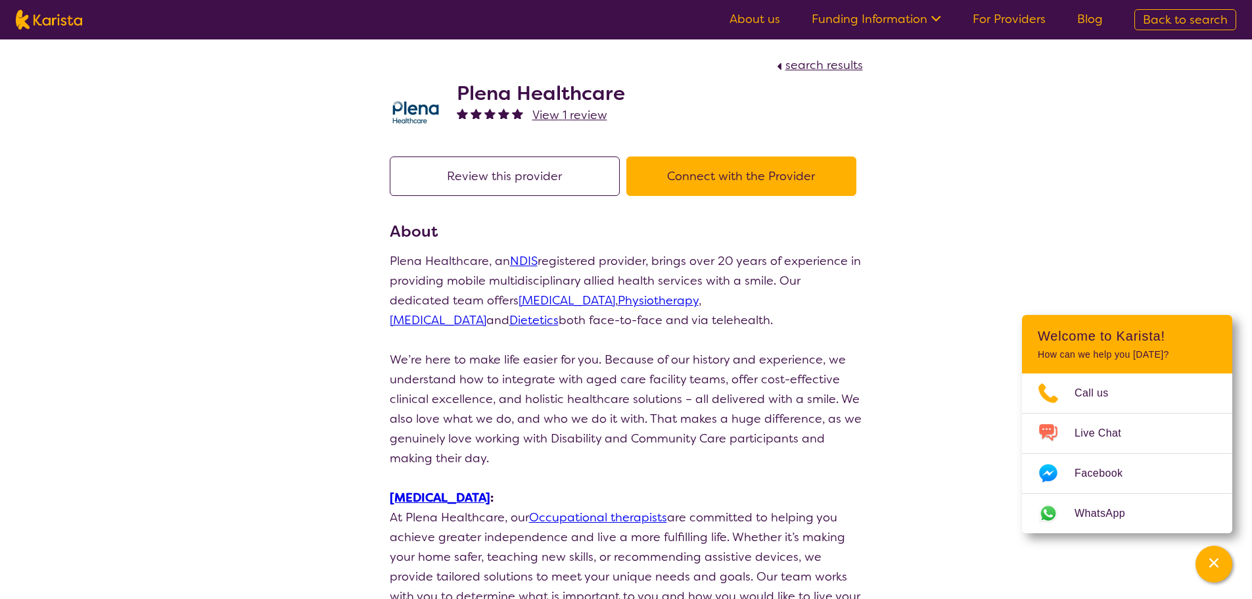
select select "by_score"
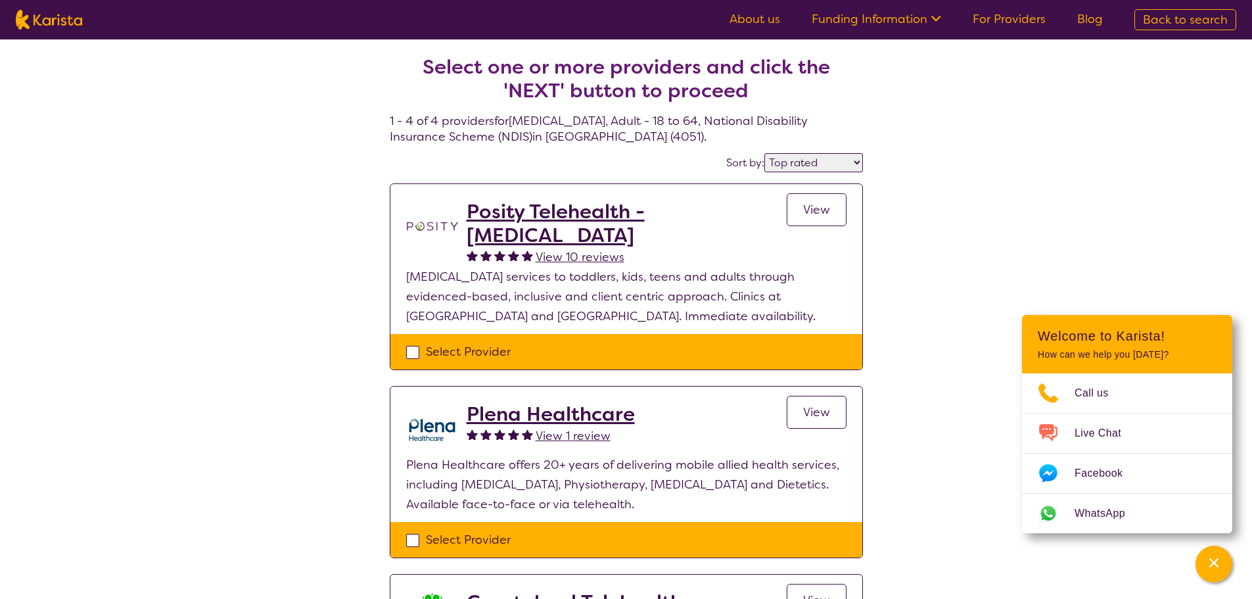
scroll to position [197, 0]
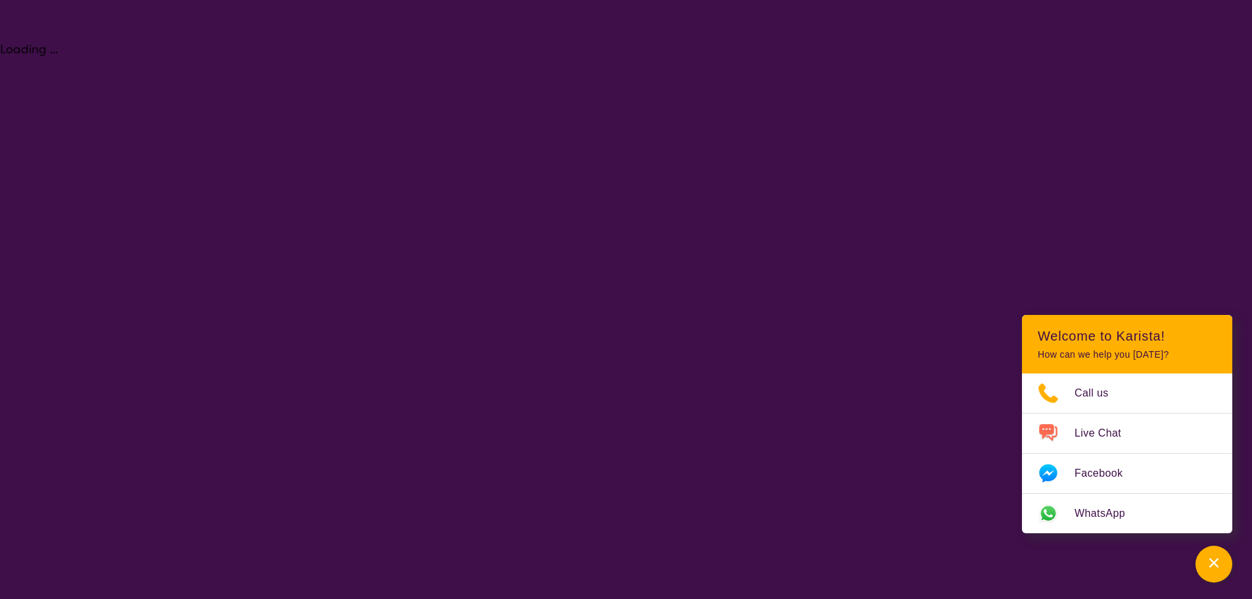
select select "[MEDICAL_DATA]"
select select "AD"
select select "NDIS"
select select "[MEDICAL_DATA]"
select select "AD"
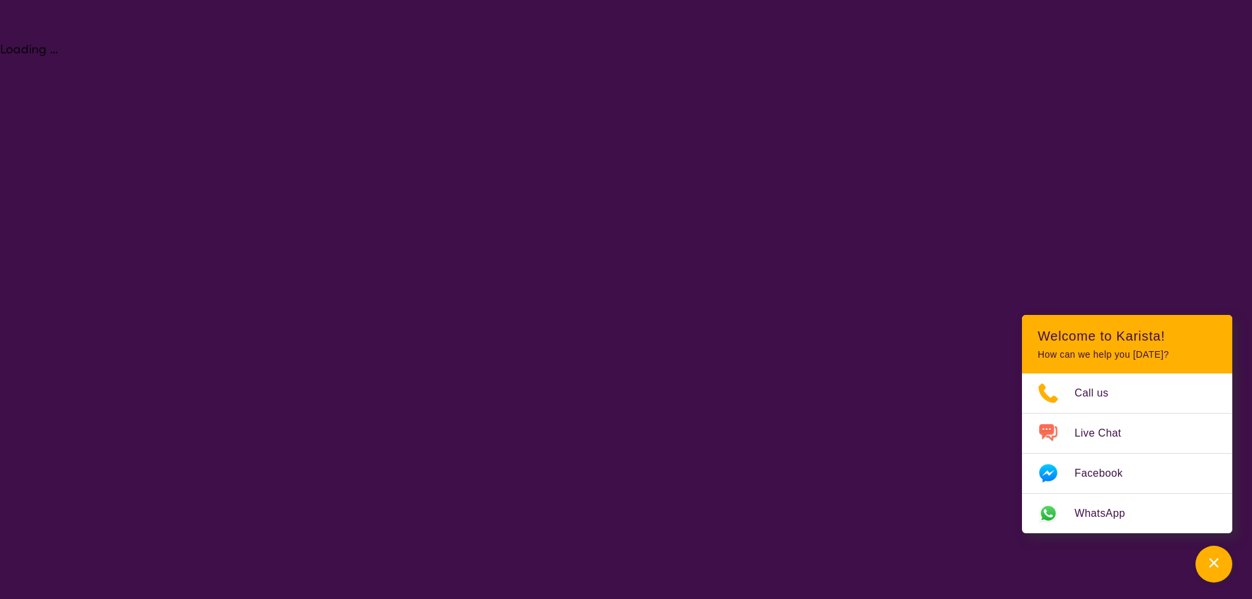
select select "NDIS"
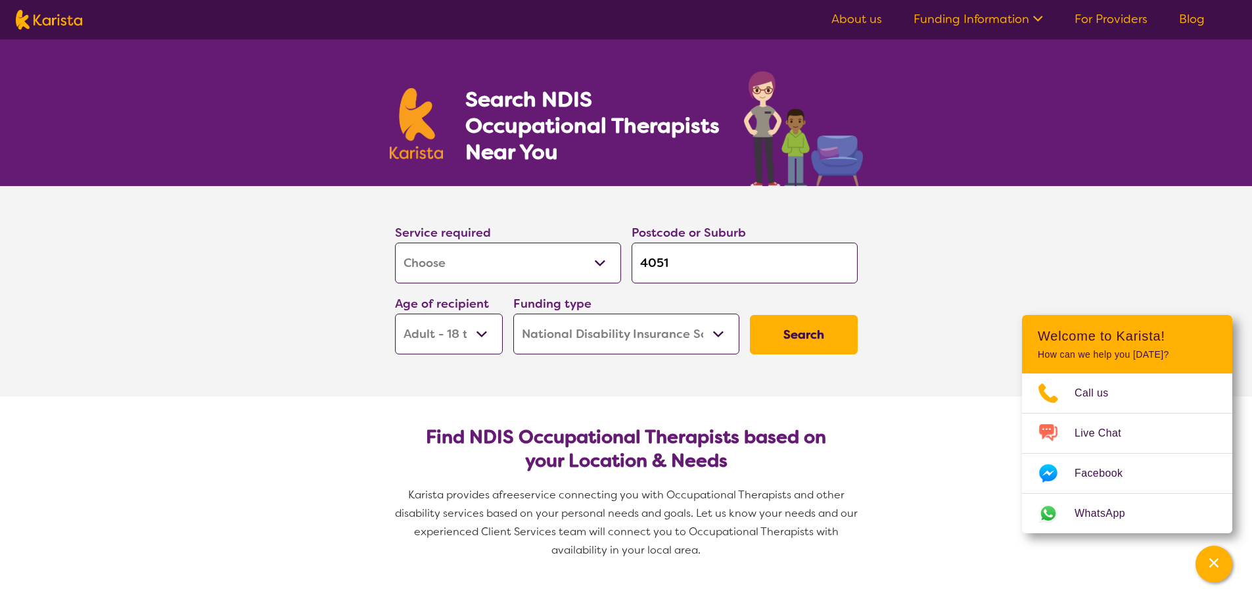
click at [690, 258] on input "4051" at bounding box center [745, 263] width 226 height 41
click at [688, 259] on input "4051" at bounding box center [745, 263] width 226 height 41
type input "4"
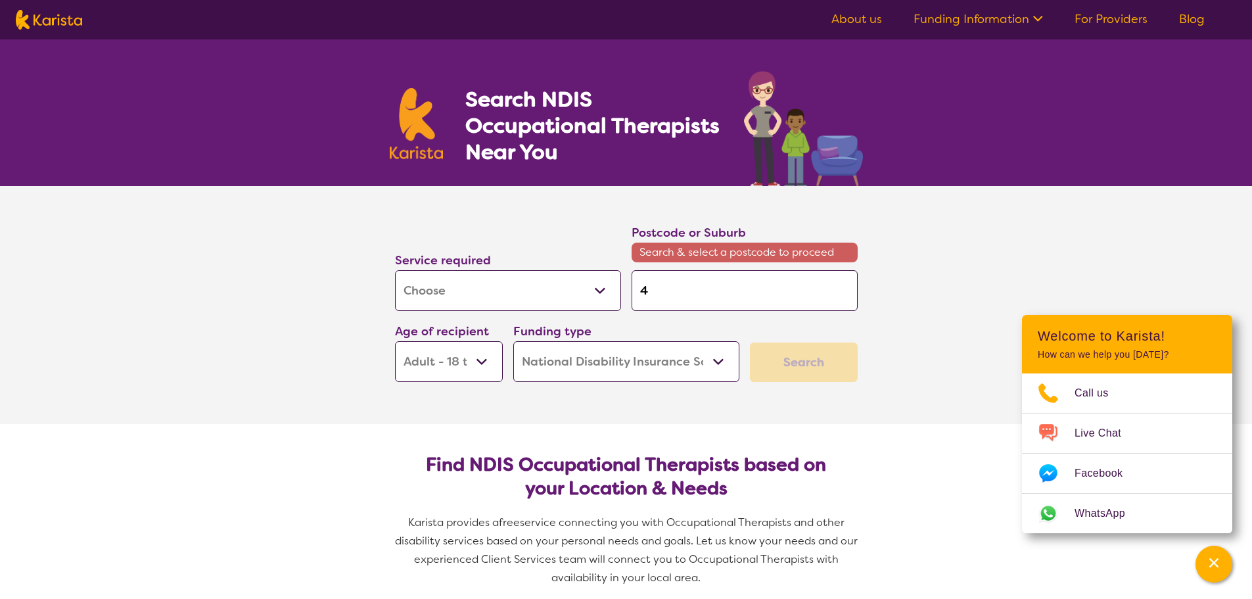
type input "40"
type input "400"
type input "4006"
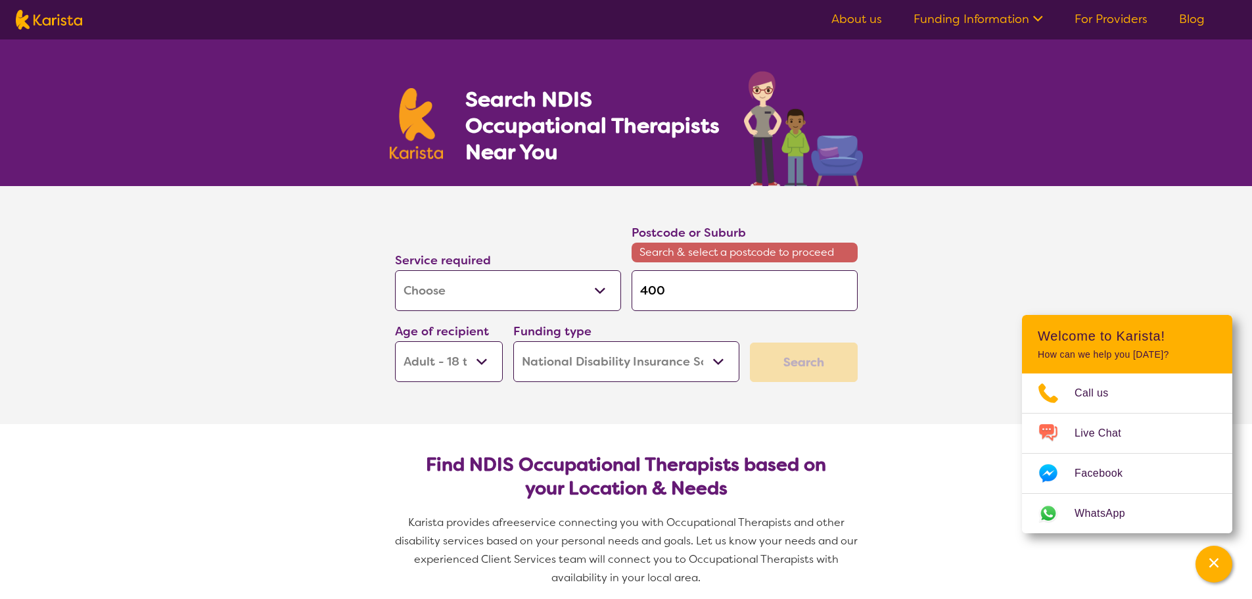
type input "4006"
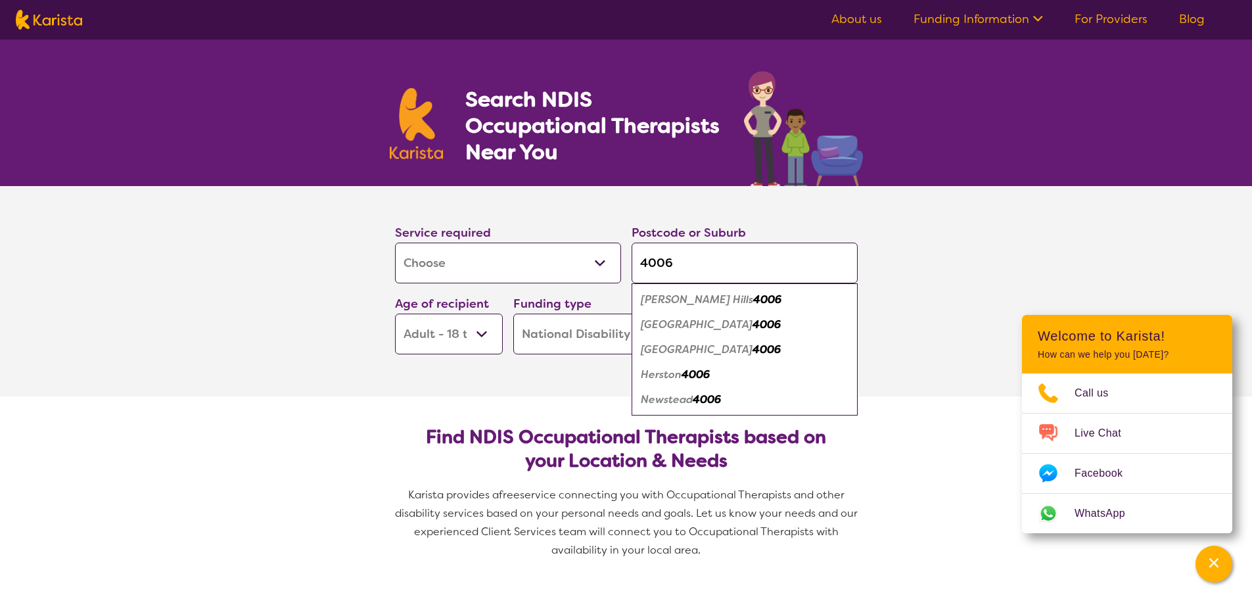
type input "4006"
drag, startPoint x: 964, startPoint y: 294, endPoint x: 829, endPoint y: 316, distance: 137.2
click at [961, 294] on section "Service required Allied Health Assistant Assessment ([MEDICAL_DATA] or [MEDICAL…" at bounding box center [626, 291] width 1252 height 210
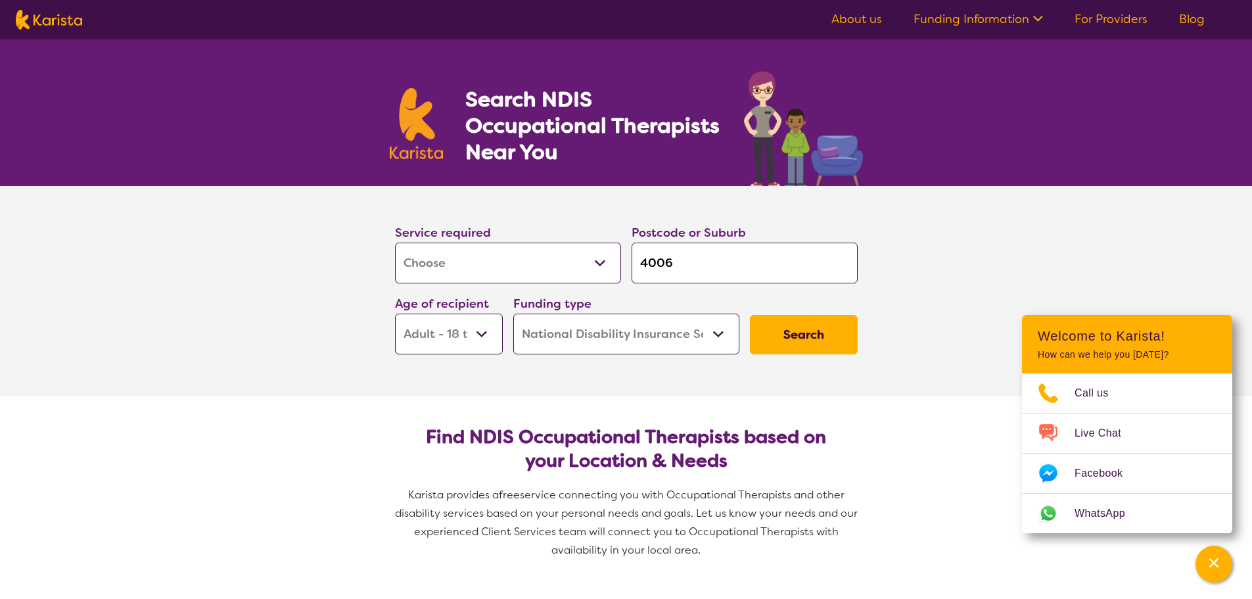
click at [788, 327] on button "Search" at bounding box center [804, 334] width 108 height 39
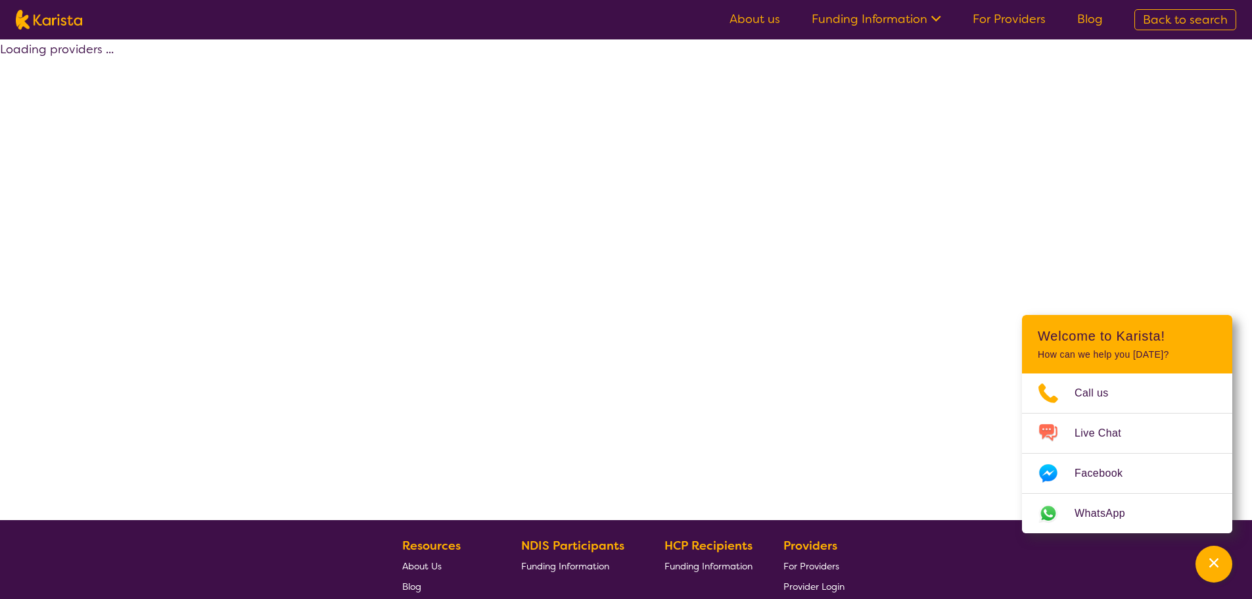
select select "by_score"
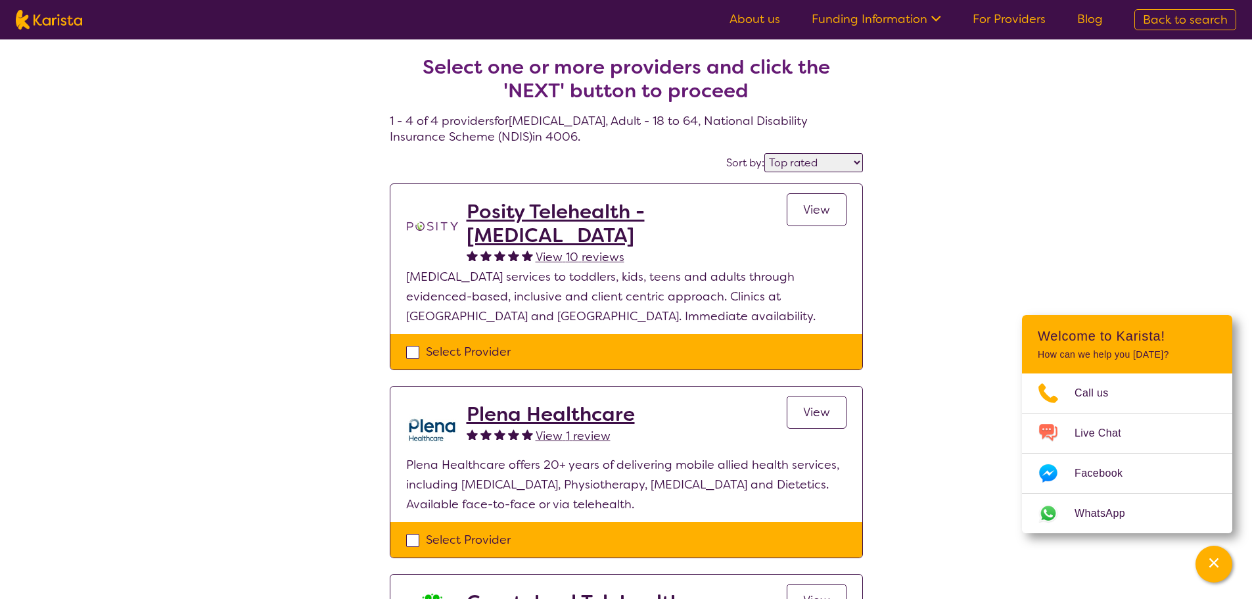
scroll to position [66, 0]
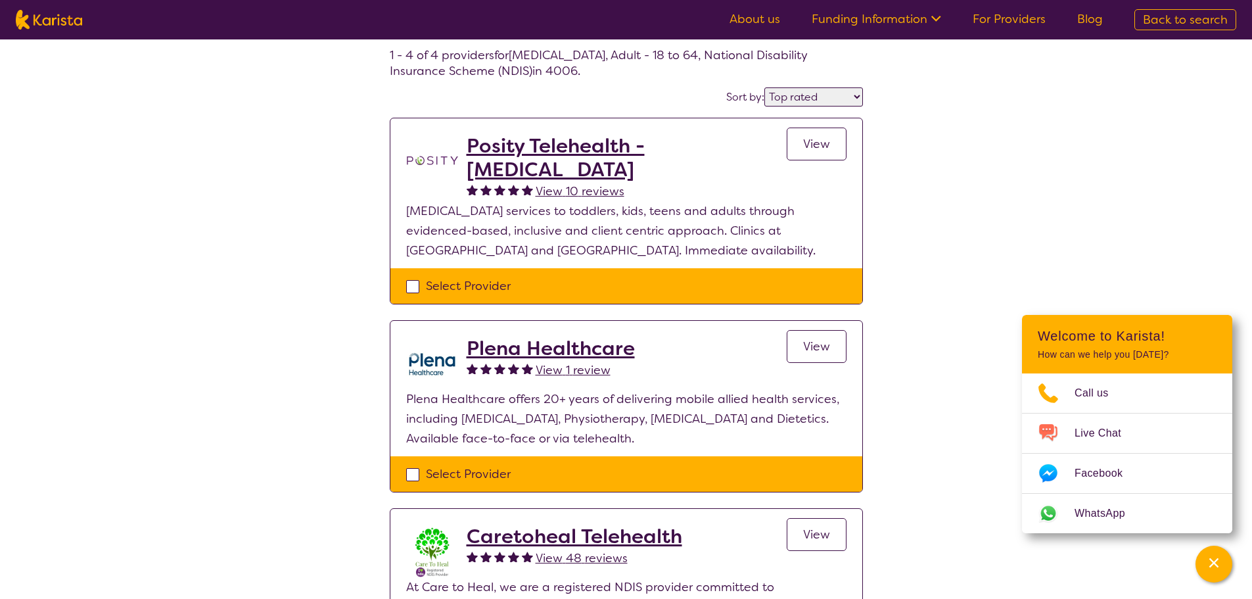
click at [805, 354] on link "View" at bounding box center [817, 346] width 60 height 33
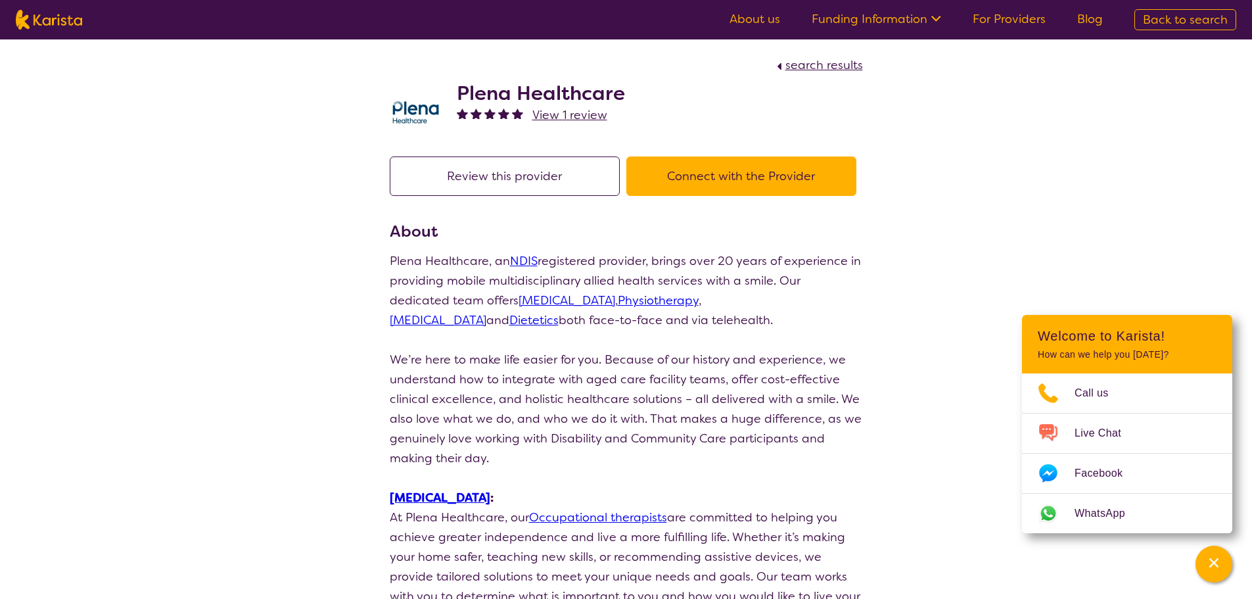
click at [746, 168] on button "Connect with the Provider" at bounding box center [741, 175] width 230 height 39
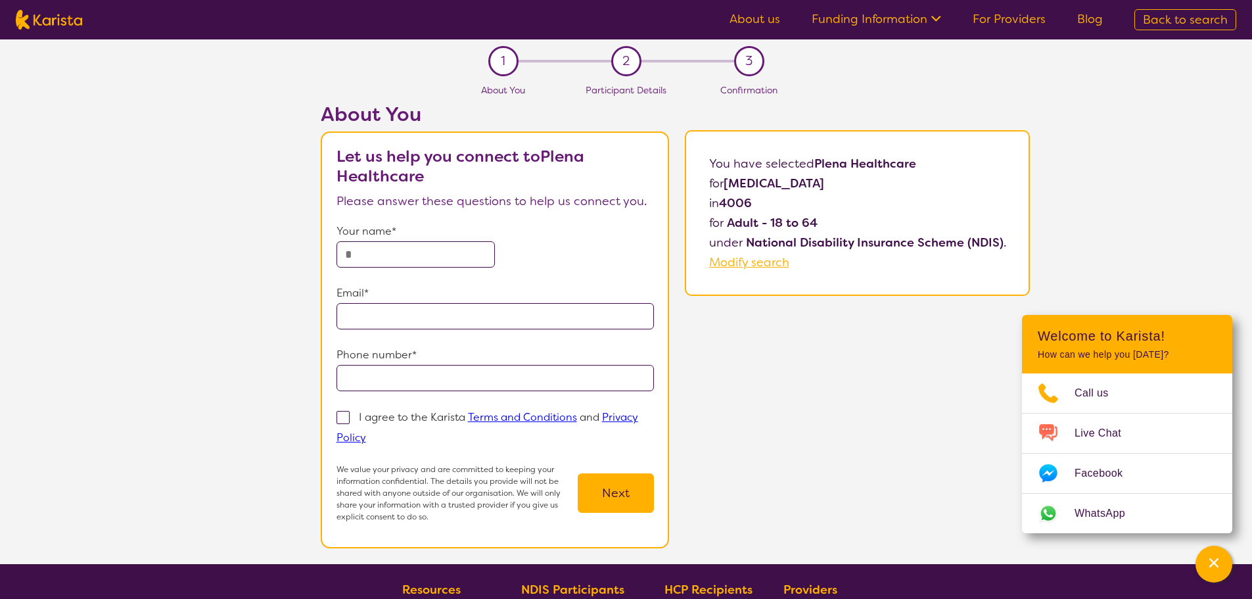
click at [417, 247] on input "text" at bounding box center [416, 254] width 159 height 26
type input "**********"
click at [341, 417] on span at bounding box center [343, 417] width 13 height 13
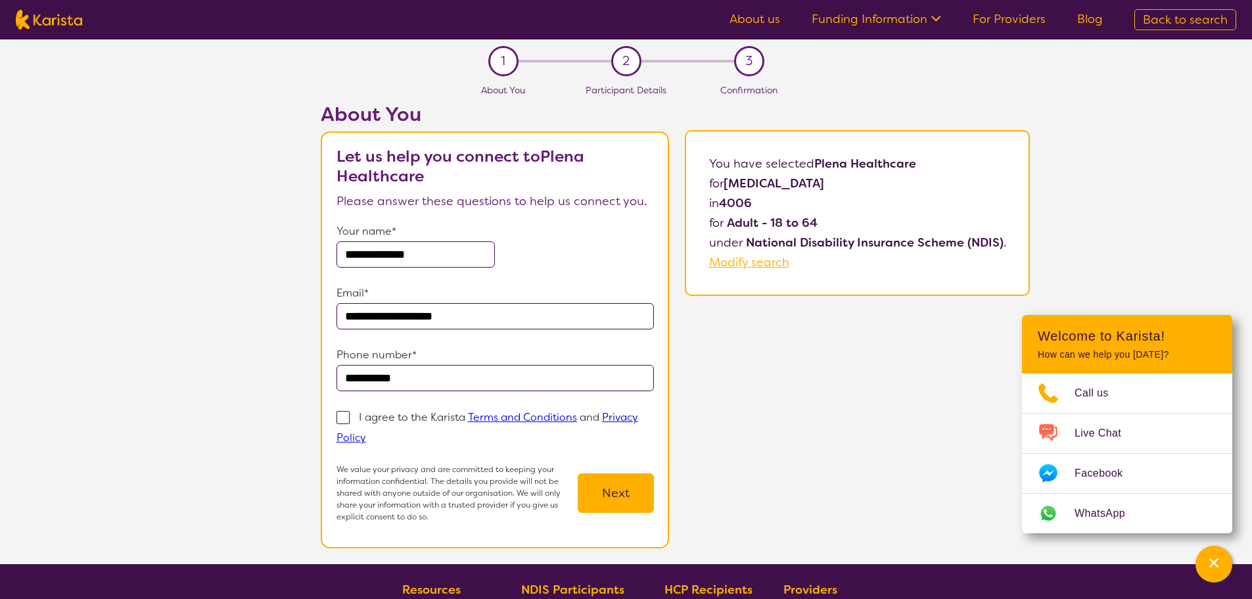
click at [366, 433] on input "I agree to the Karista Terms and Conditions and Privacy Policy" at bounding box center [370, 437] width 9 height 9
checkbox input "true"
click at [619, 489] on button "Next" at bounding box center [616, 492] width 76 height 39
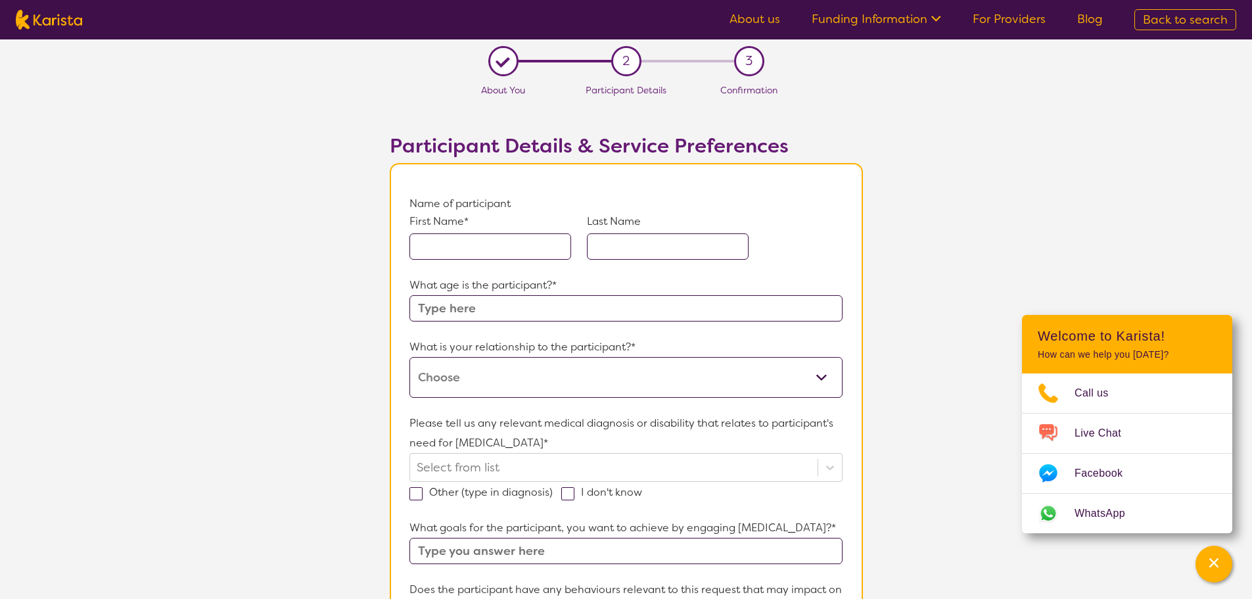
click at [486, 252] on input "text" at bounding box center [491, 246] width 162 height 26
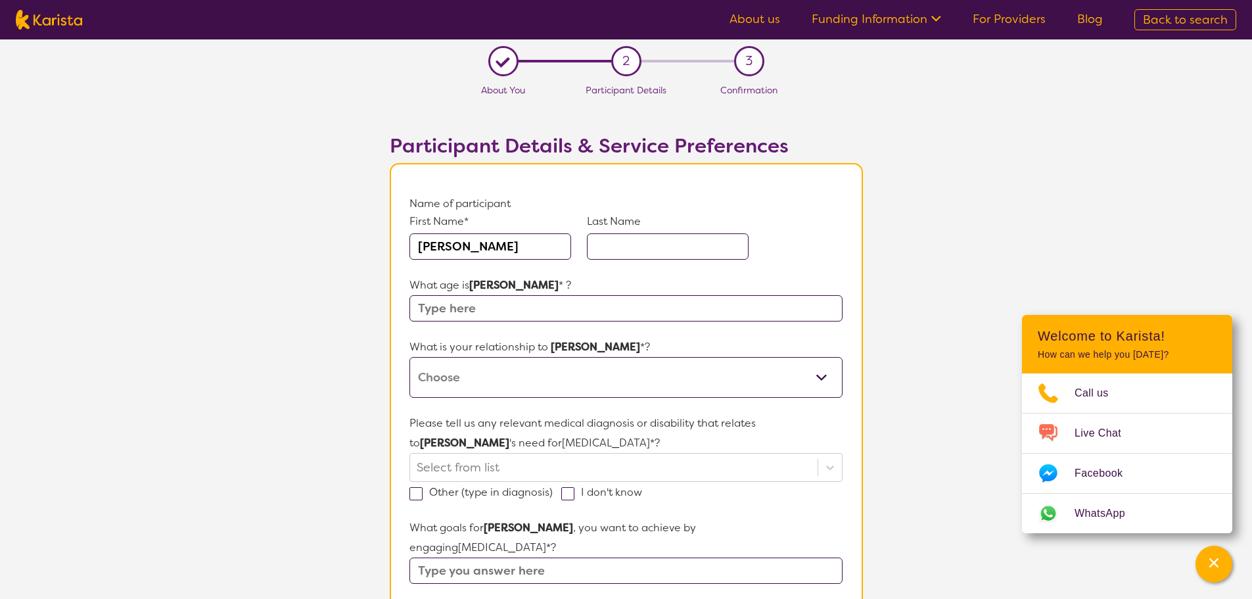
type input "[PERSON_NAME]"
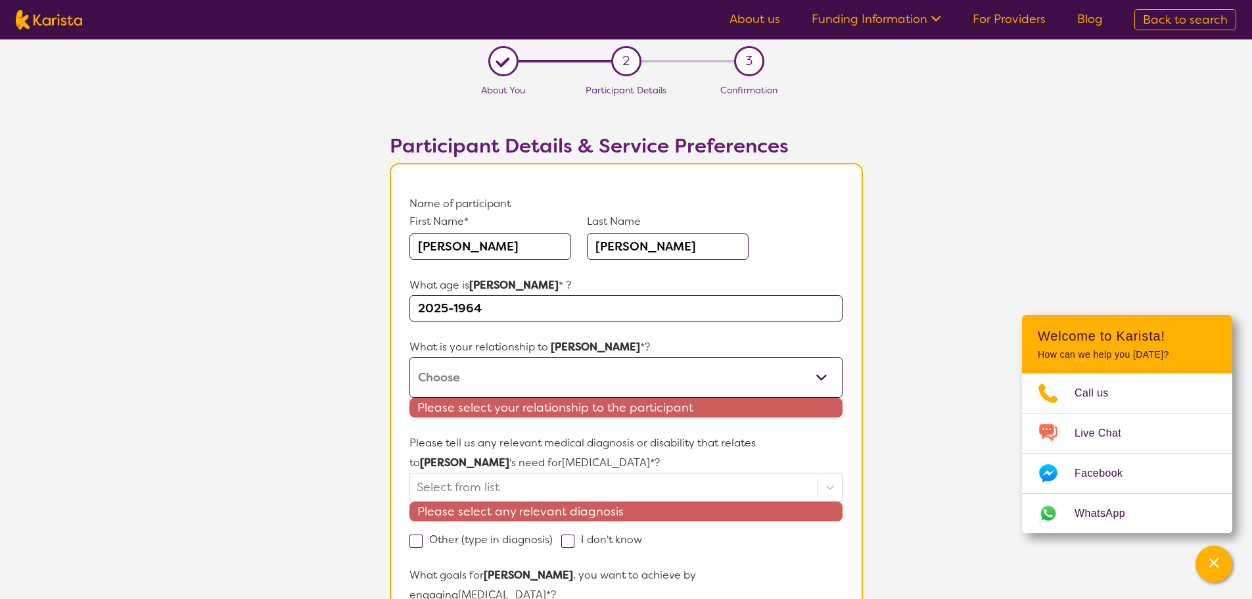
drag, startPoint x: 504, startPoint y: 310, endPoint x: 549, endPoint y: 310, distance: 44.7
click at [506, 311] on input "2025-1964" at bounding box center [626, 308] width 433 height 26
drag, startPoint x: 549, startPoint y: 308, endPoint x: 350, endPoint y: 309, distance: 198.5
drag, startPoint x: 819, startPoint y: 377, endPoint x: 772, endPoint y: 377, distance: 46.7
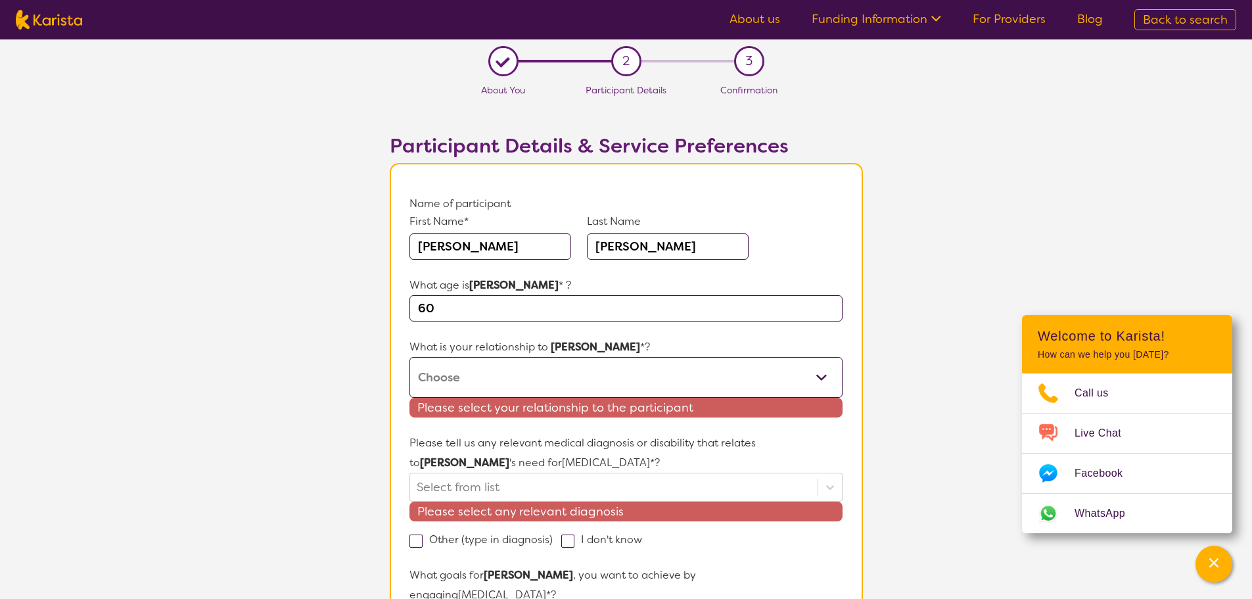
click at [819, 377] on select "This request is for myself I am their parent I am their child I am their spouse…" at bounding box center [626, 377] width 433 height 41
click at [410, 357] on select "This request is for myself I am their parent I am their child I am their spouse…" at bounding box center [626, 377] width 433 height 41
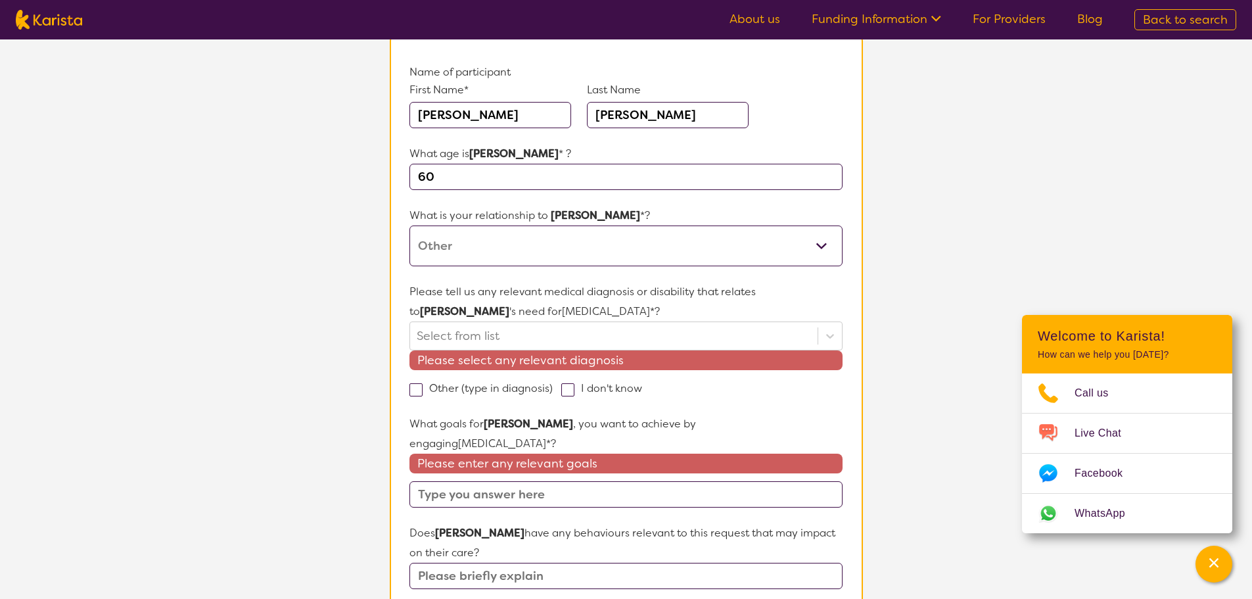
scroll to position [197, 0]
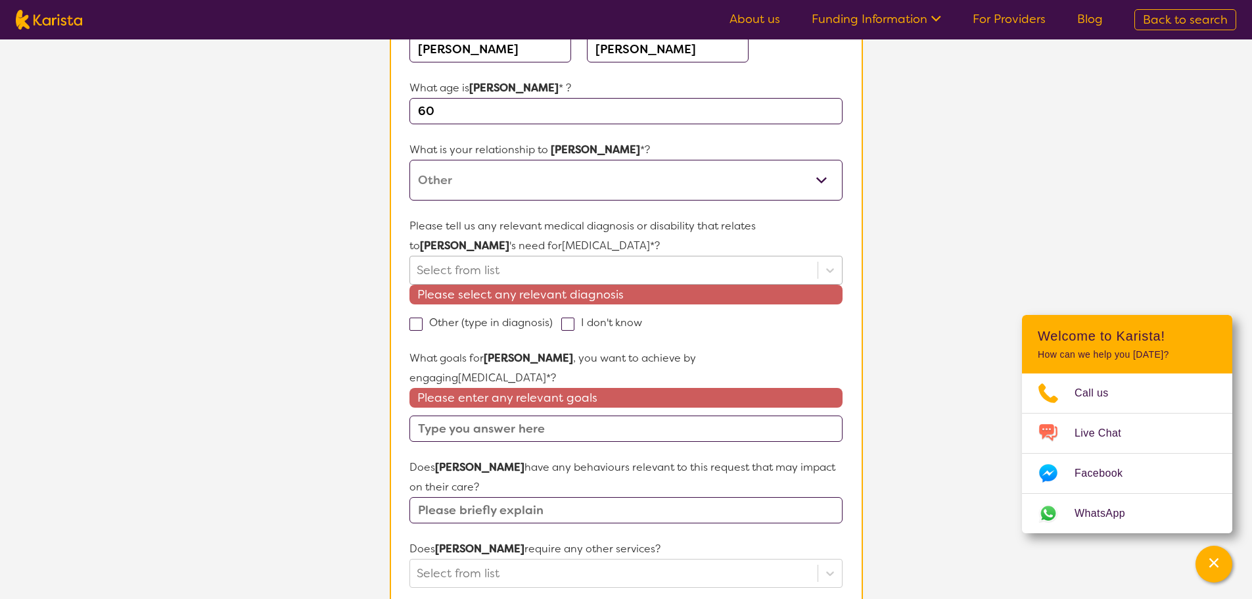
click at [589, 268] on div at bounding box center [614, 270] width 394 height 22
click at [483, 189] on select "This request is for myself I am their parent I am their child I am their spouse…" at bounding box center [626, 180] width 433 height 41
click at [410, 160] on select "This request is for myself I am their parent I am their child I am their spouse…" at bounding box center [626, 180] width 433 height 41
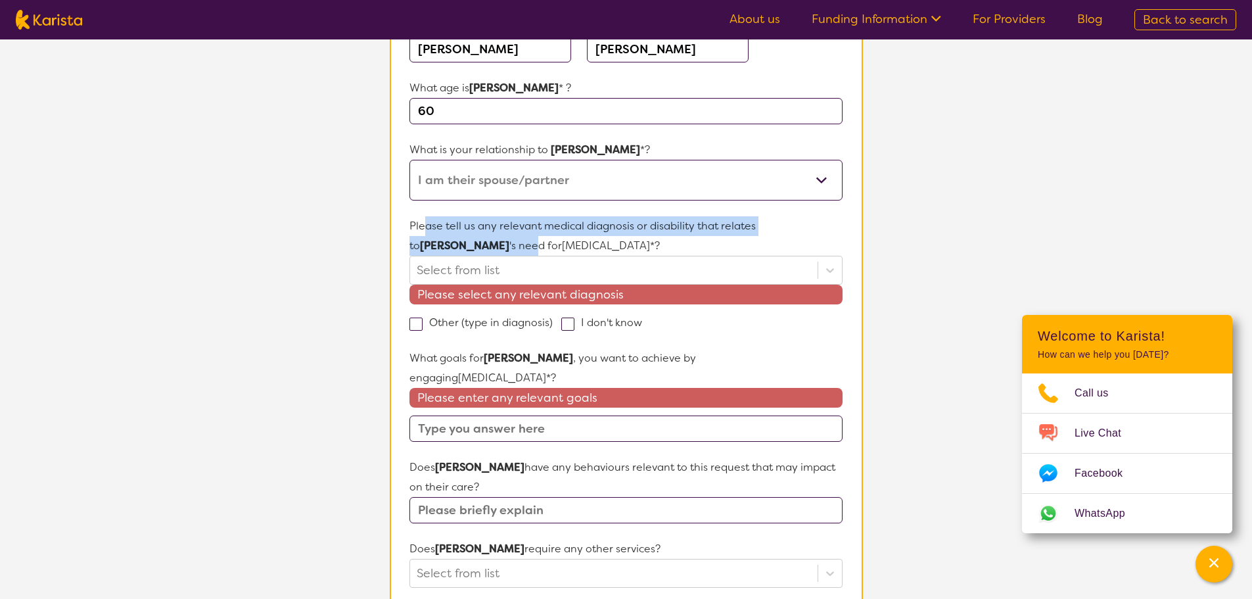
drag, startPoint x: 426, startPoint y: 221, endPoint x: 801, endPoint y: 223, distance: 374.7
click at [817, 223] on p "Please tell us any relevant medical diagnosis or disability that relates to [PE…" at bounding box center [626, 235] width 433 height 39
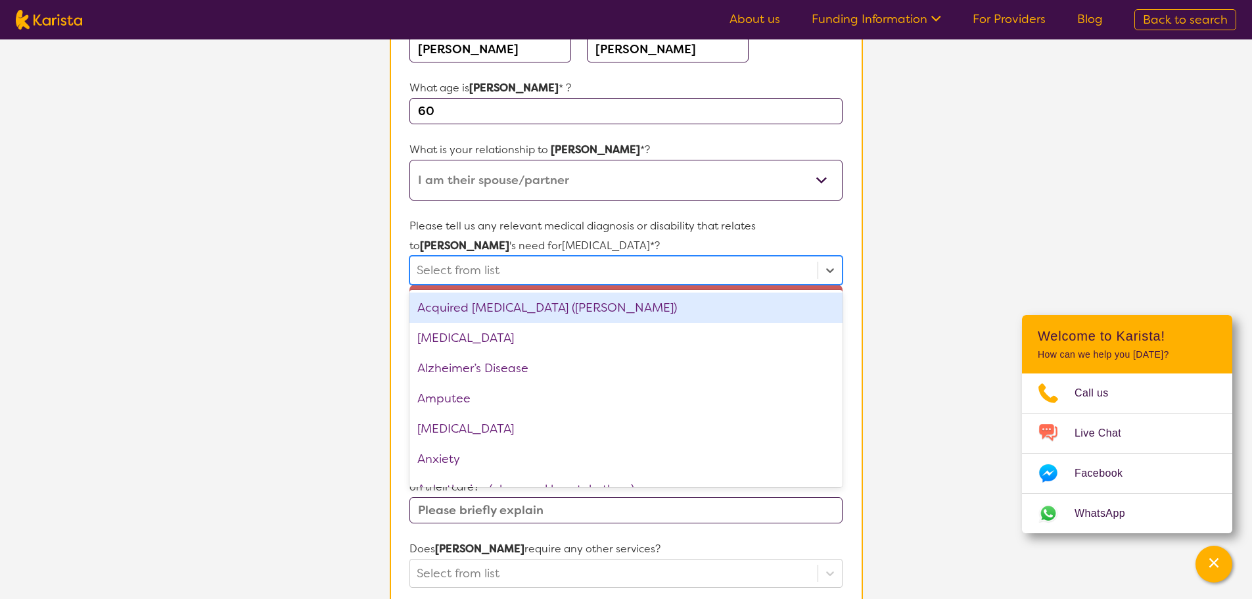
click at [442, 268] on div at bounding box center [614, 270] width 394 height 22
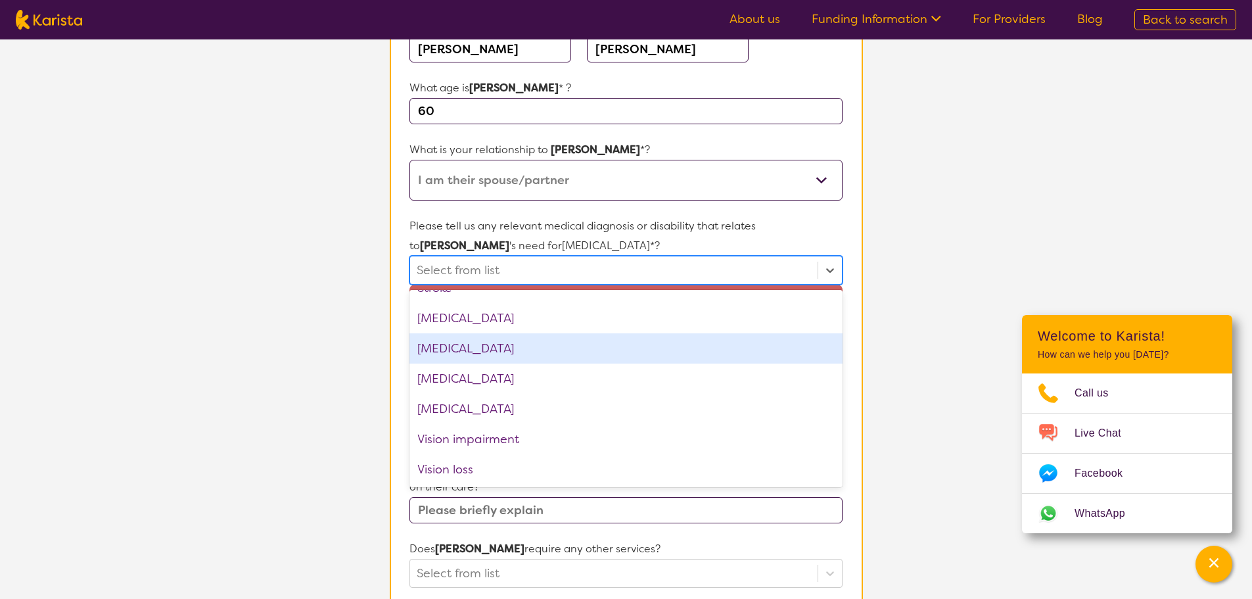
scroll to position [2010, 0]
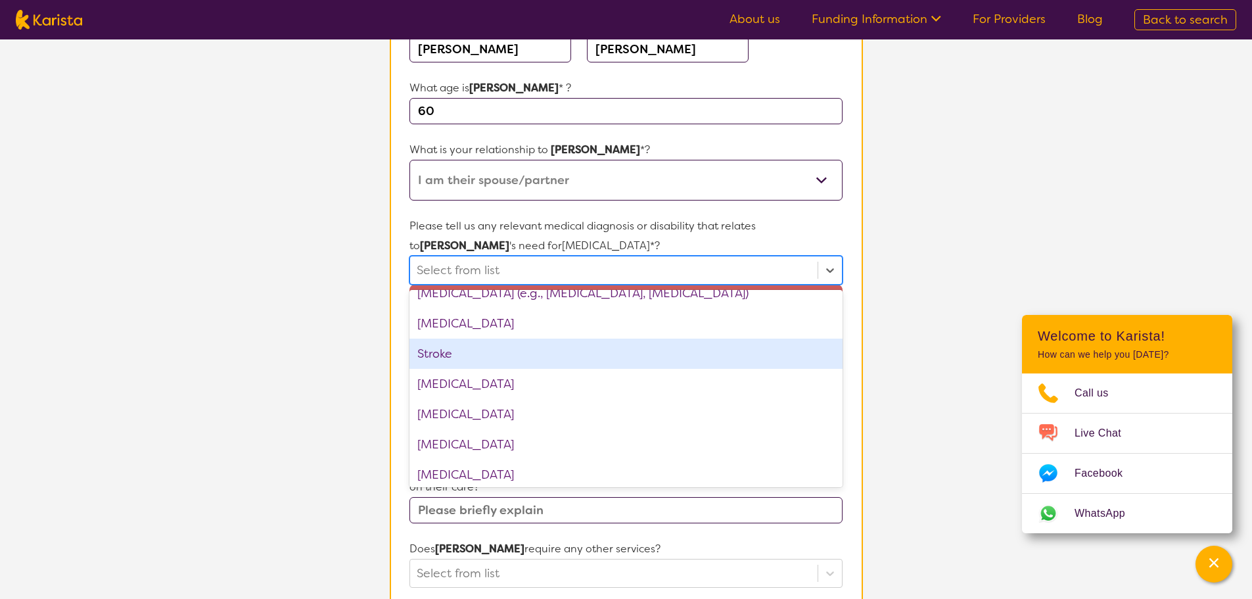
click at [446, 353] on div "Stroke" at bounding box center [626, 354] width 433 height 30
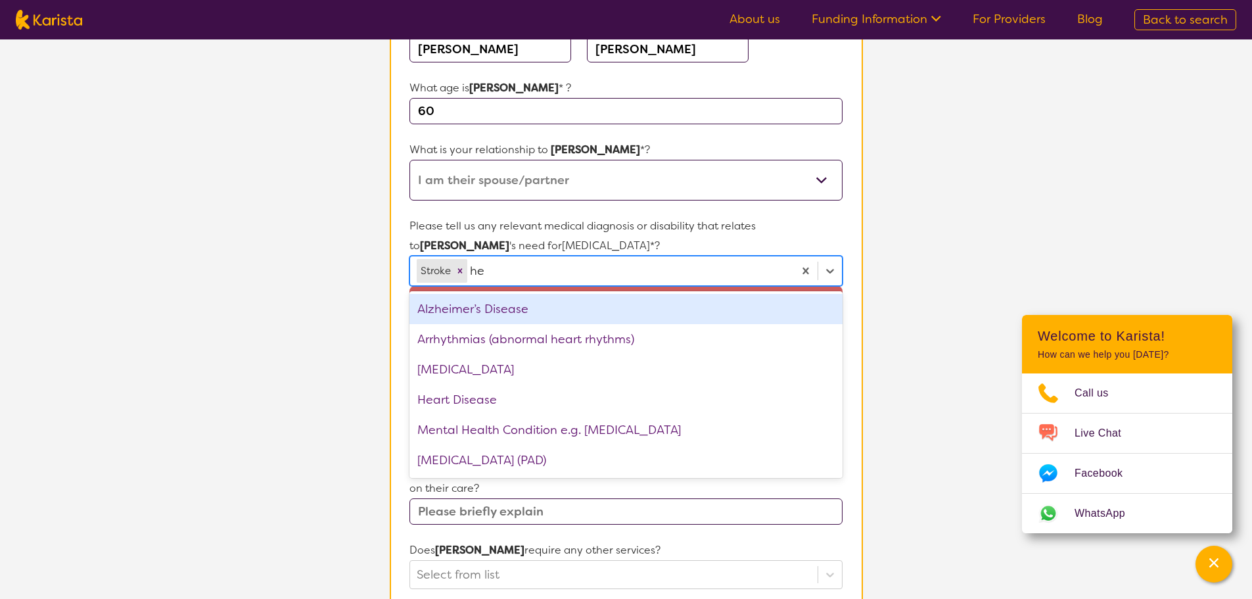
scroll to position [0, 0]
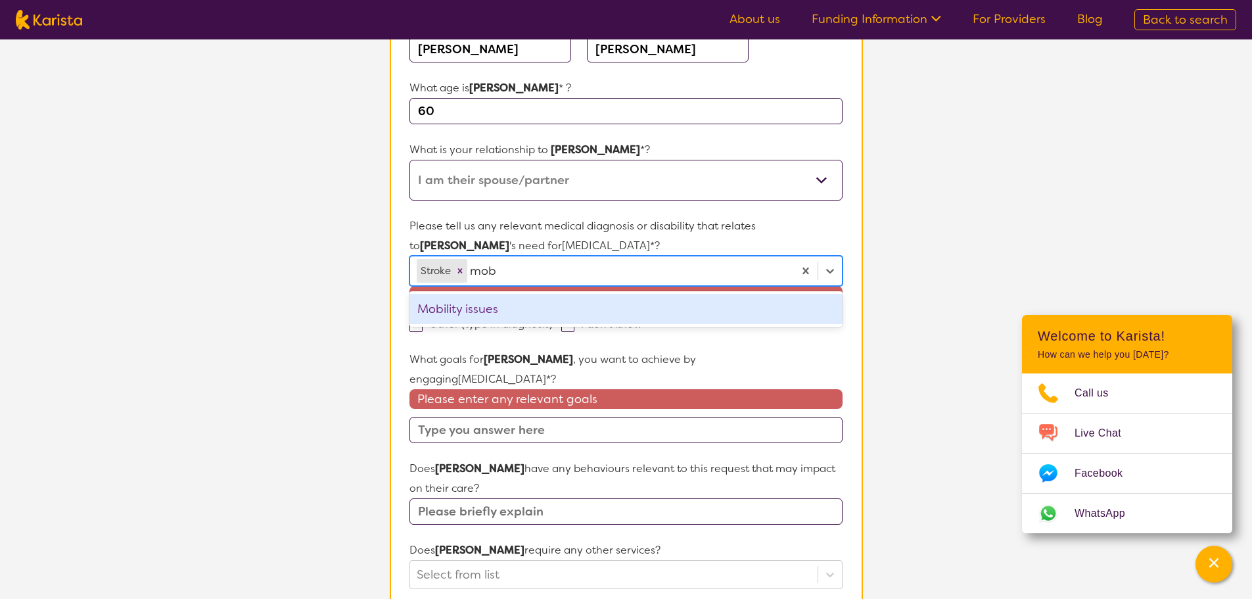
click at [484, 309] on div "Mobility issues" at bounding box center [626, 309] width 433 height 30
click at [571, 308] on div "[MEDICAL_DATA] ([MEDICAL_DATA])" at bounding box center [626, 309] width 433 height 30
click at [510, 312] on div "Vision impairment" at bounding box center [626, 309] width 433 height 30
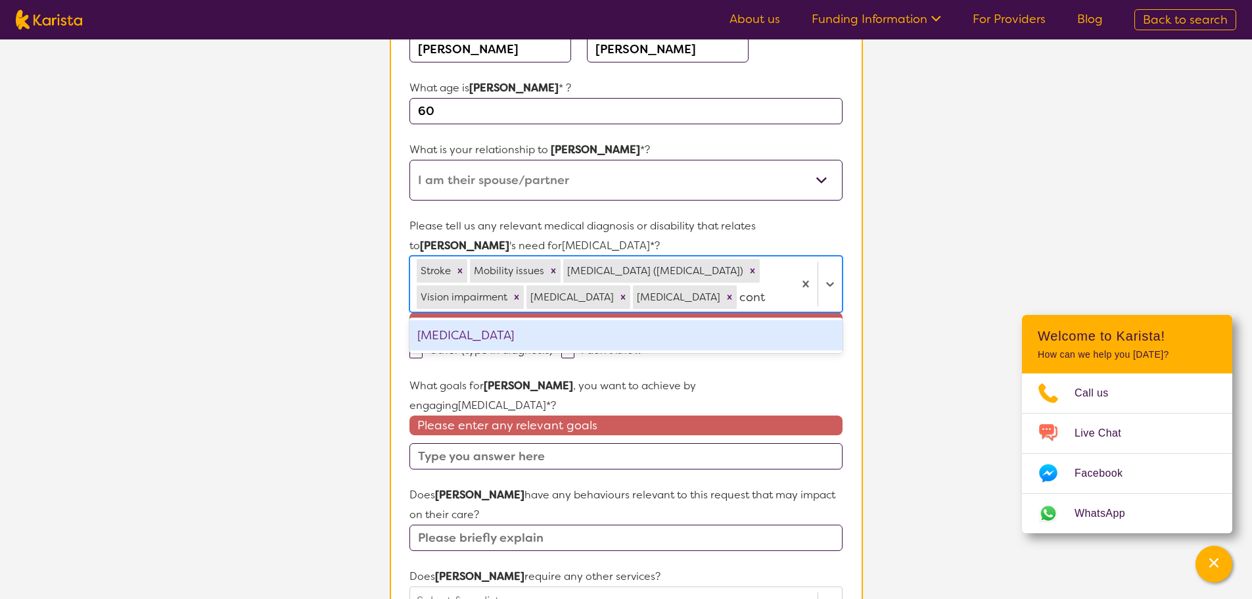
click at [504, 343] on div "[MEDICAL_DATA]" at bounding box center [626, 335] width 433 height 30
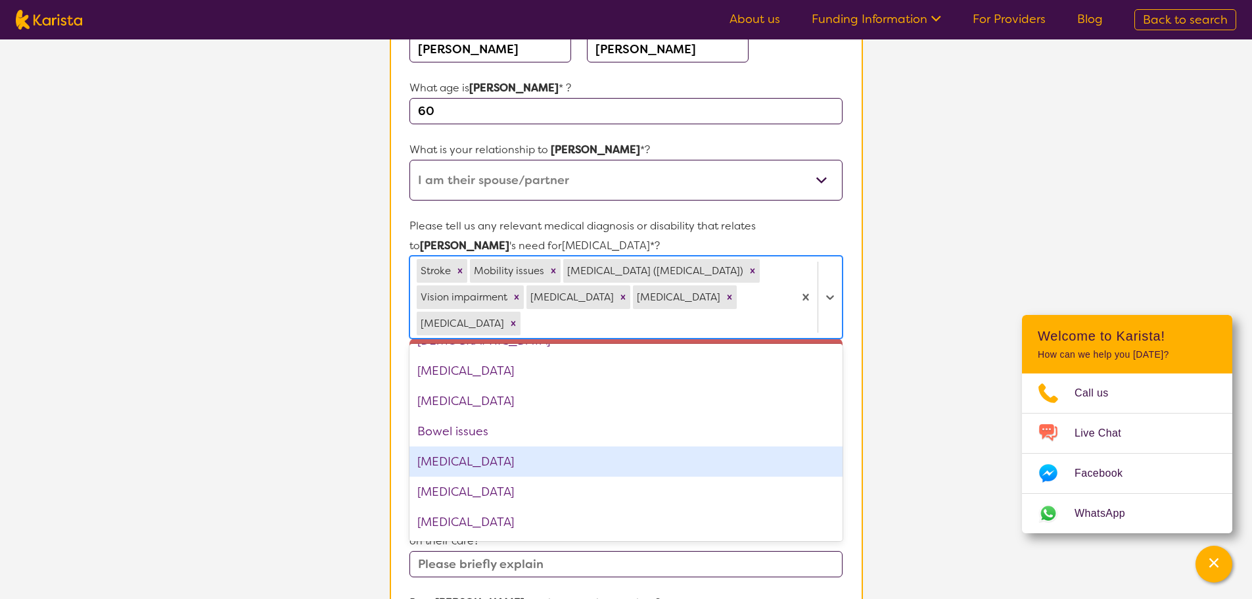
scroll to position [329, 0]
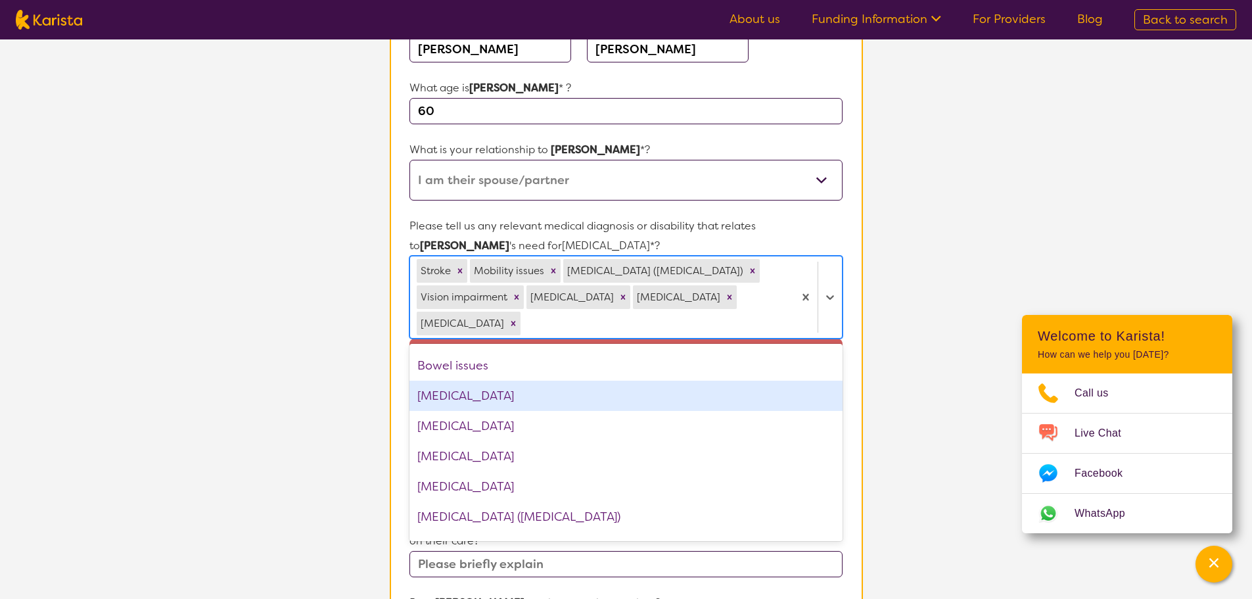
click at [460, 401] on div "[MEDICAL_DATA]" at bounding box center [626, 396] width 433 height 30
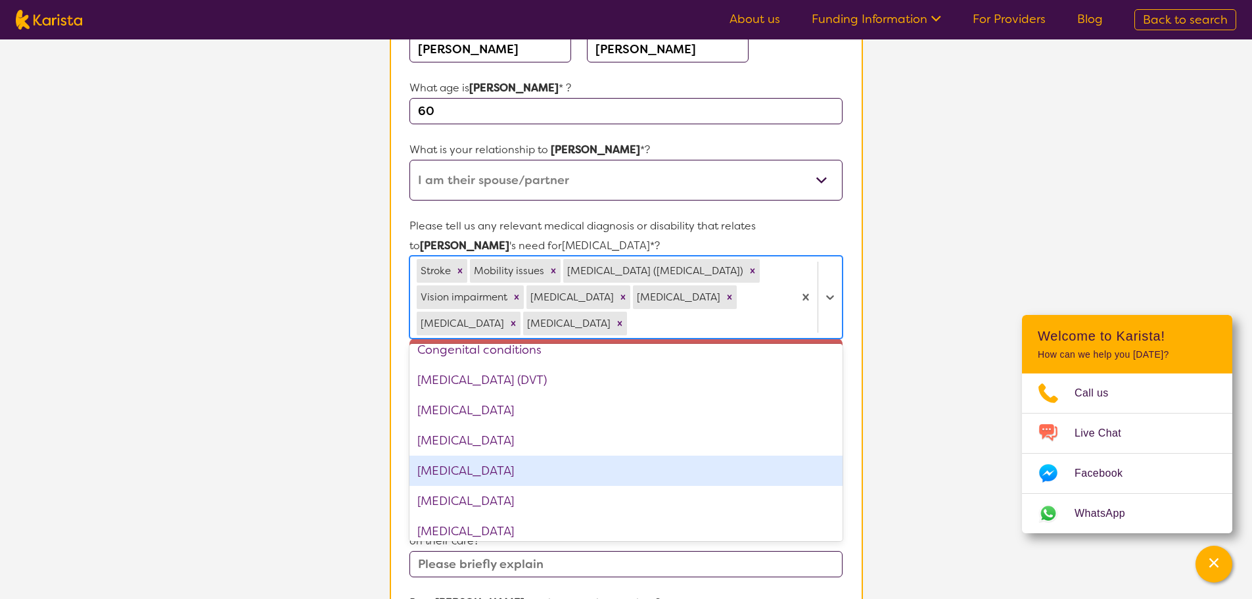
scroll to position [592, 0]
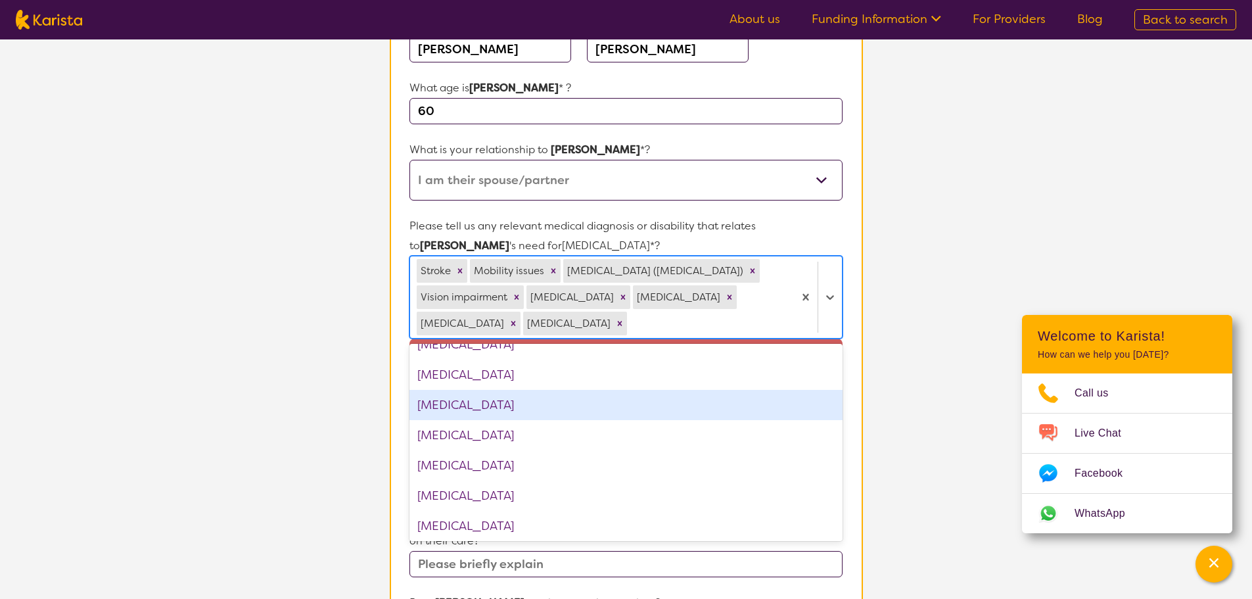
click at [460, 407] on div "[MEDICAL_DATA]" at bounding box center [626, 405] width 433 height 30
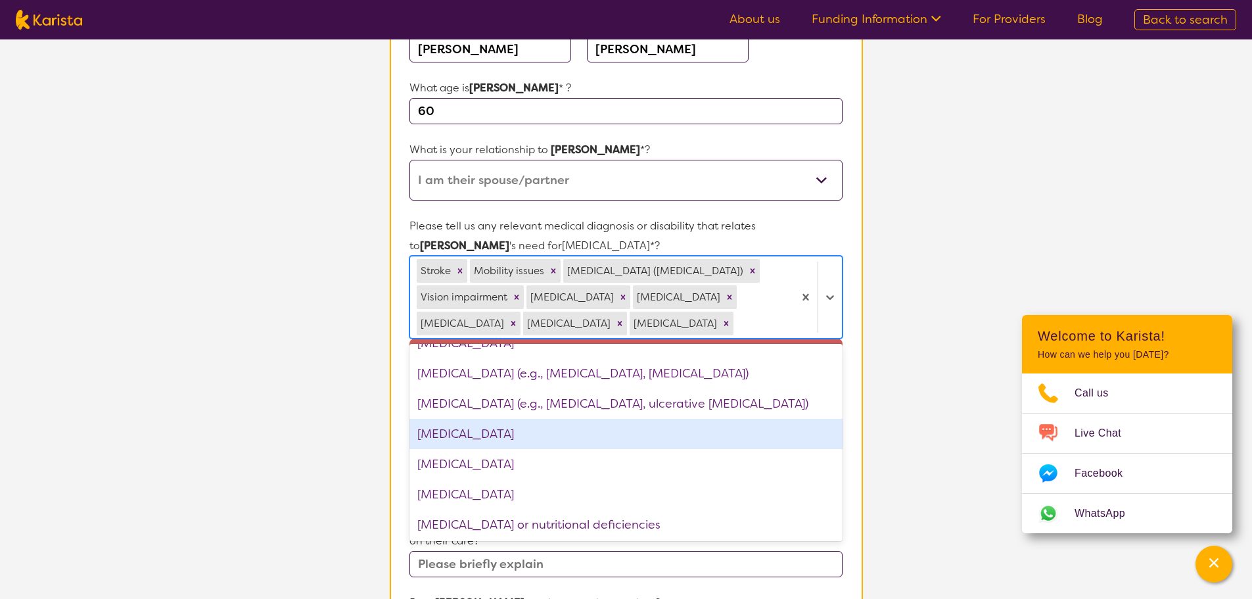
scroll to position [1052, 0]
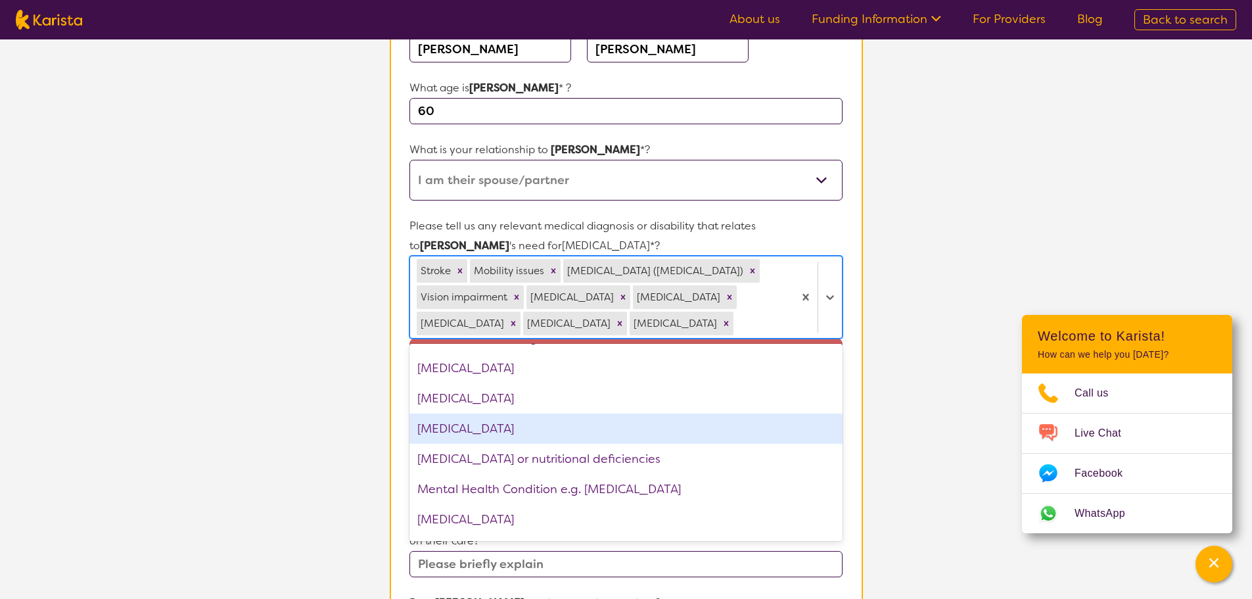
click at [471, 434] on div "[MEDICAL_DATA]" at bounding box center [626, 428] width 433 height 30
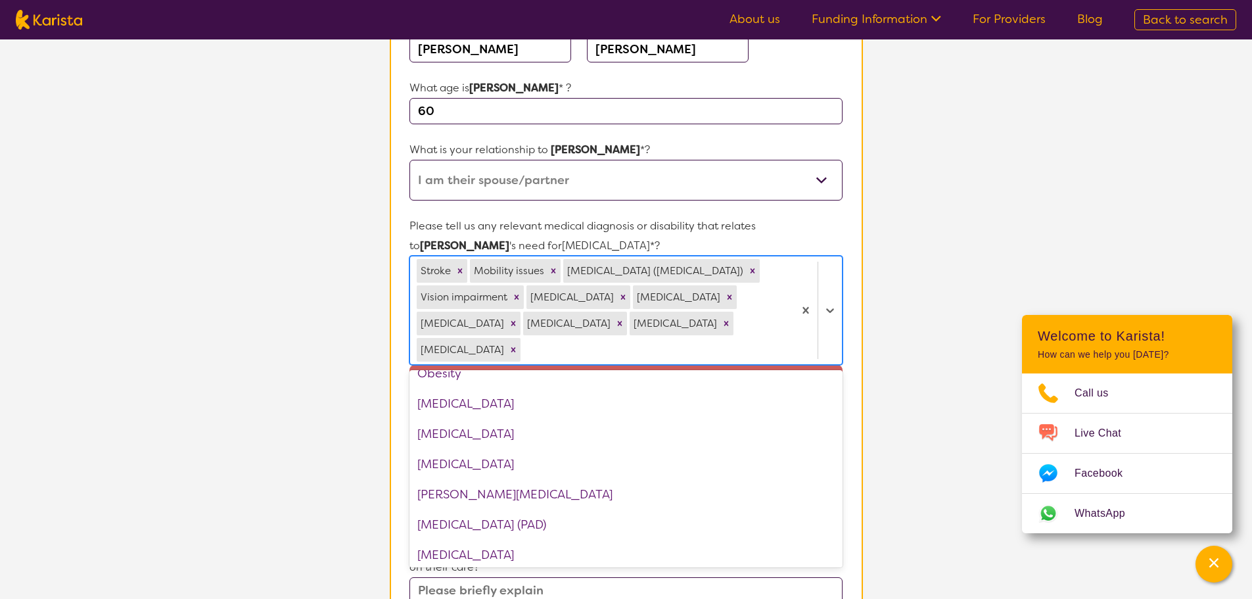
scroll to position [1249, 0]
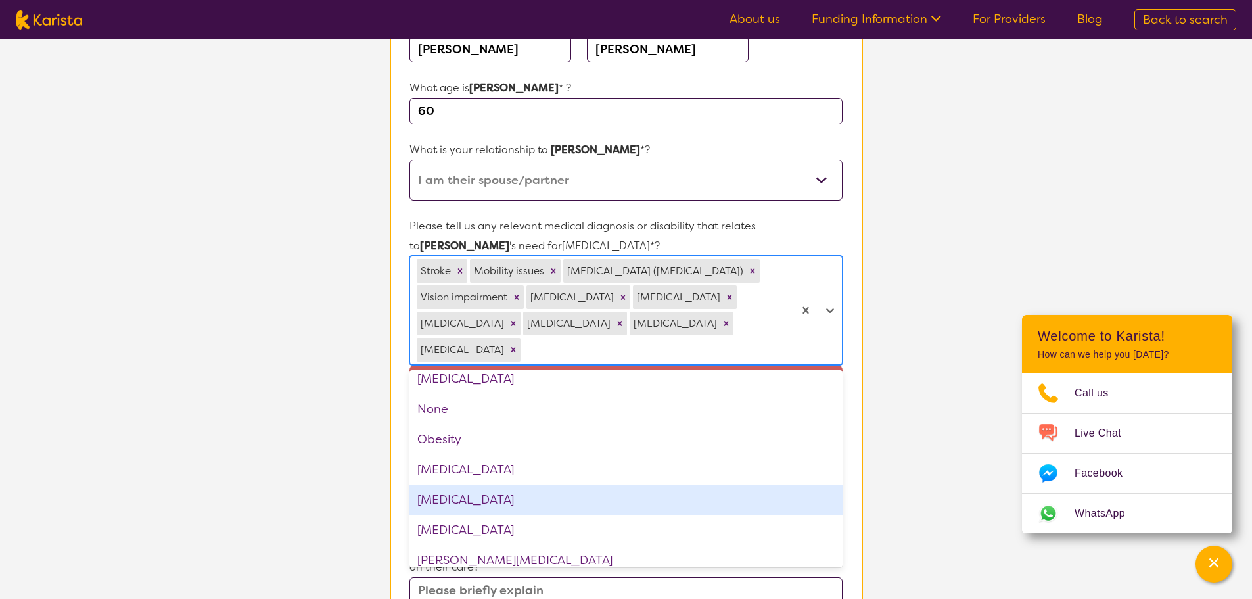
click at [462, 498] on div "[MEDICAL_DATA]" at bounding box center [626, 499] width 433 height 30
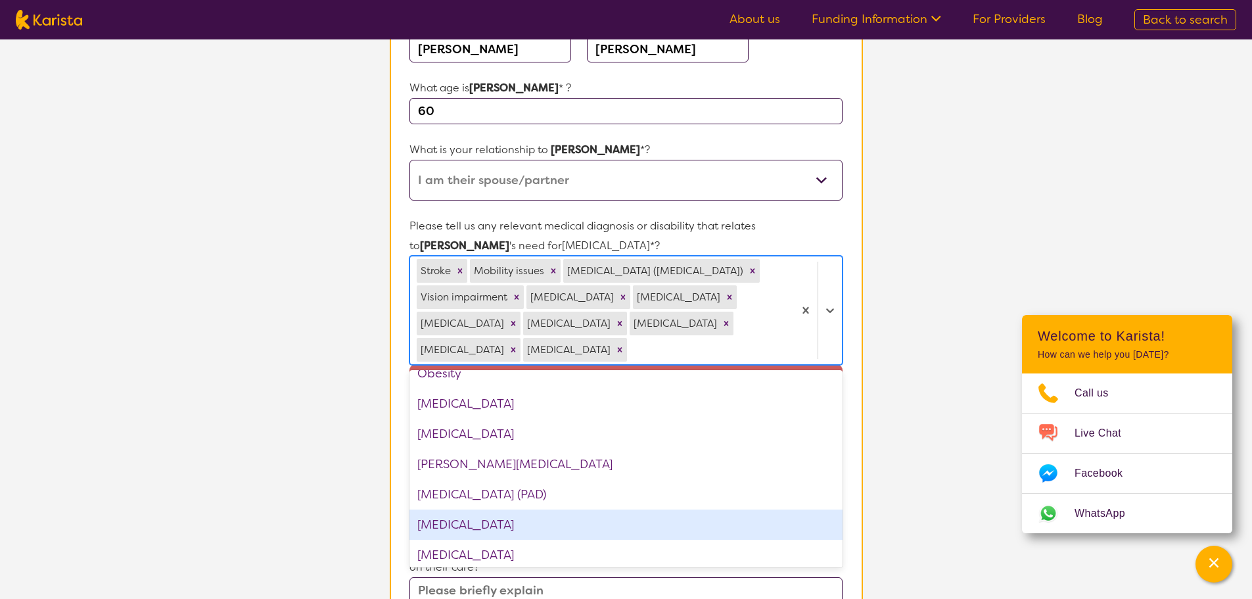
scroll to position [1380, 0]
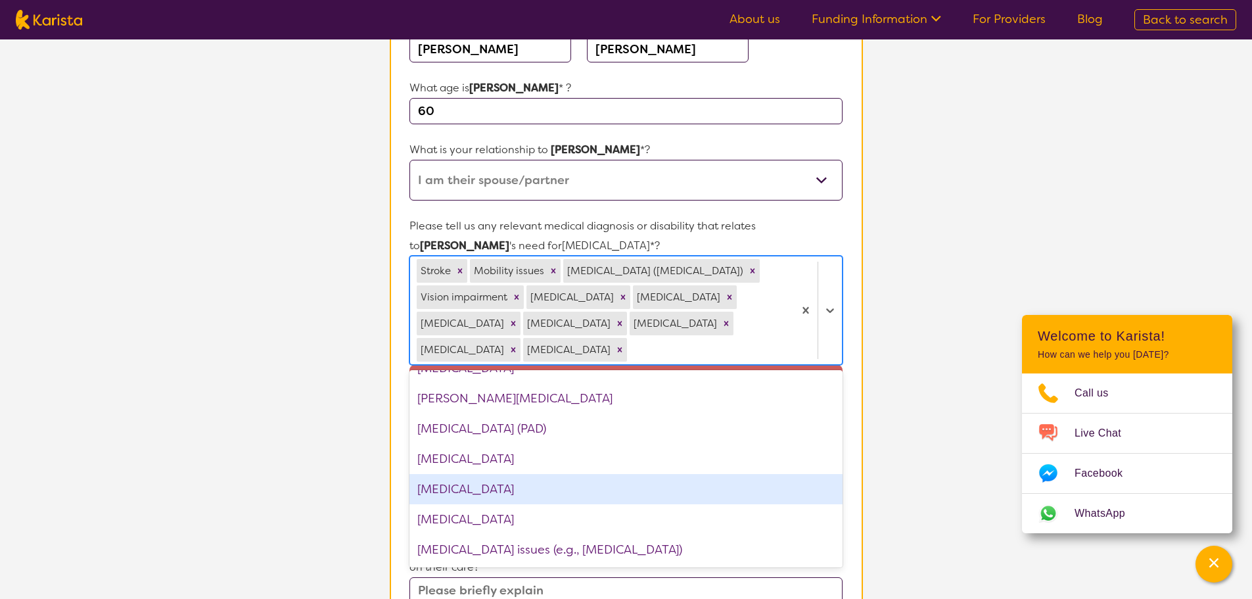
click at [444, 492] on div "[MEDICAL_DATA]" at bounding box center [626, 489] width 433 height 30
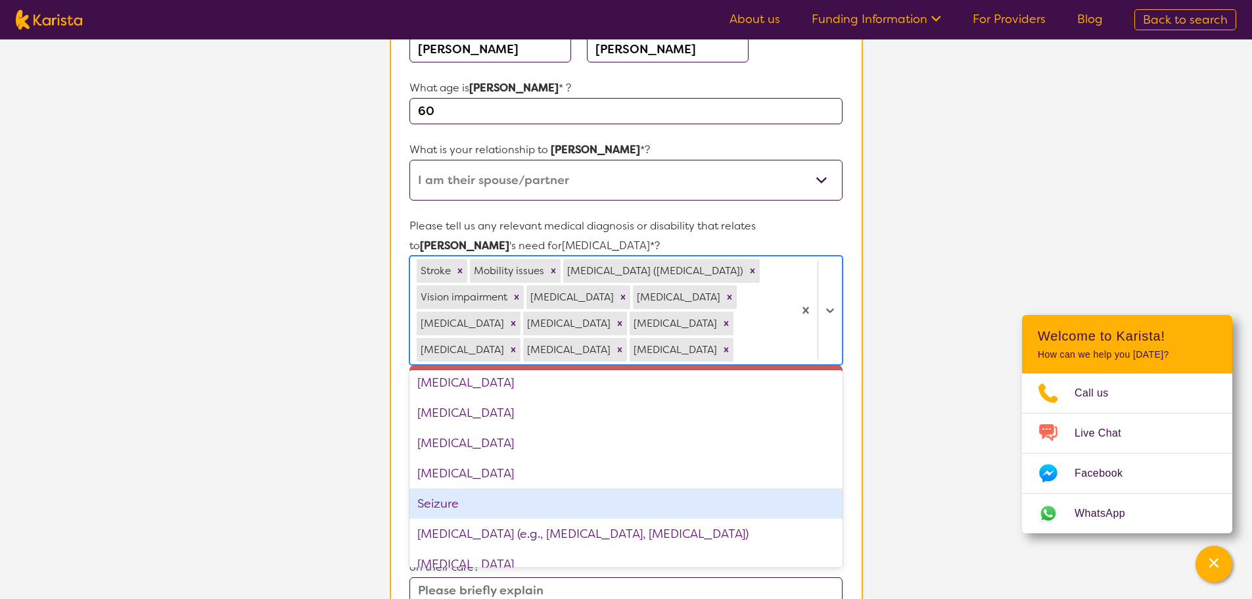
scroll to position [1643, 0]
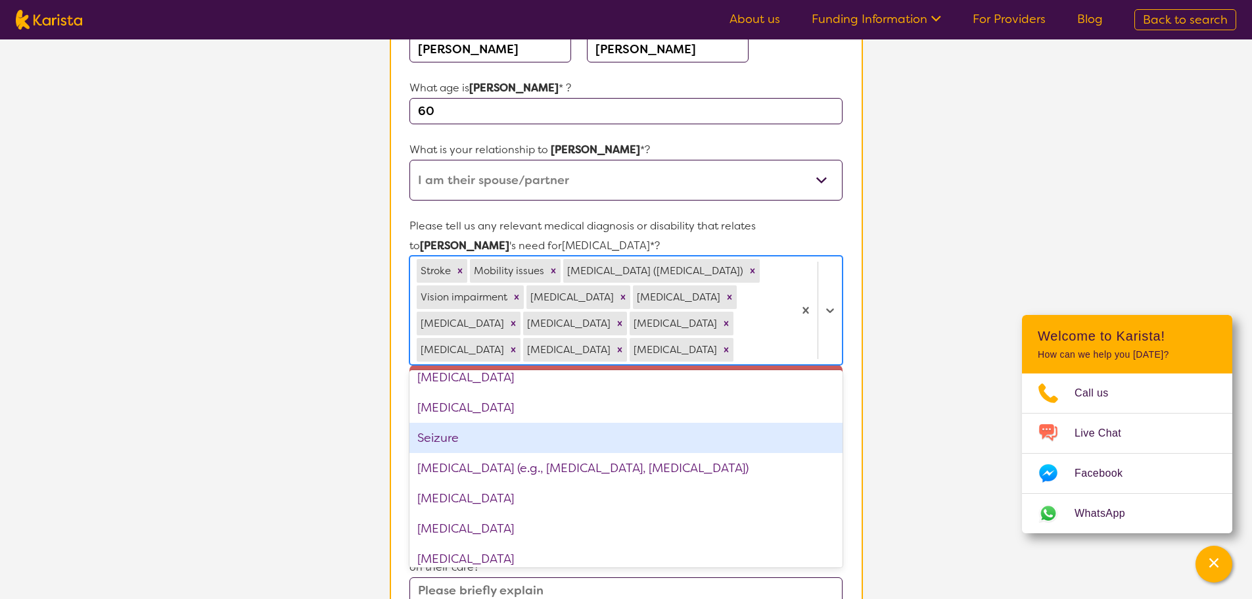
click at [462, 439] on div "Seizure" at bounding box center [626, 438] width 433 height 30
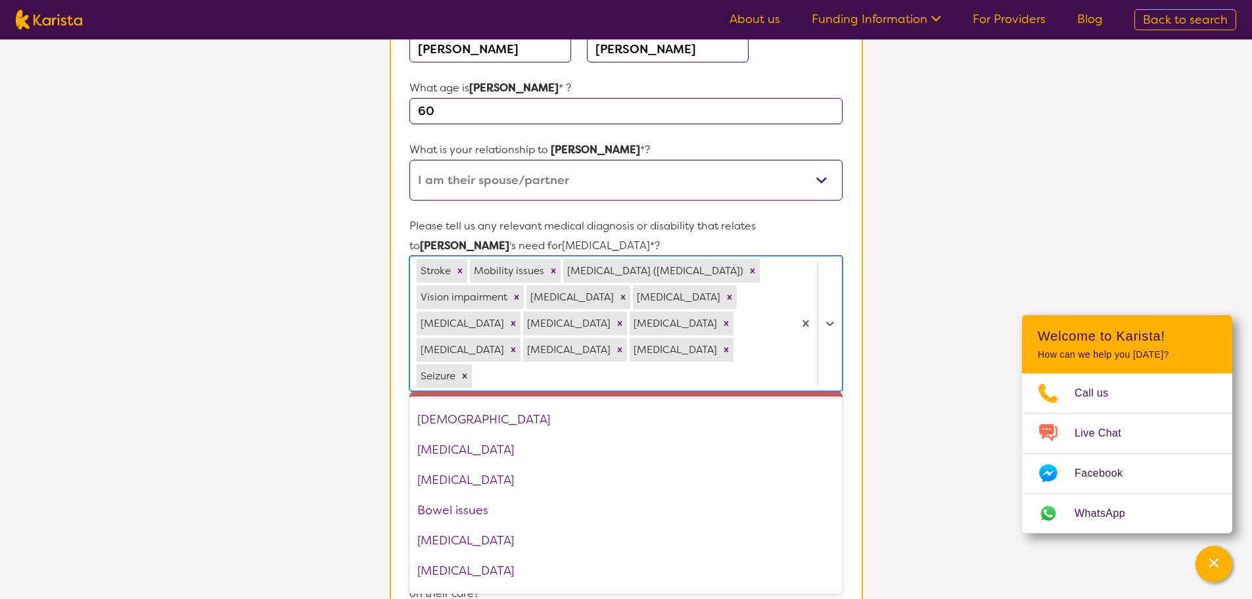
scroll to position [0, 0]
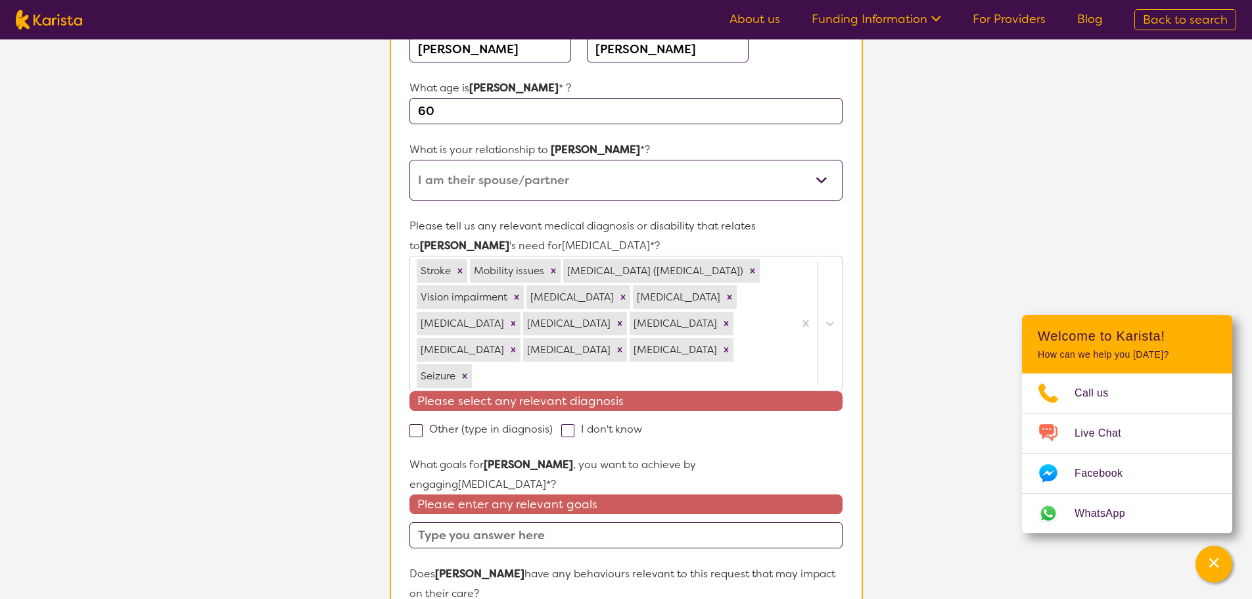
click at [935, 340] on section "L About You 2 Participant Details 3 Confirmation Participant Details & Service …" at bounding box center [626, 522] width 1252 height 1360
click at [412, 431] on span at bounding box center [416, 430] width 13 height 13
click at [553, 431] on input "Other (type in diagnosis)" at bounding box center [557, 428] width 9 height 9
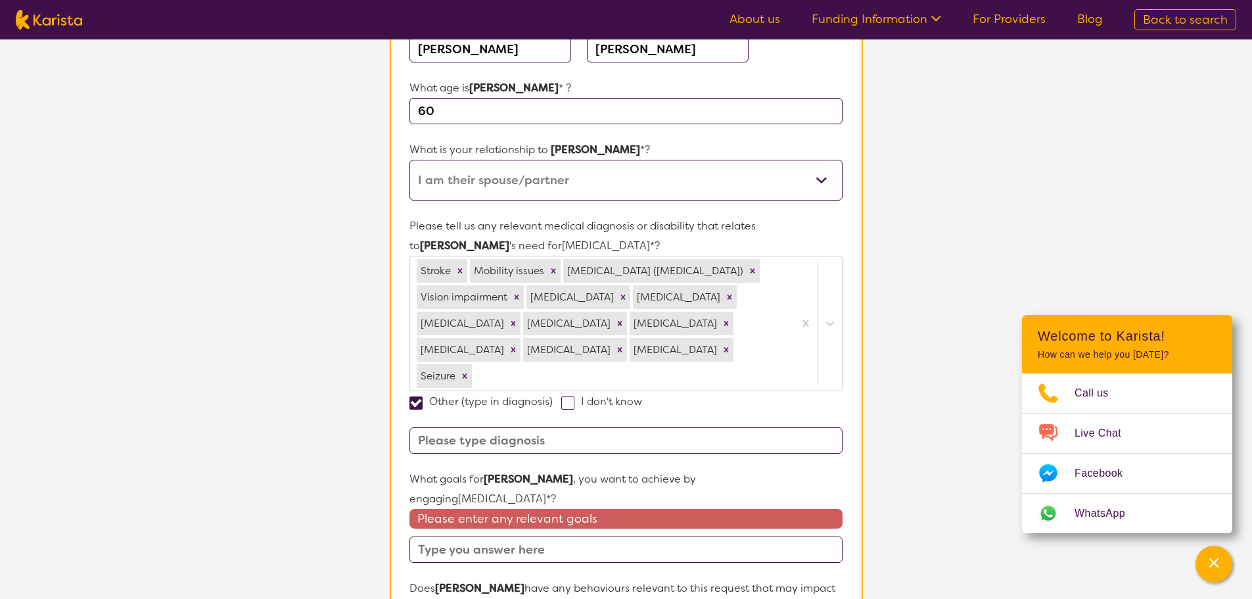
click at [448, 440] on input at bounding box center [626, 440] width 433 height 26
click at [443, 435] on input at bounding box center [626, 440] width 433 height 26
click at [413, 406] on span at bounding box center [416, 402] width 13 height 13
click at [553, 405] on input "Other (type in diagnosis)" at bounding box center [557, 400] width 9 height 9
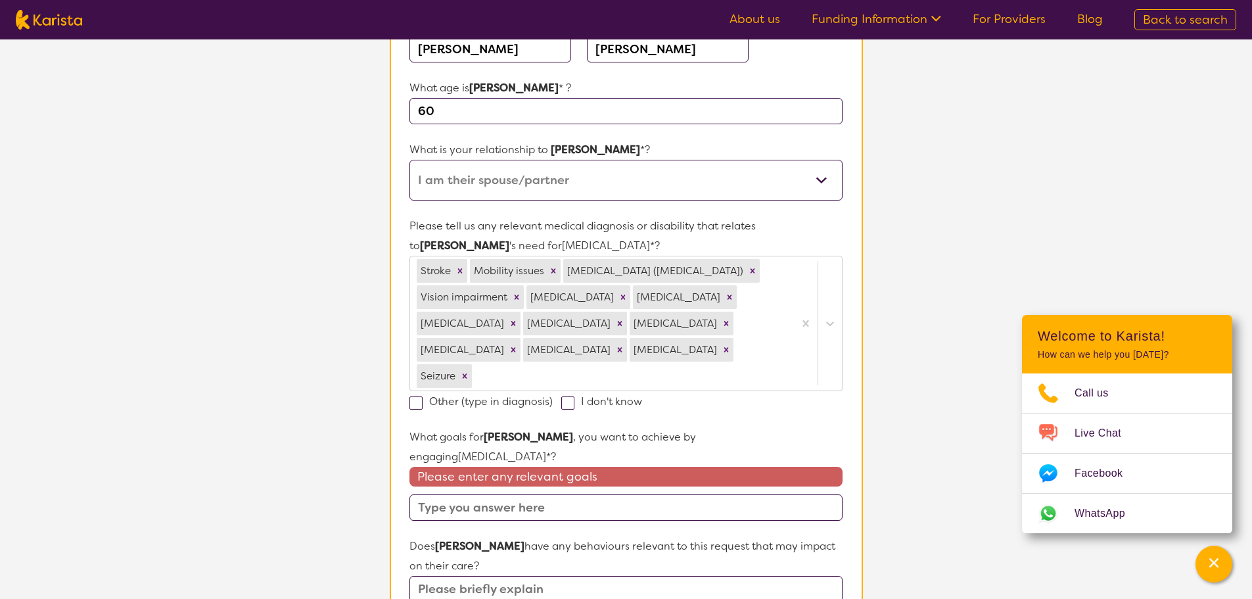
click at [576, 402] on label "I don't know" at bounding box center [605, 401] width 89 height 14
click at [642, 402] on input "I don't know" at bounding box center [646, 400] width 9 height 9
click at [569, 400] on span at bounding box center [567, 402] width 13 height 13
click at [642, 400] on input "I don't know" at bounding box center [646, 400] width 9 height 9
click at [457, 494] on input "text" at bounding box center [626, 507] width 433 height 26
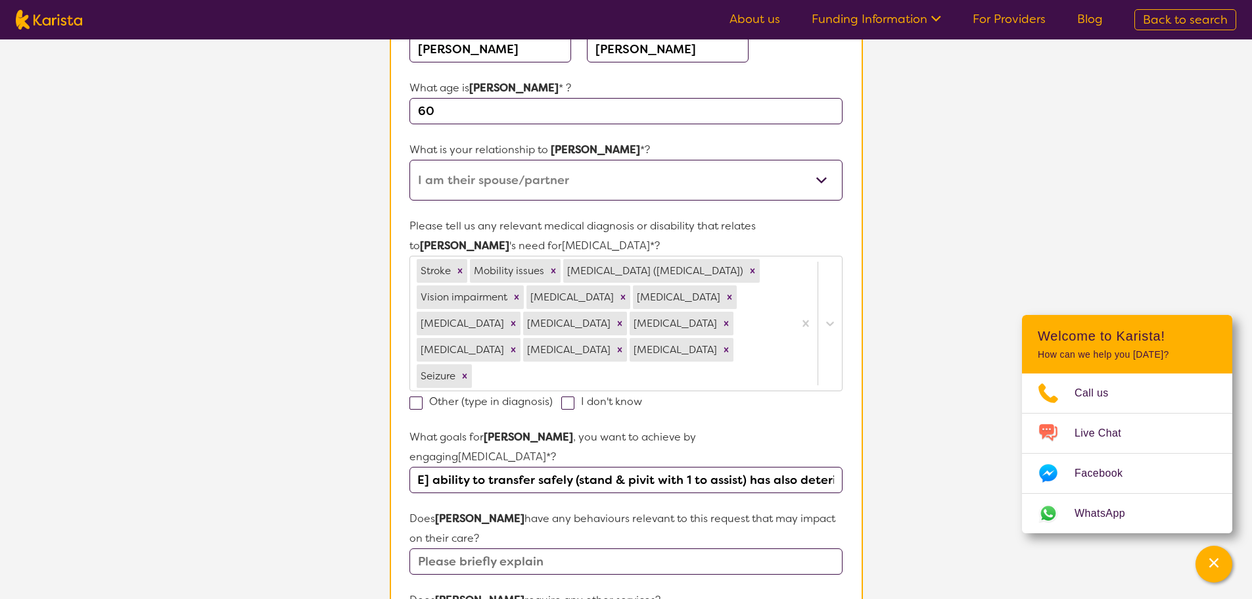
scroll to position [0, 1416]
click at [519, 467] on input "[PERSON_NAME] current wheelchair is very old, falling apart and no longer suita…" at bounding box center [626, 480] width 433 height 26
click at [634, 467] on input "[PERSON_NAME] current wheelchair is very old, falling apart and no longer suita…" at bounding box center [626, 480] width 433 height 26
drag, startPoint x: 544, startPoint y: 492, endPoint x: 676, endPoint y: 496, distance: 131.5
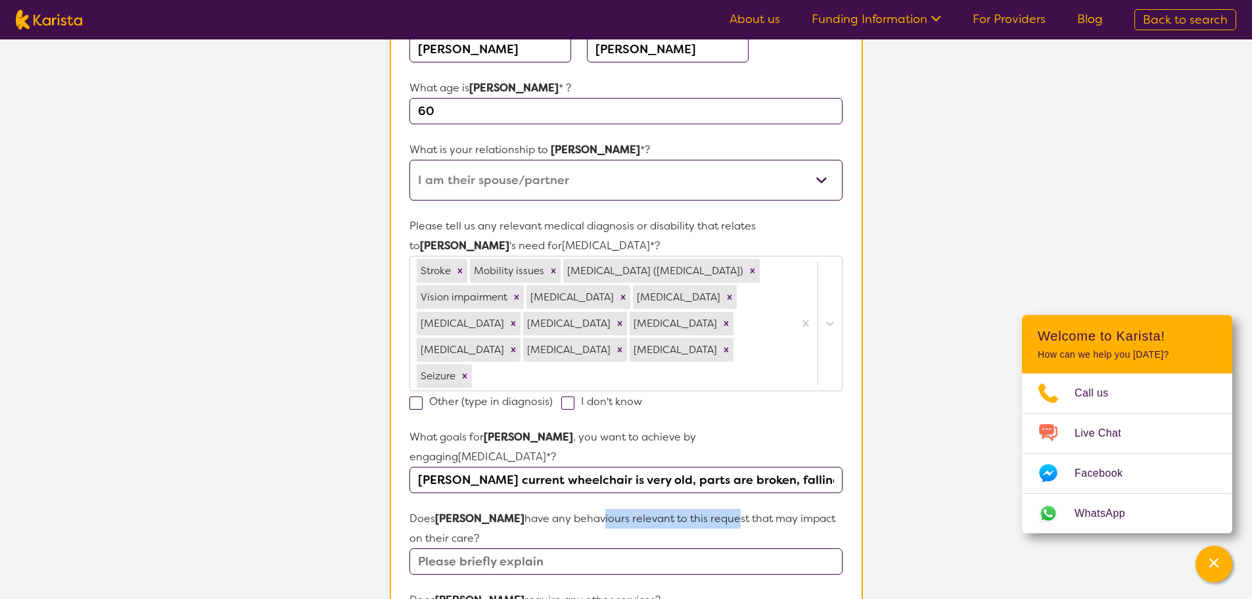
click at [676, 509] on p "Does [PERSON_NAME] have any behaviours relevant to this request that may impact…" at bounding box center [626, 528] width 433 height 39
click at [776, 484] on form "Name of participant First Name* [PERSON_NAME] Last Name [PERSON_NAME] What age …" at bounding box center [626, 533] width 433 height 1073
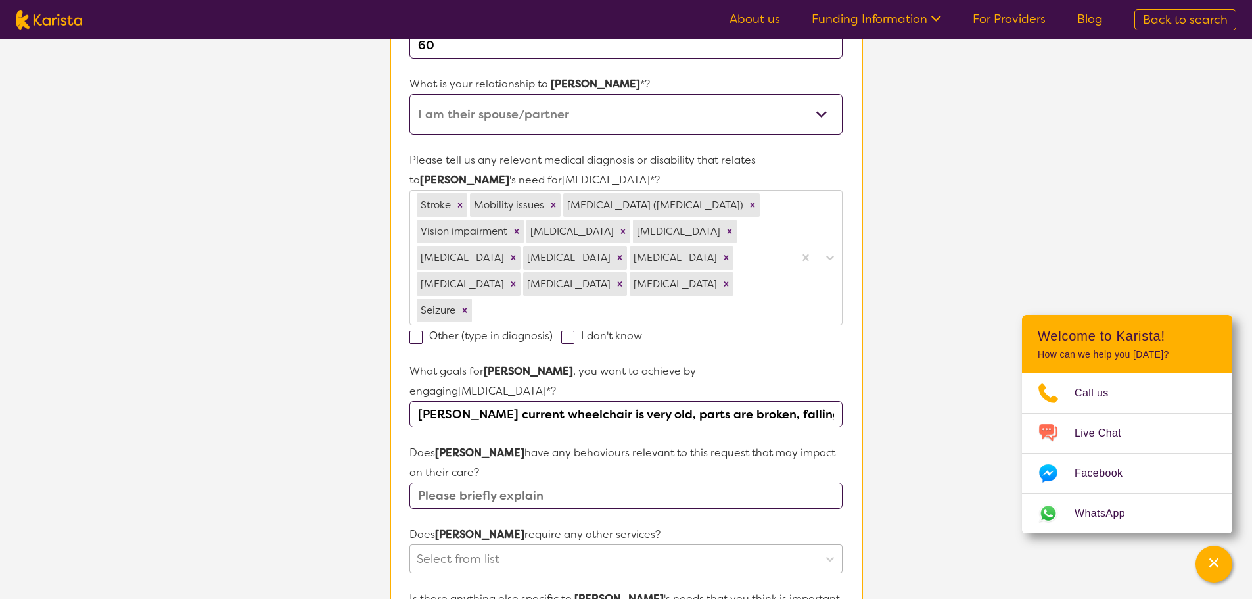
scroll to position [329, 0]
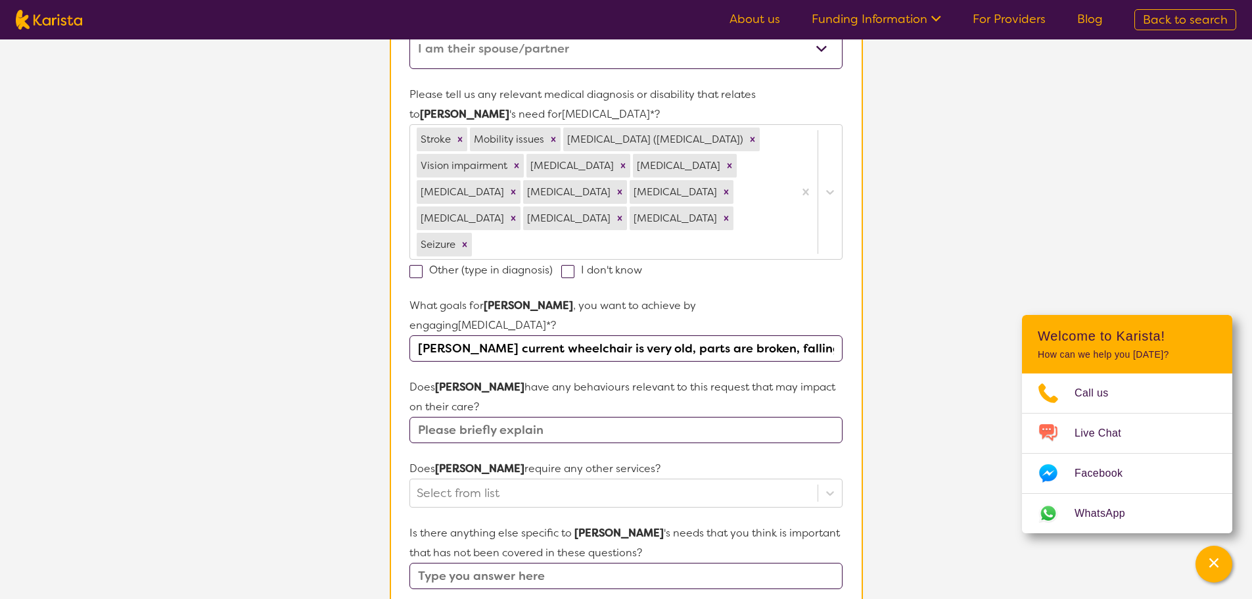
click at [447, 417] on input "text" at bounding box center [626, 430] width 433 height 26
click at [433, 417] on input "text" at bounding box center [626, 430] width 433 height 26
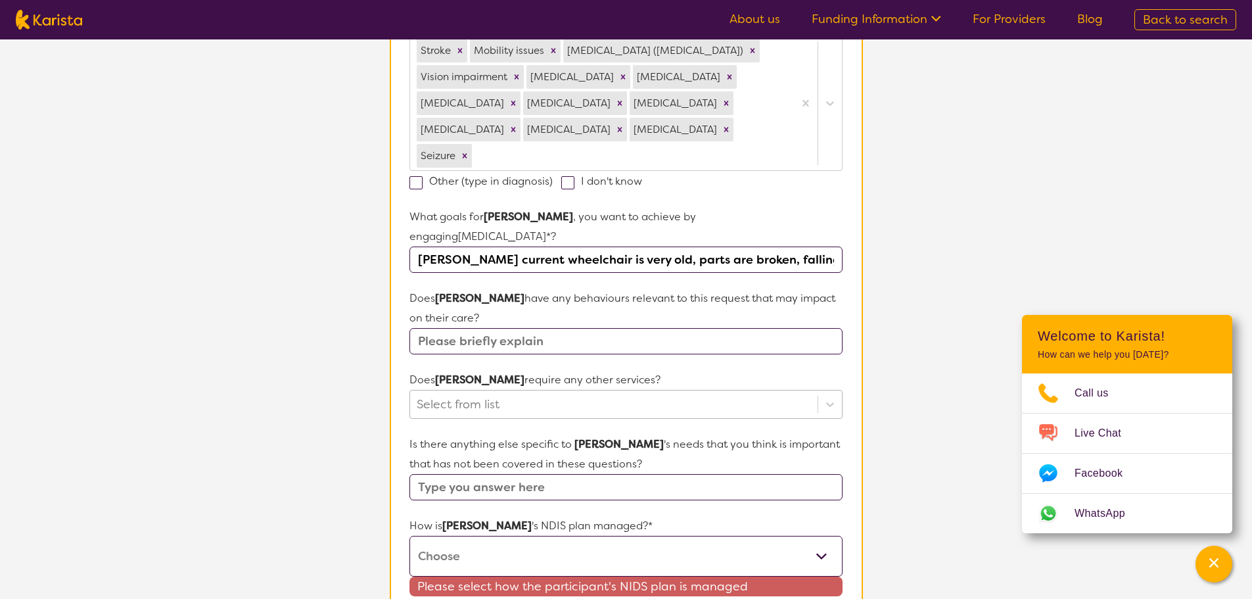
click at [467, 419] on div "Select from list" at bounding box center [626, 404] width 433 height 29
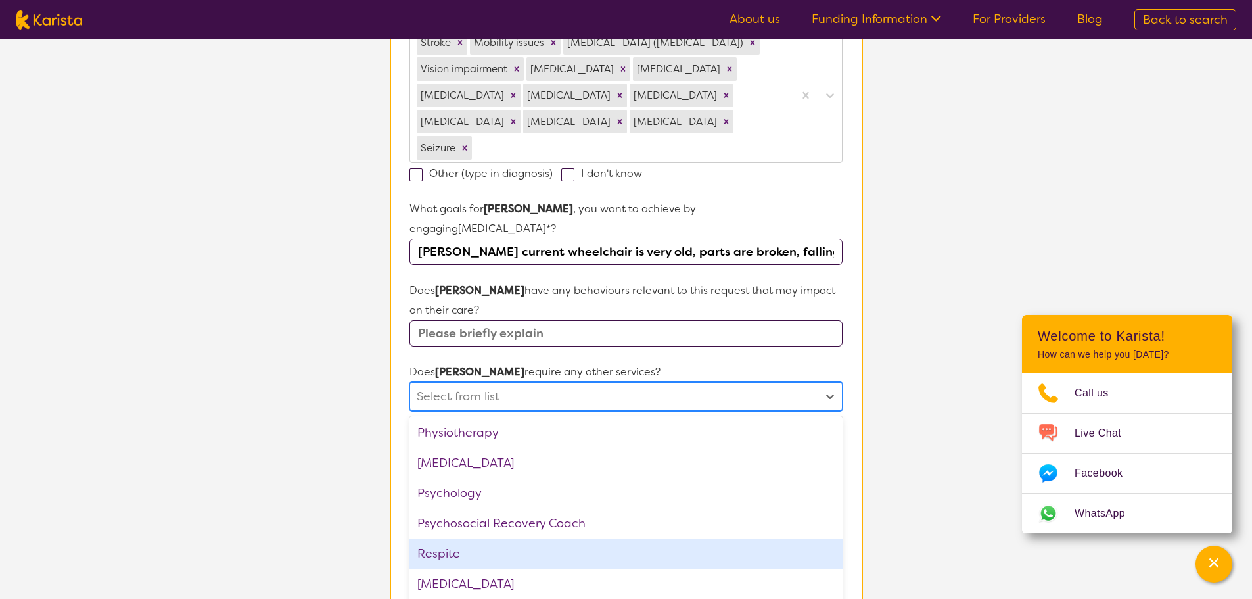
scroll to position [443, 0]
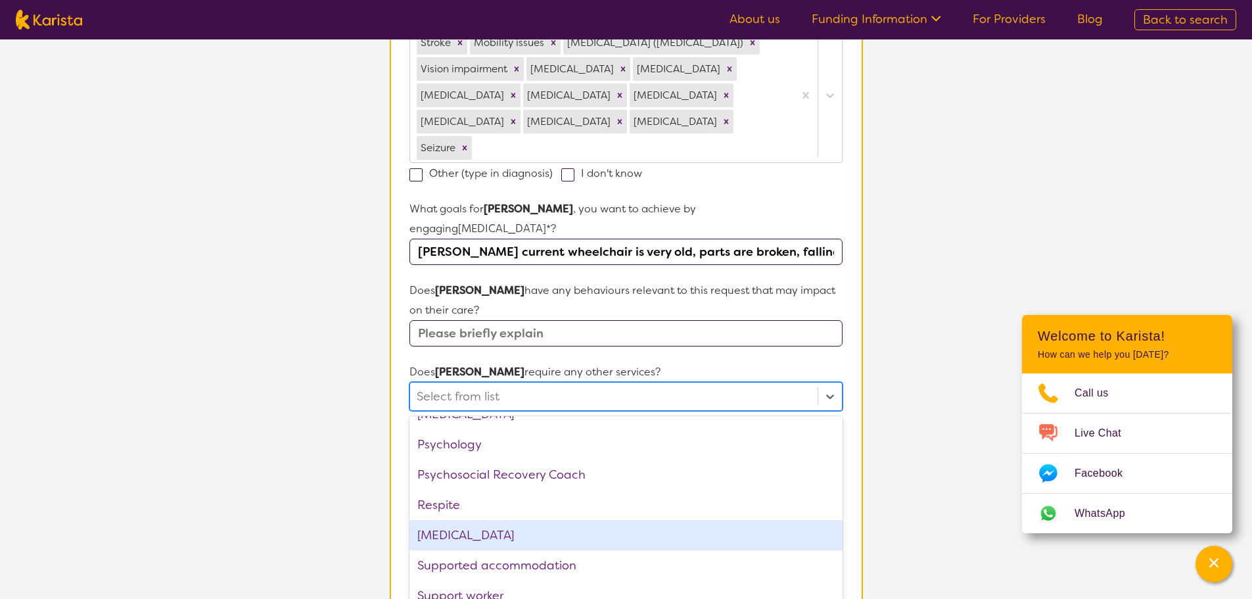
click at [931, 427] on section "L About You 2 Participant Details 3 Confirmation Participant Details & Service …" at bounding box center [626, 266] width 1252 height 1305
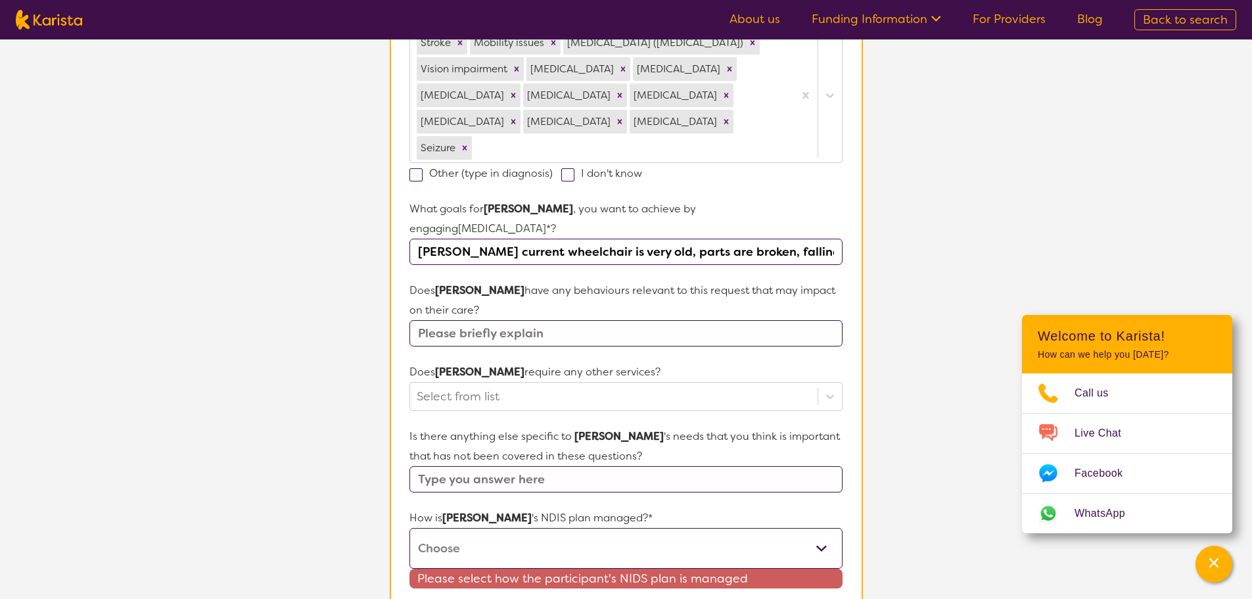
click at [435, 535] on select "Self-managed NDIS plan Managed by a registered plan management provider (not th…" at bounding box center [626, 548] width 433 height 41
click at [410, 528] on select "Self-managed NDIS plan Managed by a registered plan management provider (not th…" at bounding box center [626, 548] width 433 height 41
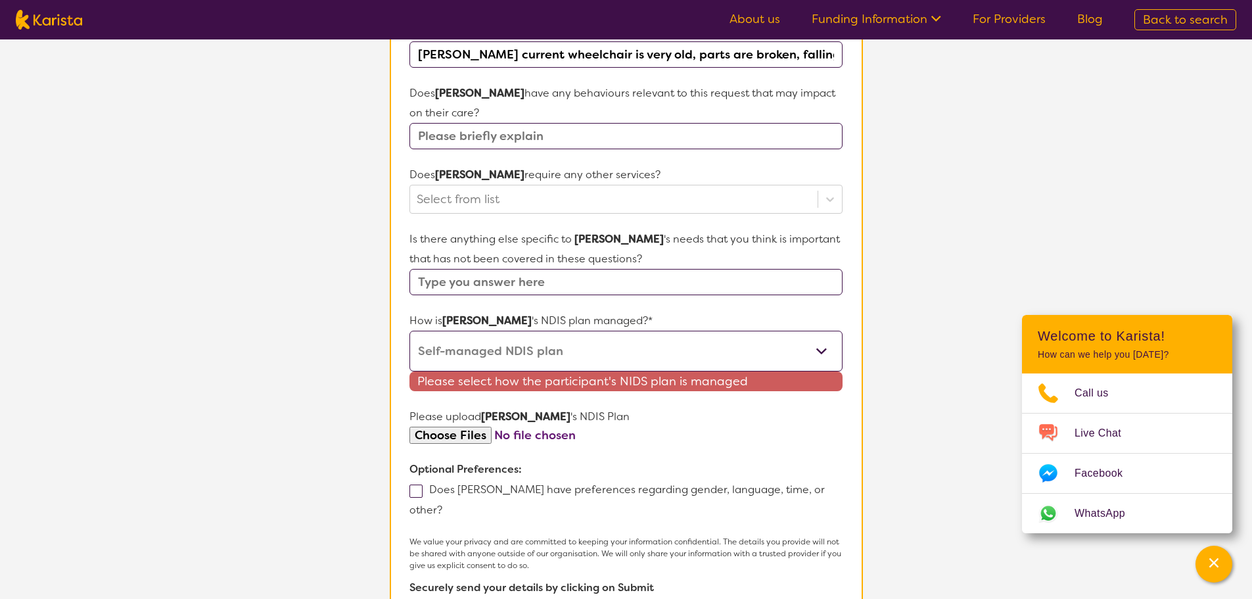
scroll to position [688, 0]
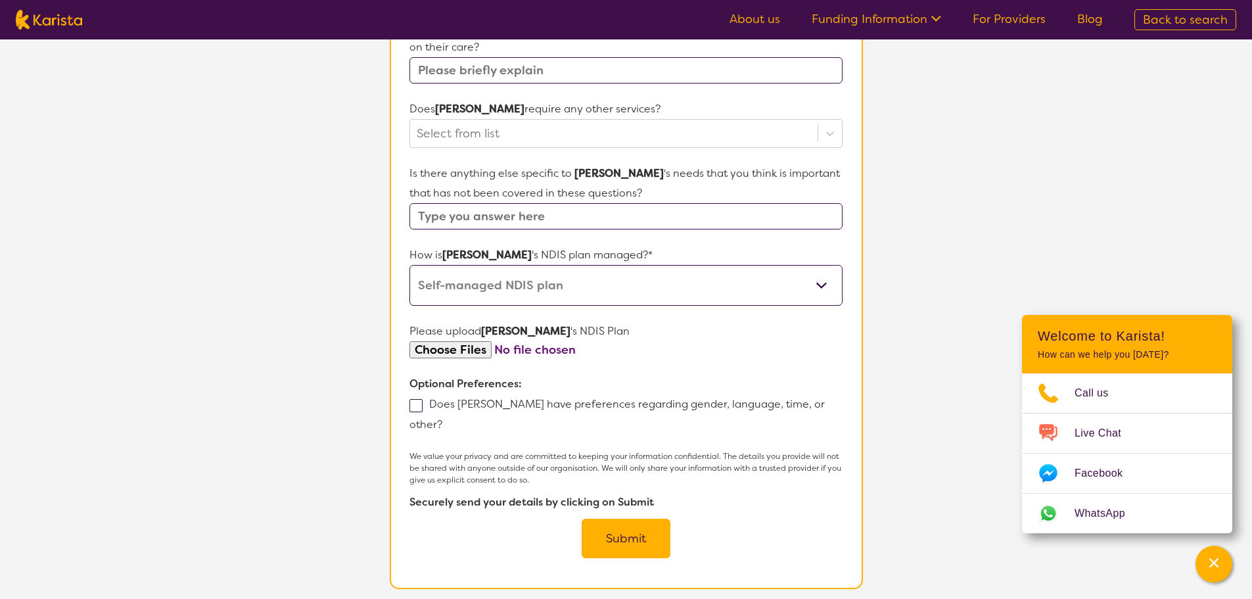
click at [413, 406] on form "Name of participant First Name* [PERSON_NAME] Last Name [PERSON_NAME] What age …" at bounding box center [626, 32] width 433 height 1053
click at [413, 399] on span at bounding box center [416, 405] width 13 height 13
click at [442, 419] on input "Does [PERSON_NAME] have preferences regarding gender, language, time, or other?" at bounding box center [446, 423] width 9 height 9
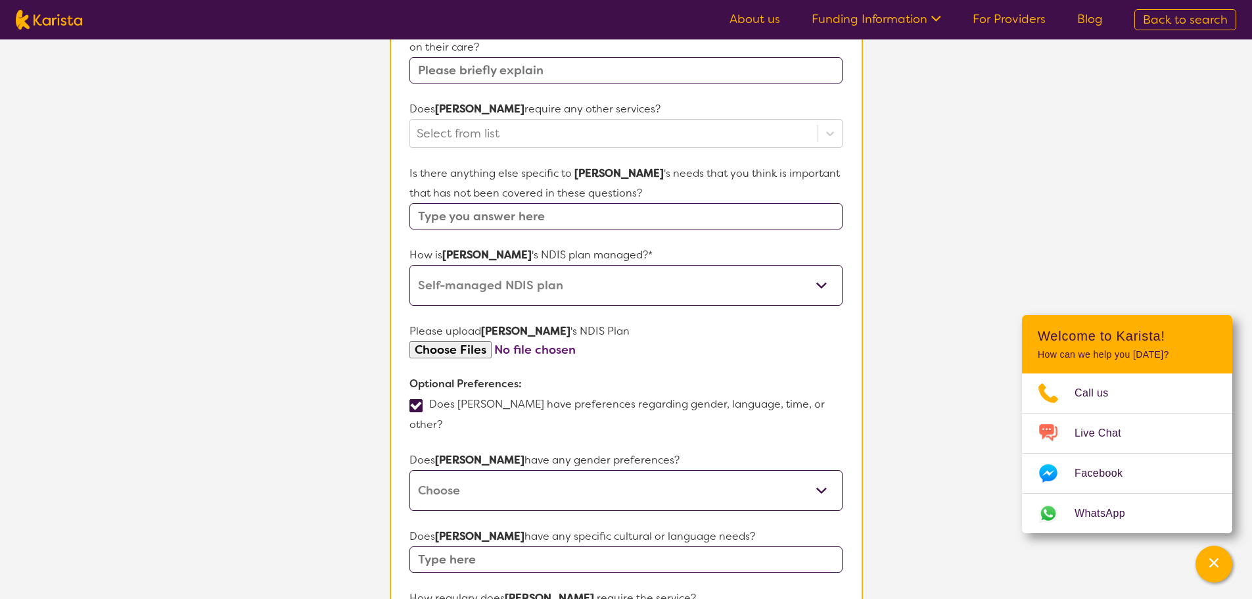
click at [483, 470] on select "[DEMOGRAPHIC_DATA] [DEMOGRAPHIC_DATA] Other No Preference" at bounding box center [626, 490] width 433 height 41
click at [410, 470] on select "[DEMOGRAPHIC_DATA] [DEMOGRAPHIC_DATA] Other No Preference" at bounding box center [626, 490] width 433 height 41
drag, startPoint x: 537, startPoint y: 500, endPoint x: 651, endPoint y: 504, distance: 113.8
click at [661, 527] on p "Does [PERSON_NAME] have any specific cultural or language needs?" at bounding box center [626, 537] width 433 height 20
click at [523, 546] on input "text" at bounding box center [626, 559] width 433 height 26
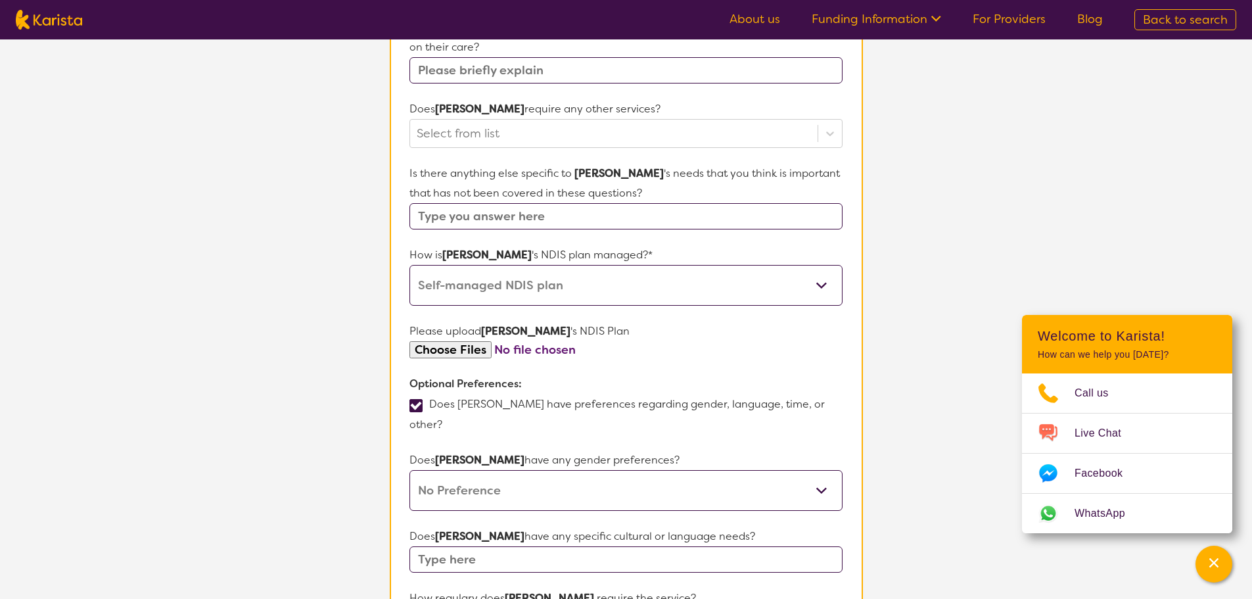
click at [449, 546] on input "text" at bounding box center [626, 559] width 433 height 26
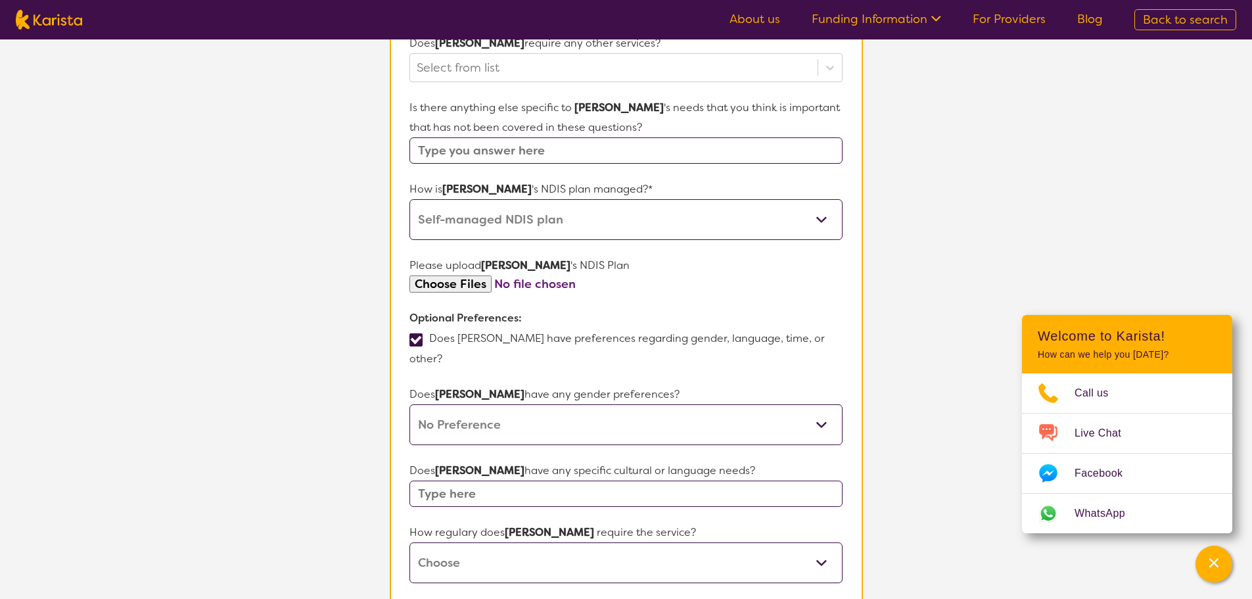
scroll to position [820, 0]
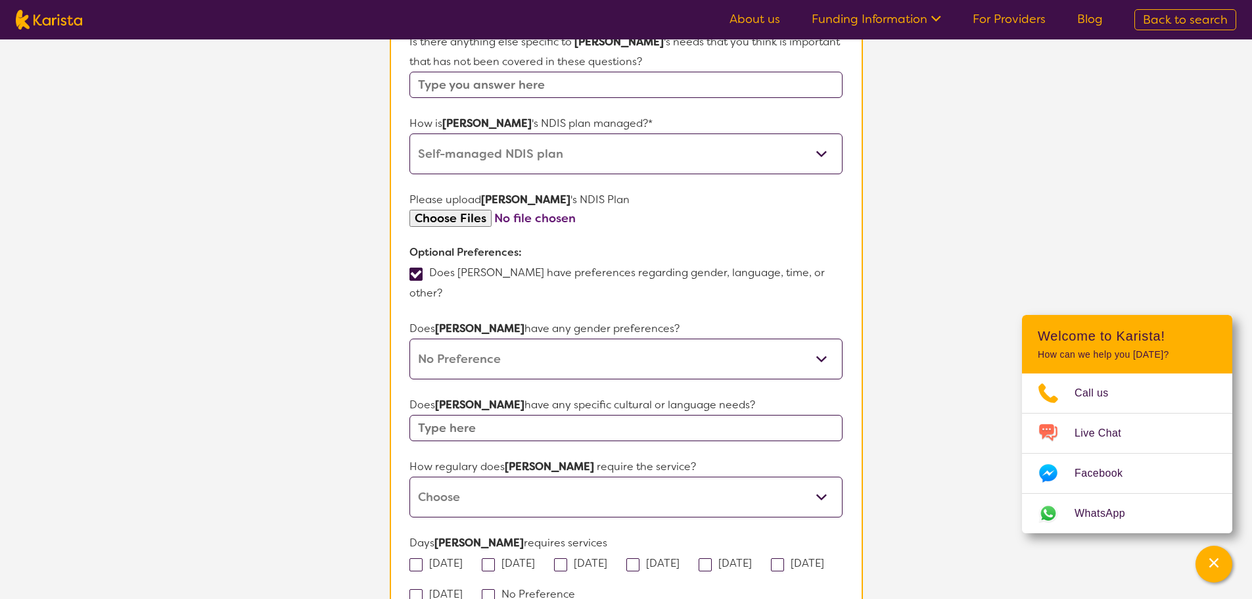
click at [486, 415] on input "text" at bounding box center [626, 428] width 433 height 26
click at [581, 415] on input "must speak English clearly and fluently." at bounding box center [626, 428] width 433 height 26
click at [813, 477] on select "Daily Twice a week Weekly Every fortnight Monthly Other" at bounding box center [626, 497] width 433 height 41
click at [410, 477] on select "Daily Twice a week Weekly Every fortnight Monthly Other" at bounding box center [626, 497] width 433 height 41
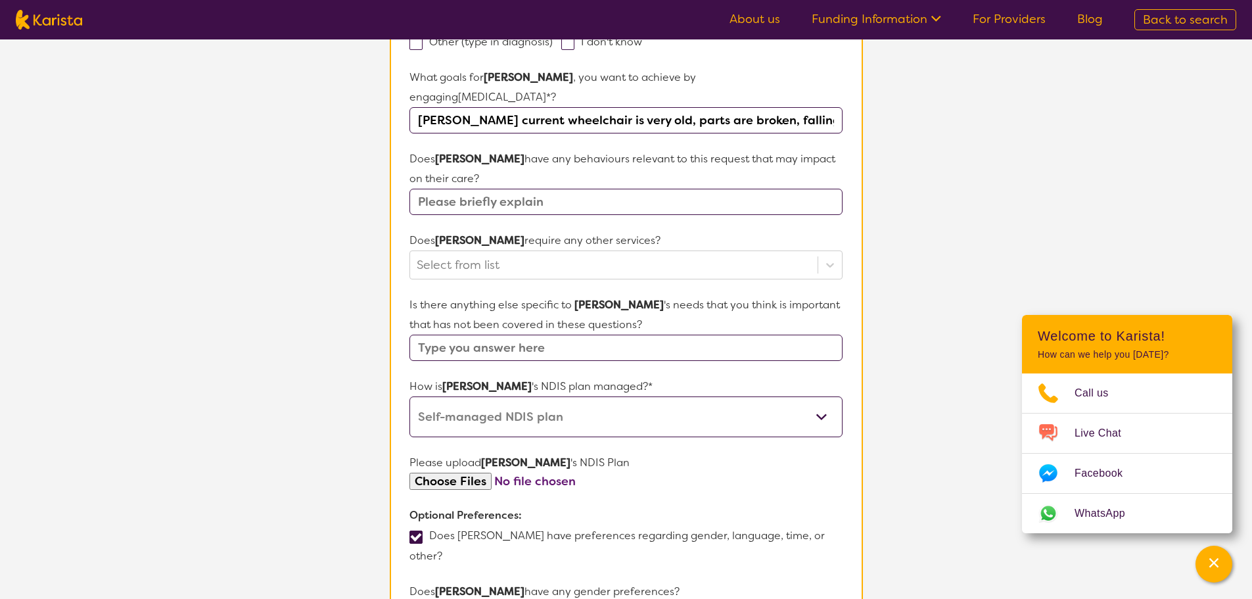
scroll to position [491, 0]
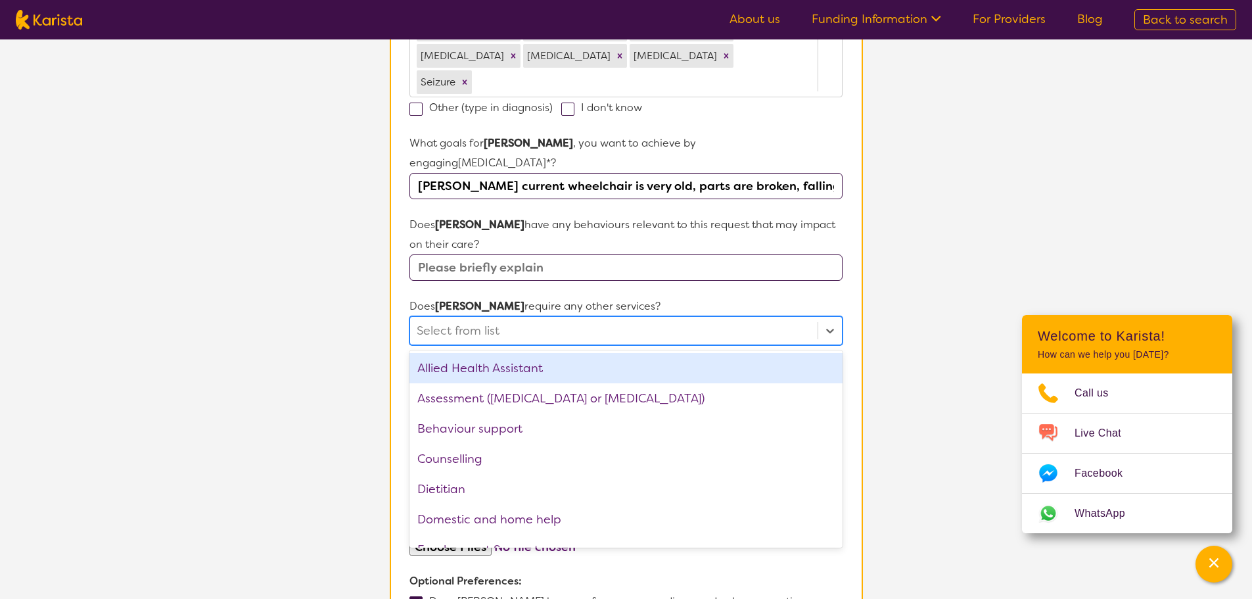
click at [507, 319] on div at bounding box center [614, 330] width 394 height 22
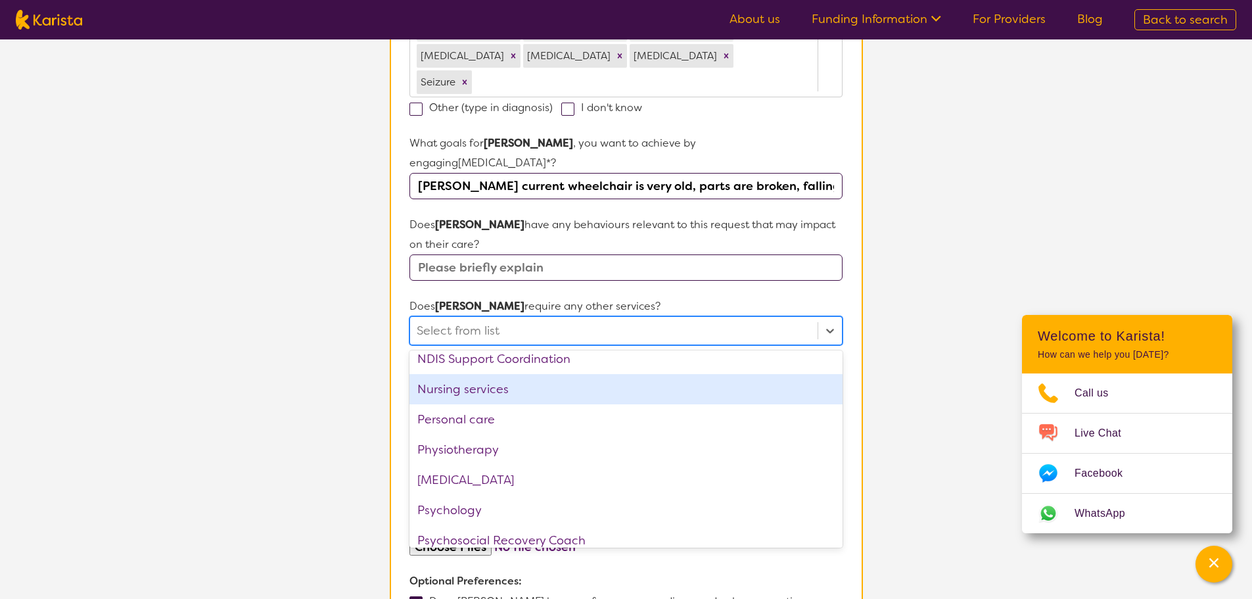
scroll to position [246, 0]
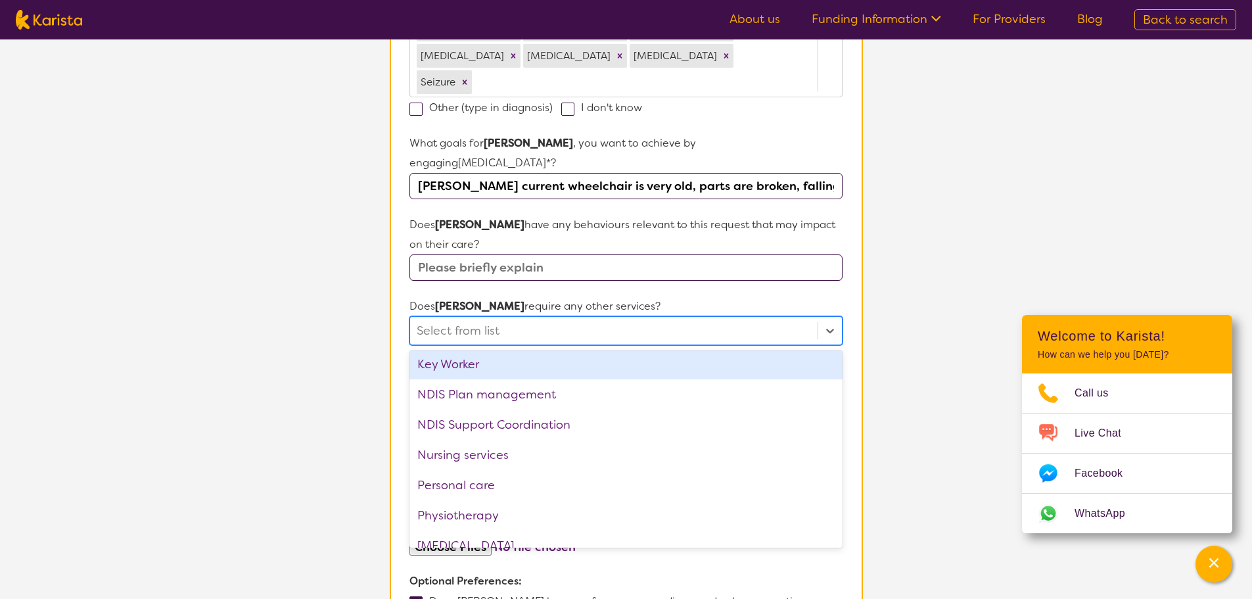
click at [876, 278] on section "Participant Details & Service Preferences Name of participant First Name* [PERS…" at bounding box center [626, 431] width 505 height 1641
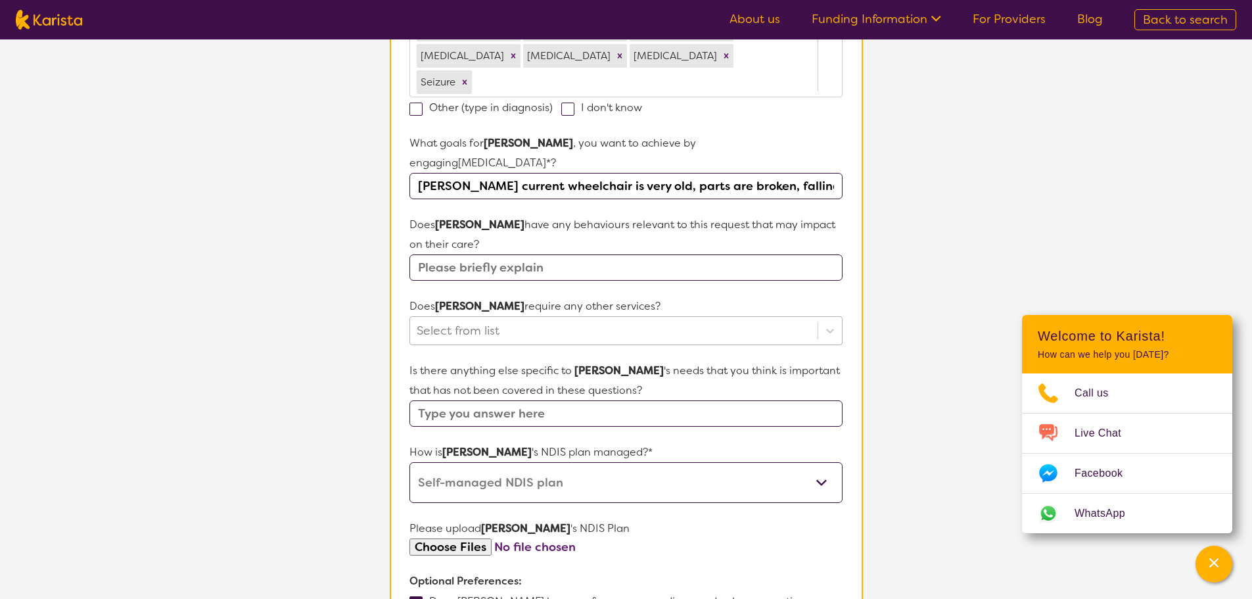
click at [470, 319] on div at bounding box center [614, 330] width 394 height 22
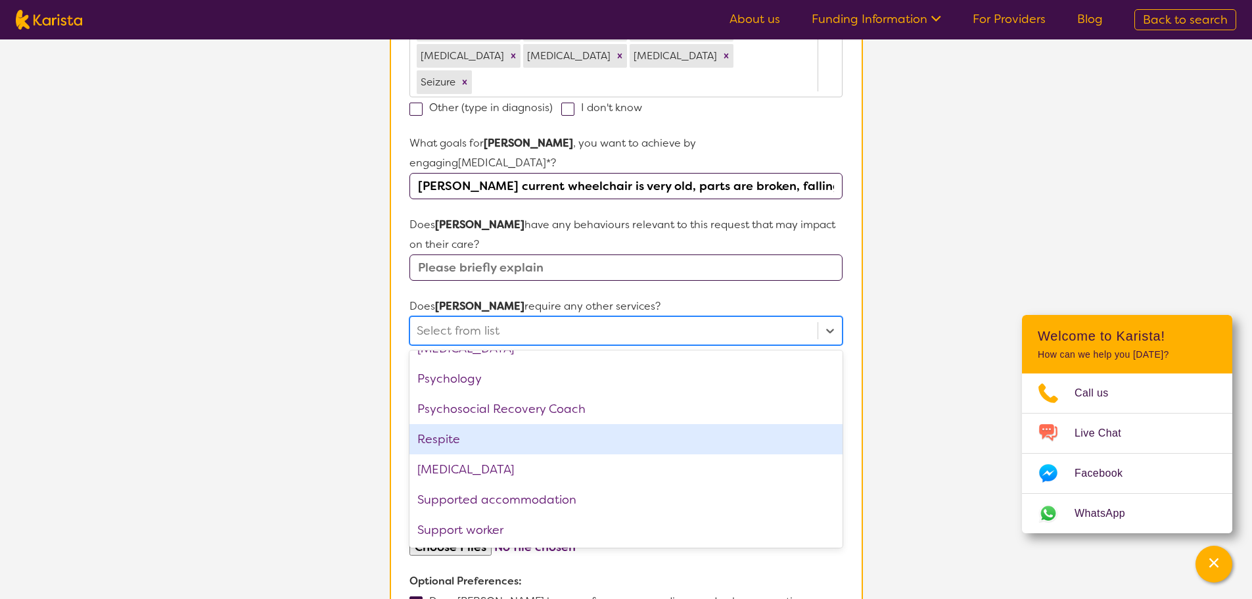
click at [457, 424] on div "Respite" at bounding box center [626, 439] width 433 height 30
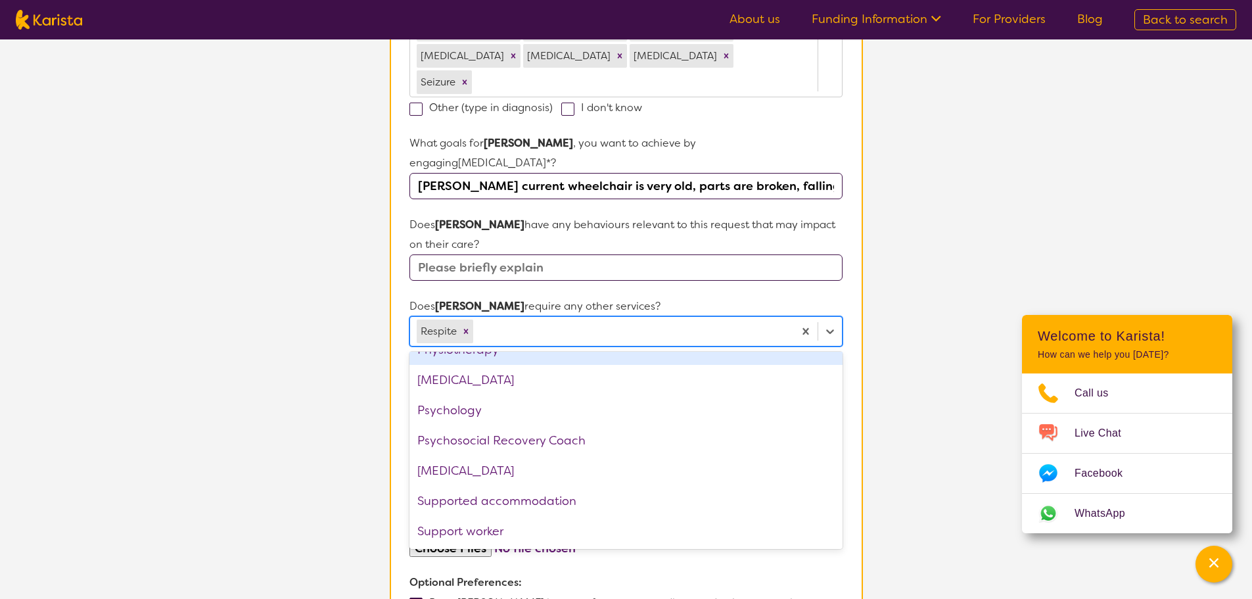
click at [881, 278] on section "L About You 2 Participant Details 3 Confirmation Participant Details & Service …" at bounding box center [626, 400] width 1252 height 1705
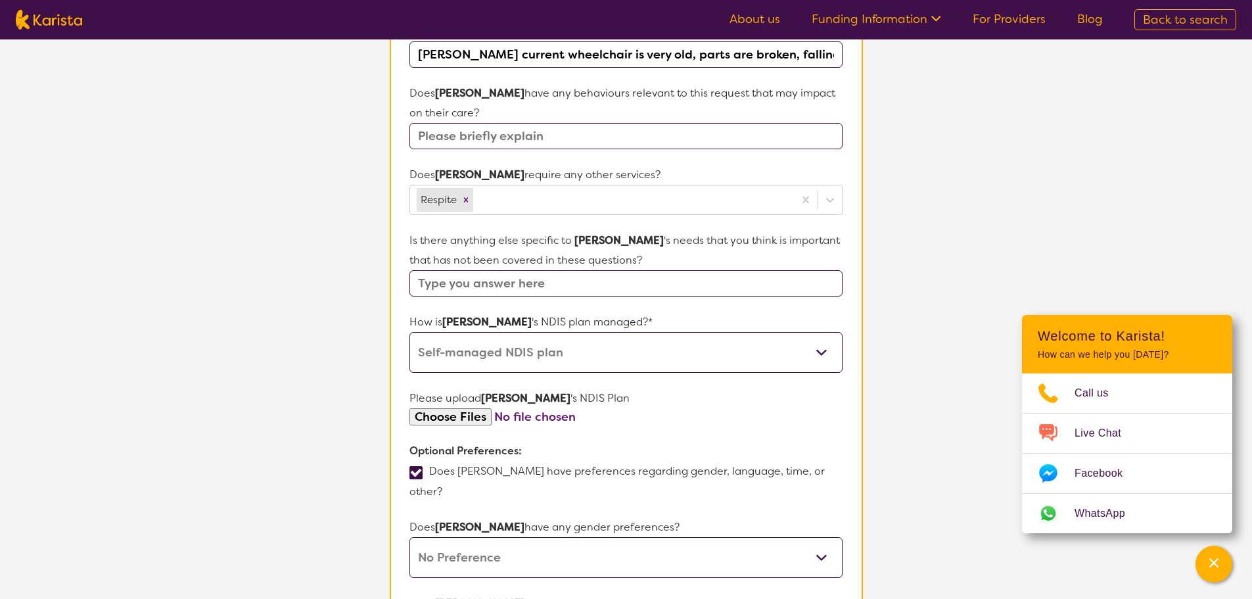
scroll to position [557, 0]
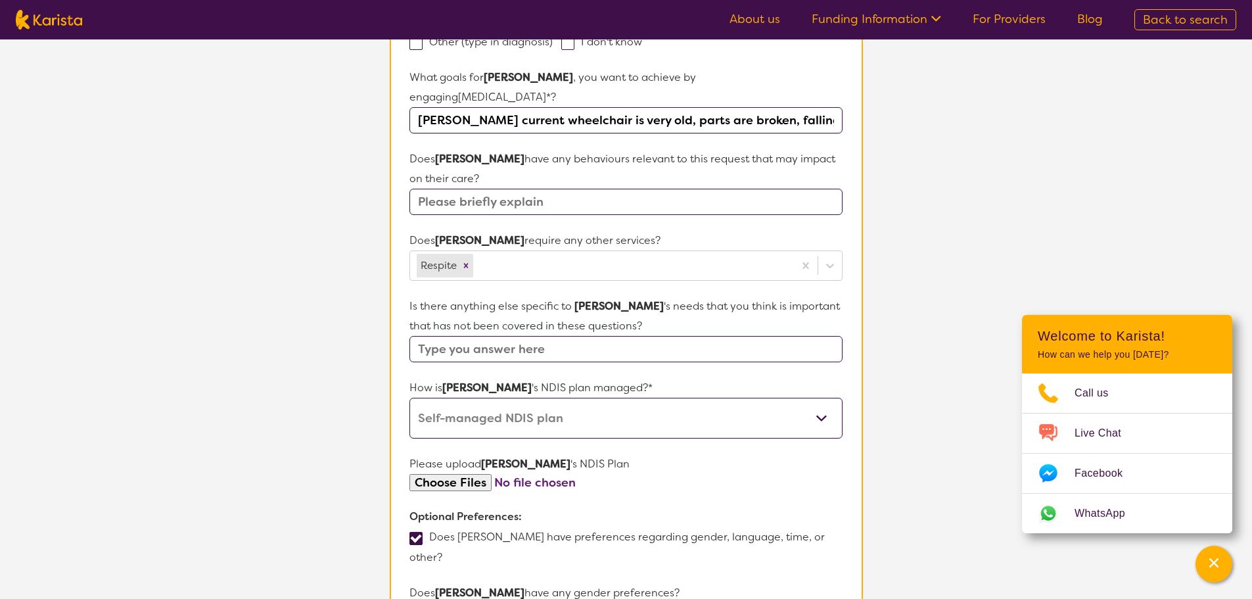
click at [526, 336] on input "text" at bounding box center [626, 349] width 433 height 26
click at [527, 336] on input "[PERSON_NAME] has [MEDICAL_DATA], making it difficult for him to relay his answ…" at bounding box center [626, 349] width 433 height 26
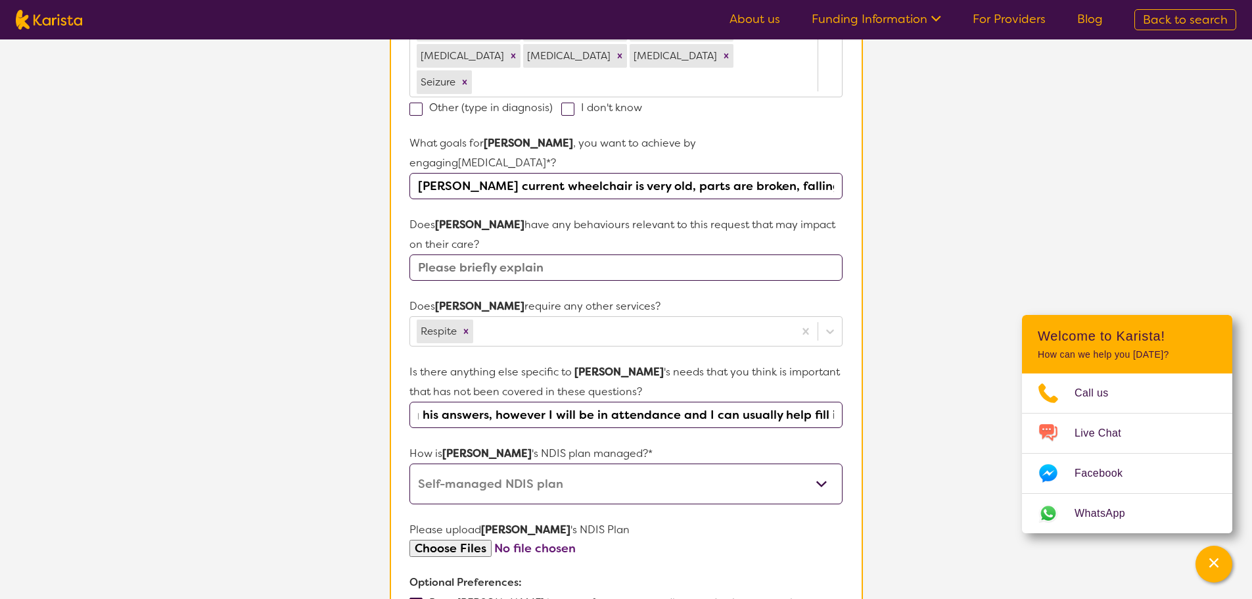
scroll to position [0, 0]
click at [481, 254] on input "text" at bounding box center [626, 267] width 433 height 26
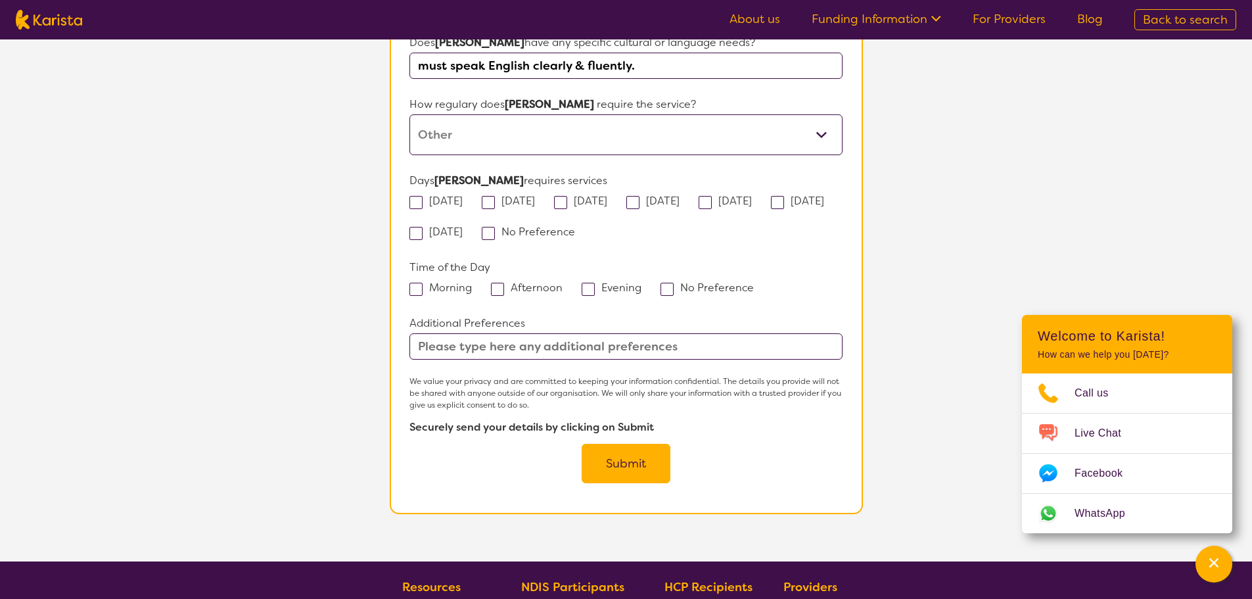
scroll to position [1052, 0]
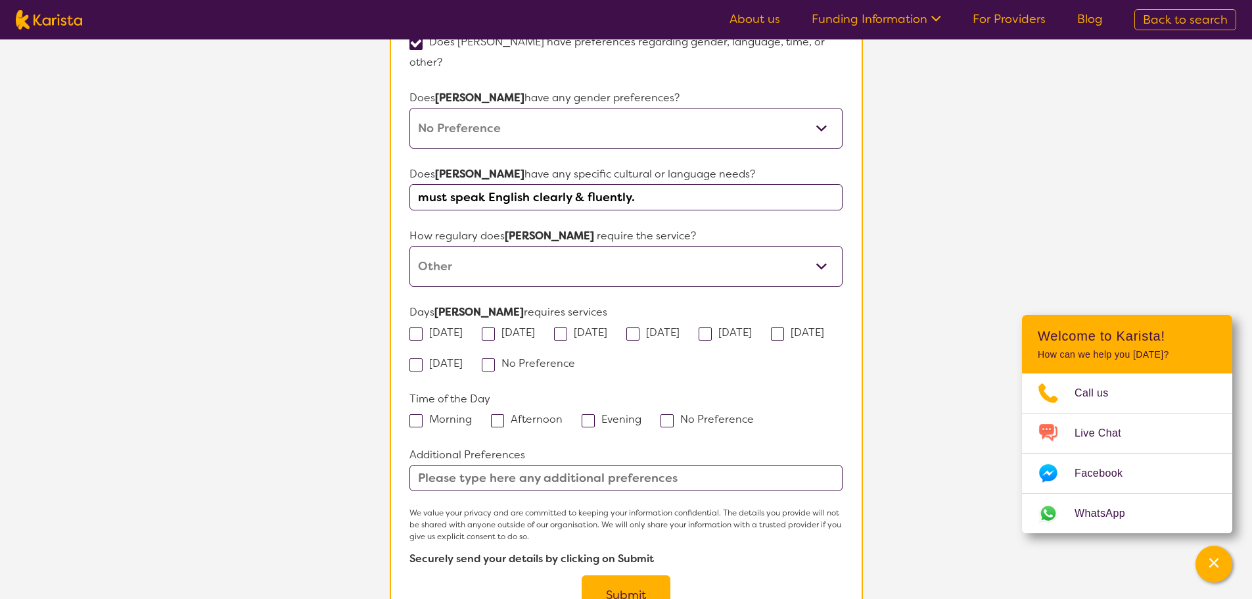
click at [417, 327] on span at bounding box center [416, 333] width 13 height 13
click at [463, 327] on input "[DATE]" at bounding box center [467, 331] width 9 height 9
click at [567, 327] on span at bounding box center [560, 333] width 13 height 13
click at [607, 327] on input "[DATE]" at bounding box center [611, 331] width 9 height 9
click at [712, 327] on span at bounding box center [705, 333] width 13 height 13
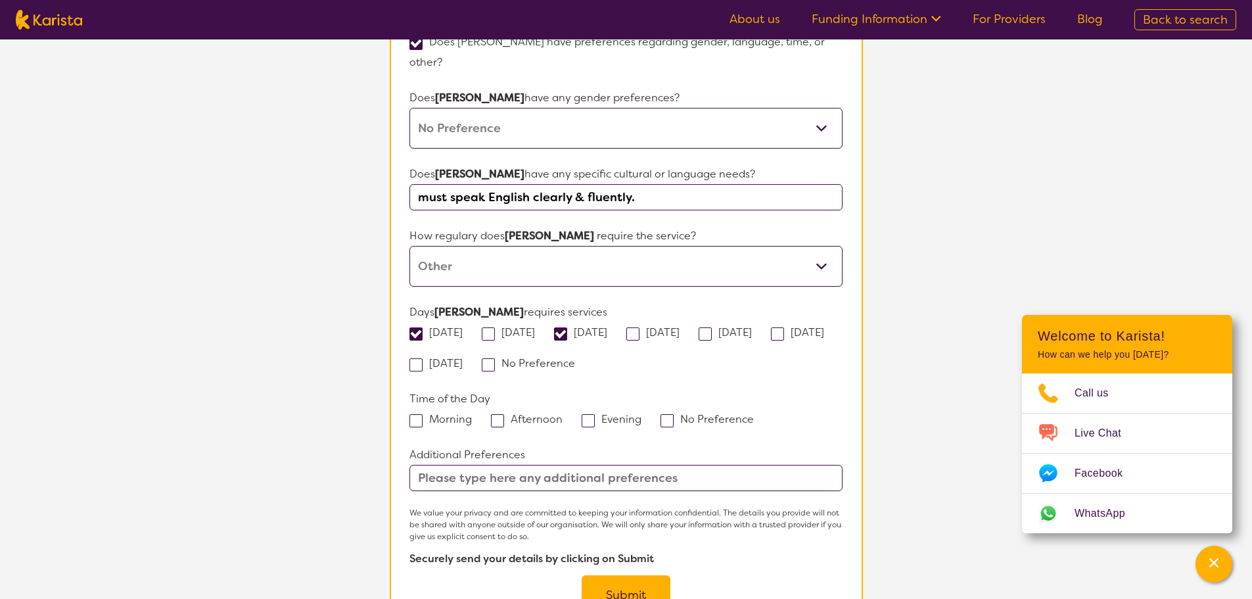
click at [761, 327] on input "[DATE]" at bounding box center [756, 331] width 9 height 9
click at [712, 327] on span at bounding box center [705, 333] width 13 height 13
click at [761, 327] on input "[DATE]" at bounding box center [756, 331] width 9 height 9
drag, startPoint x: 418, startPoint y: 380, endPoint x: 436, endPoint y: 383, distance: 18.1
click at [419, 414] on span at bounding box center [416, 420] width 13 height 13
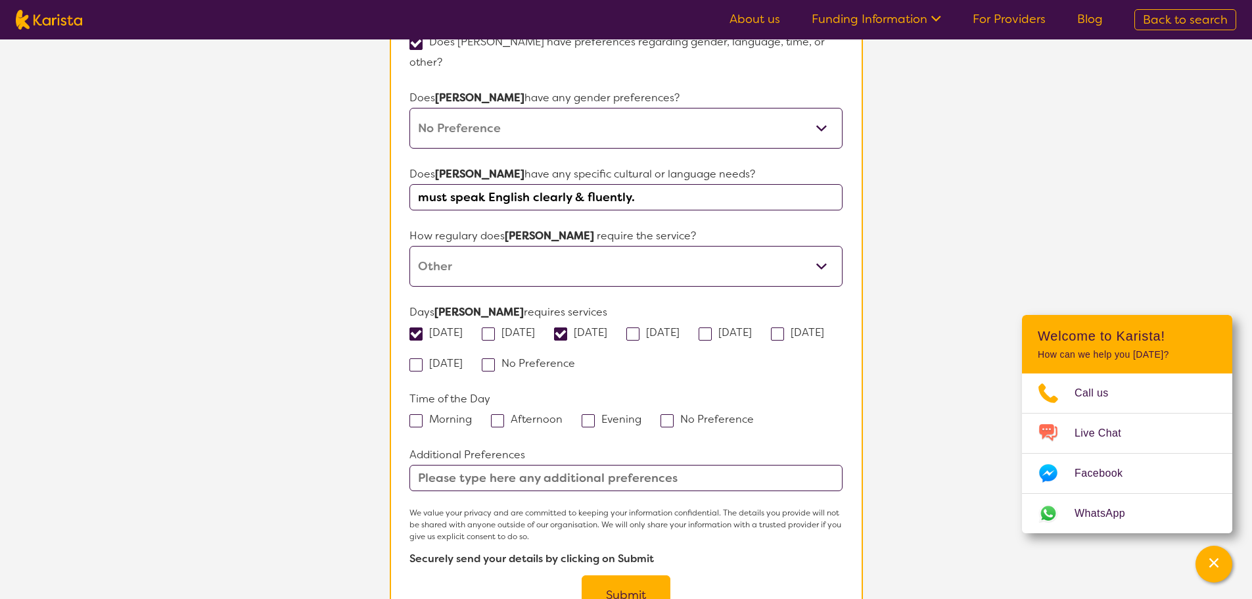
click at [472, 414] on input "Morning" at bounding box center [476, 418] width 9 height 9
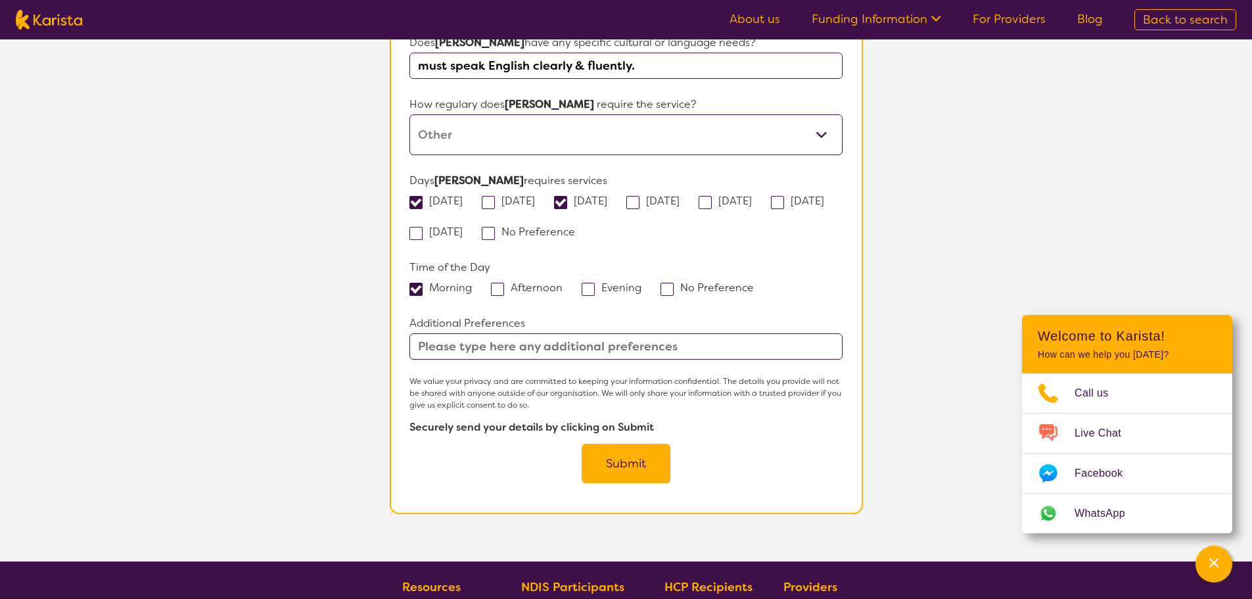
click at [628, 444] on button "Submit" at bounding box center [626, 463] width 89 height 39
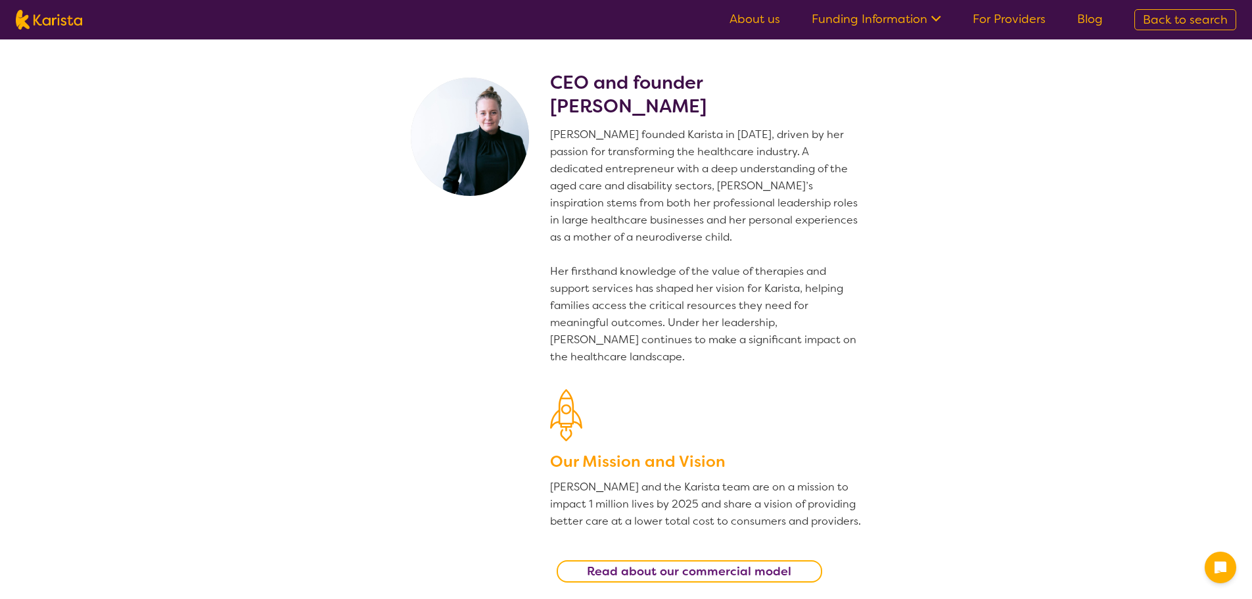
click at [42, 31] on nav "About us Funding Information NDIS - National Disability Insurance Scheme HCP - …" at bounding box center [626, 19] width 1252 height 39
